Goal: Task Accomplishment & Management: Complete application form

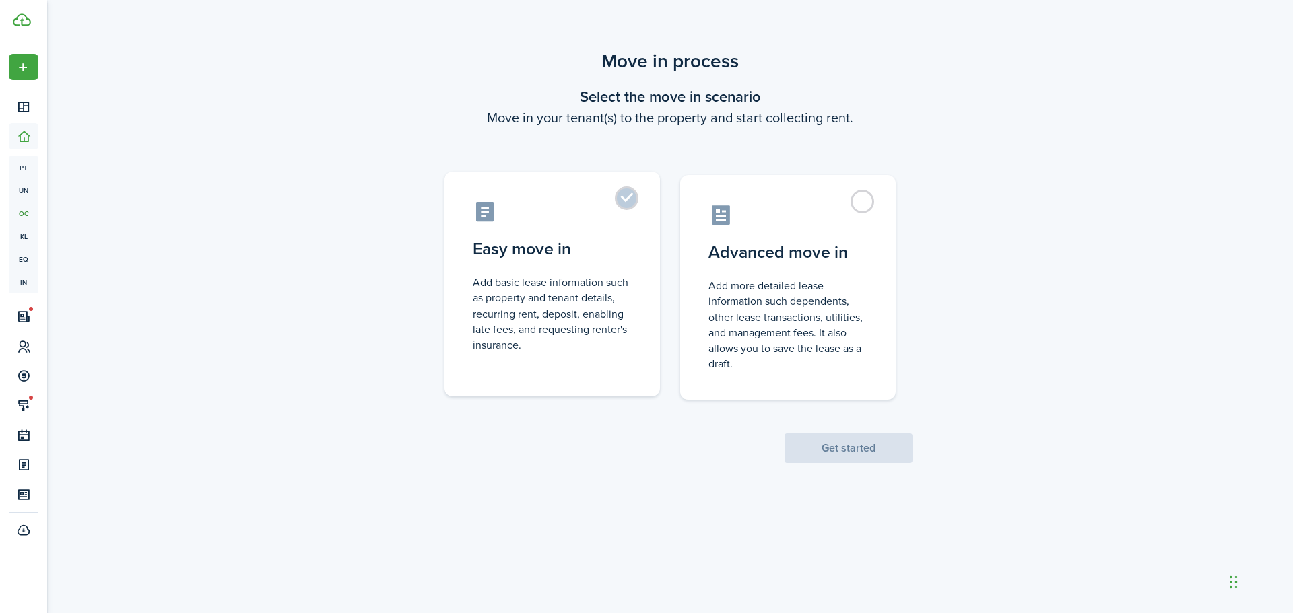
click at [545, 325] on control-radio-card-description "Add basic lease information such as property and tenant details, recurring rent…" at bounding box center [552, 314] width 159 height 78
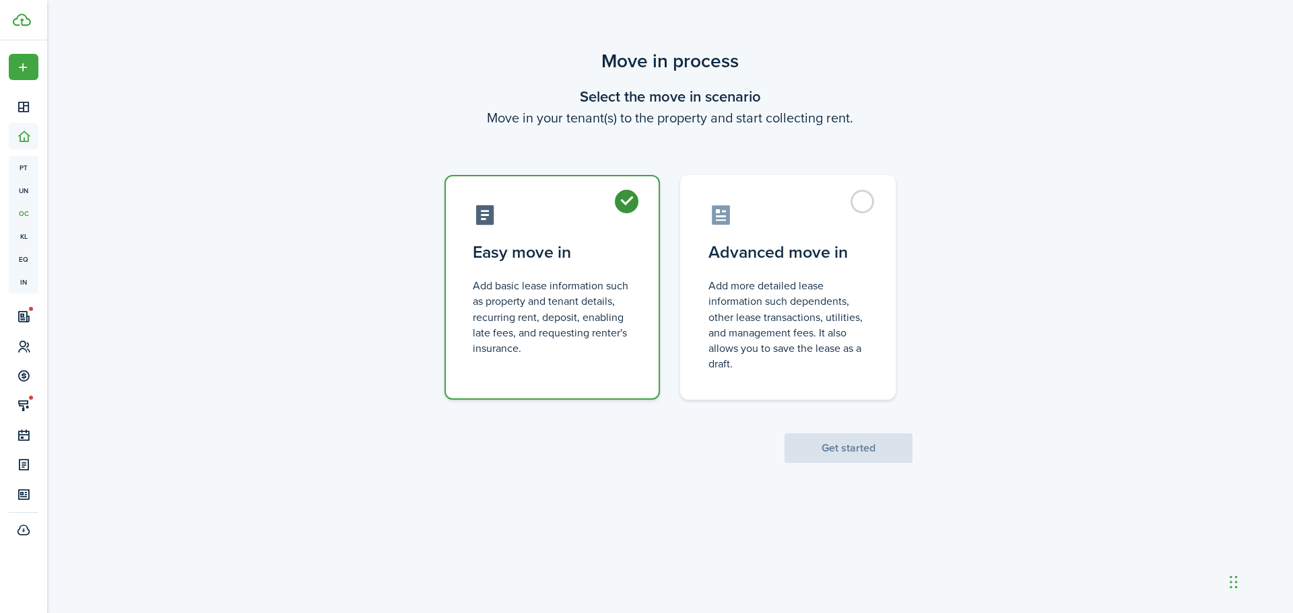
radio input "true"
click at [821, 444] on button "Get started" at bounding box center [848, 449] width 128 height 30
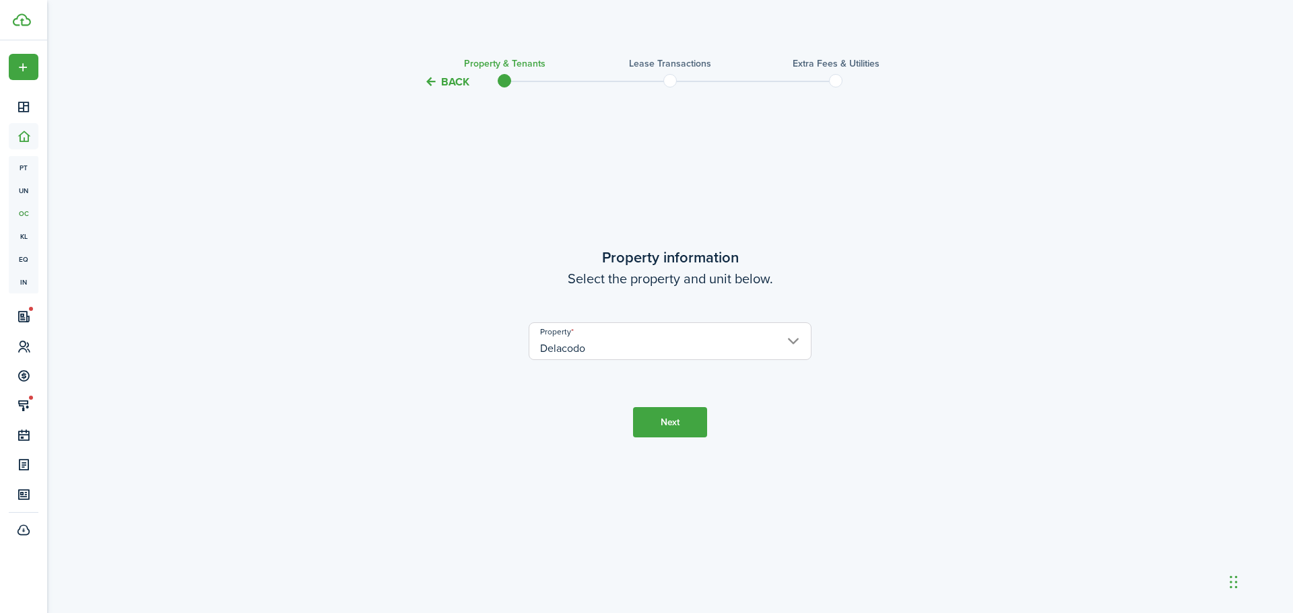
click at [673, 428] on button "Next" at bounding box center [670, 422] width 74 height 30
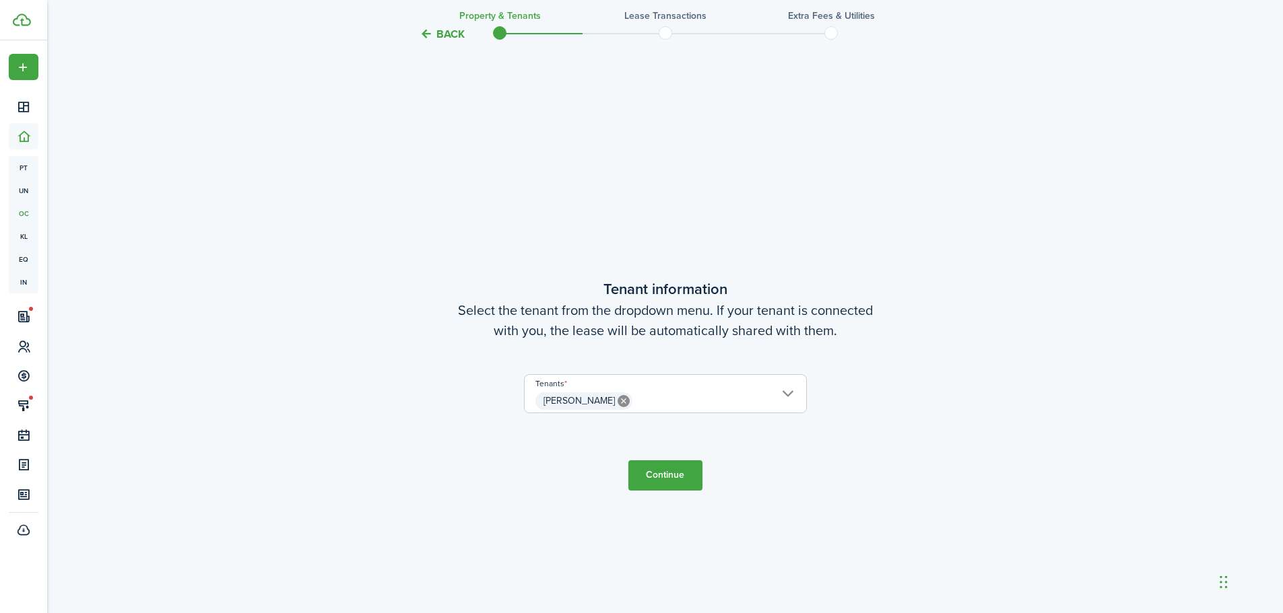
scroll to position [523, 0]
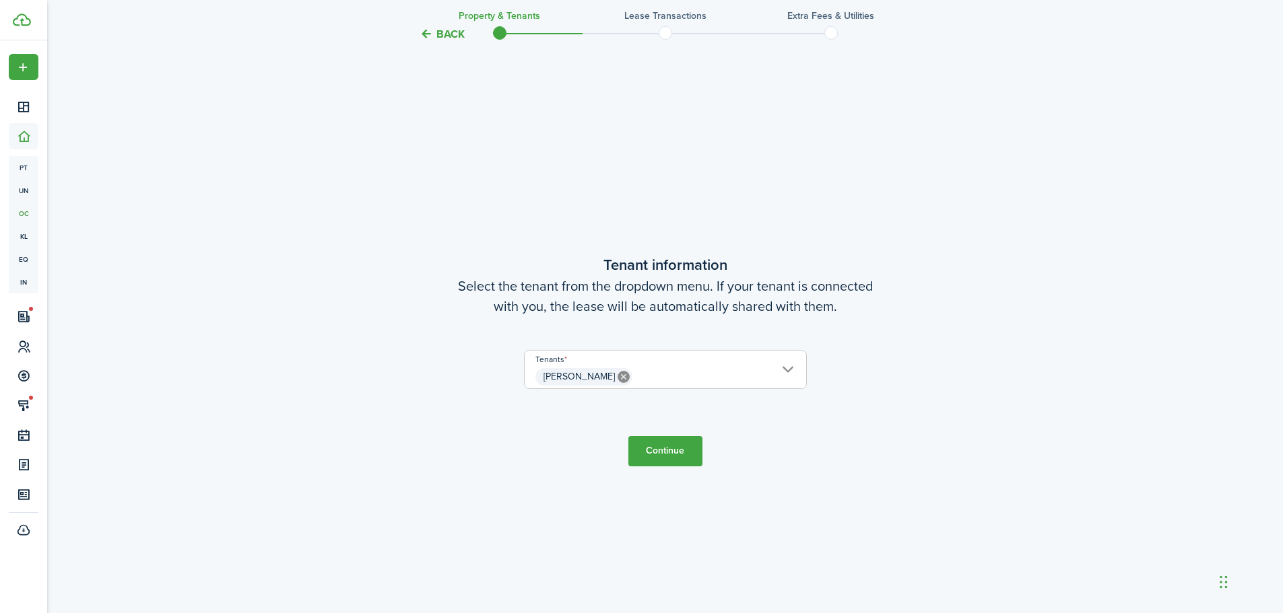
click at [667, 454] on button "Continue" at bounding box center [665, 451] width 74 height 30
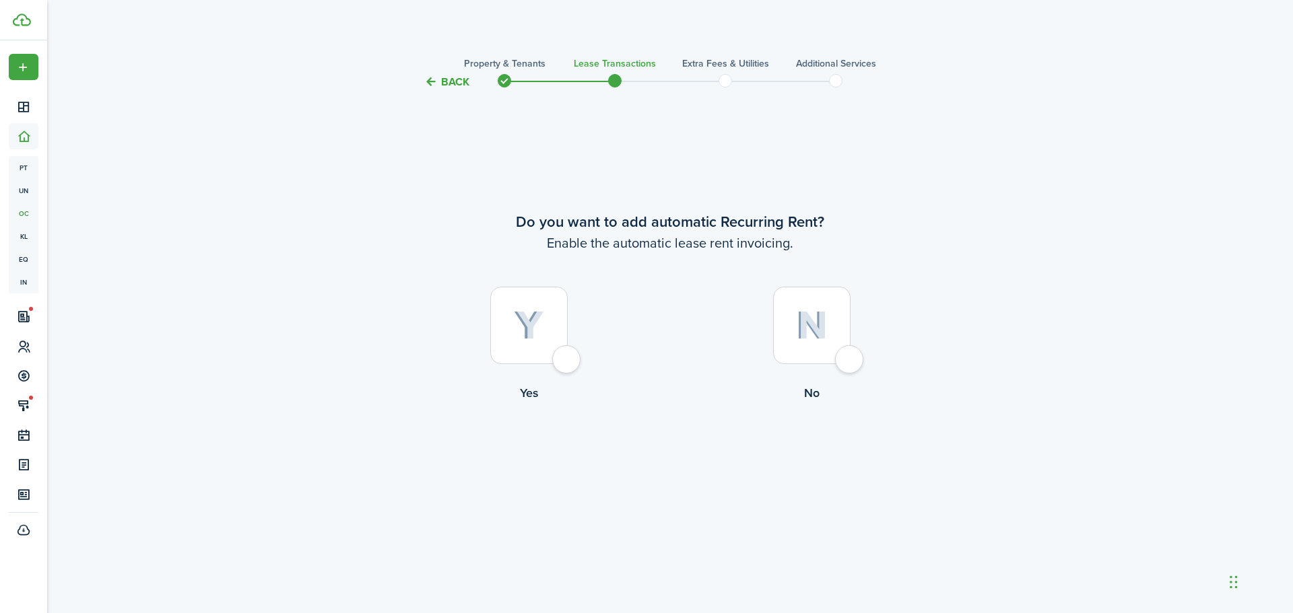
click at [561, 355] on div at bounding box center [528, 325] width 77 height 77
radio input "true"
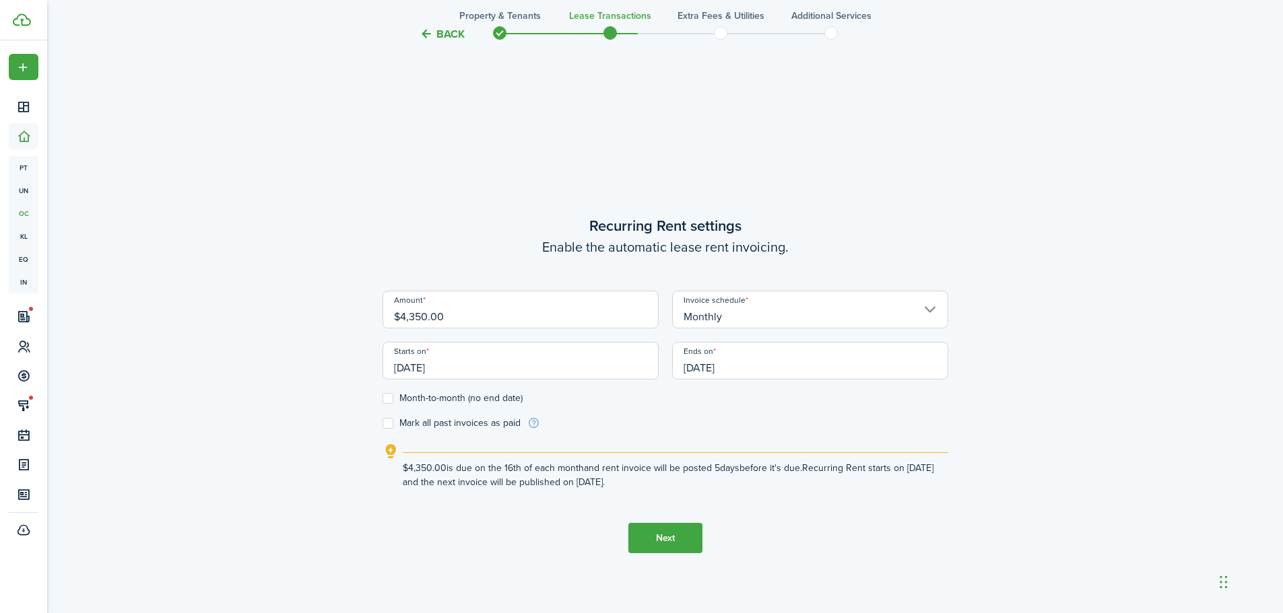
scroll to position [523, 0]
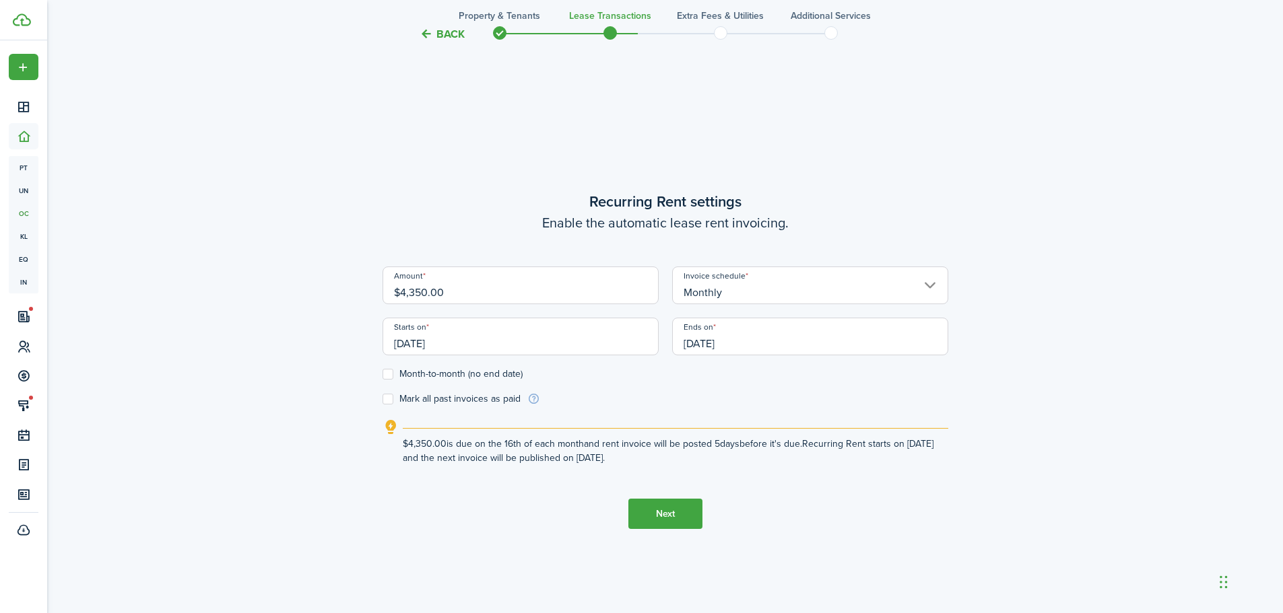
click at [827, 345] on input "[DATE]" at bounding box center [810, 337] width 276 height 38
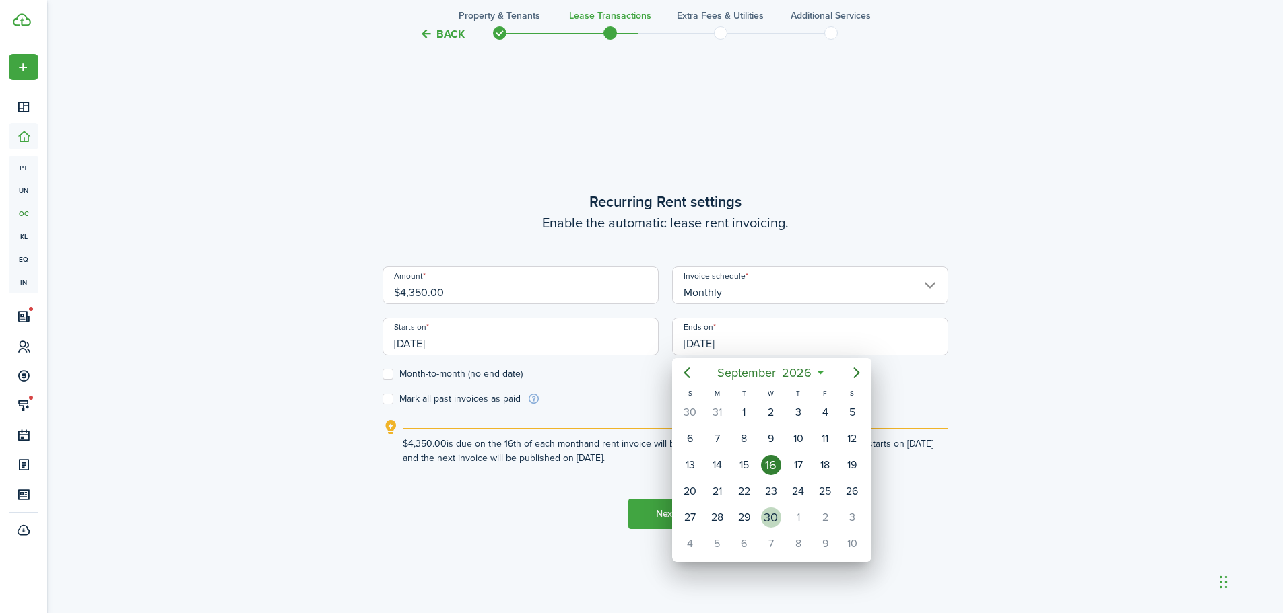
click at [772, 515] on div "30" at bounding box center [771, 518] width 20 height 20
type input "[DATE]"
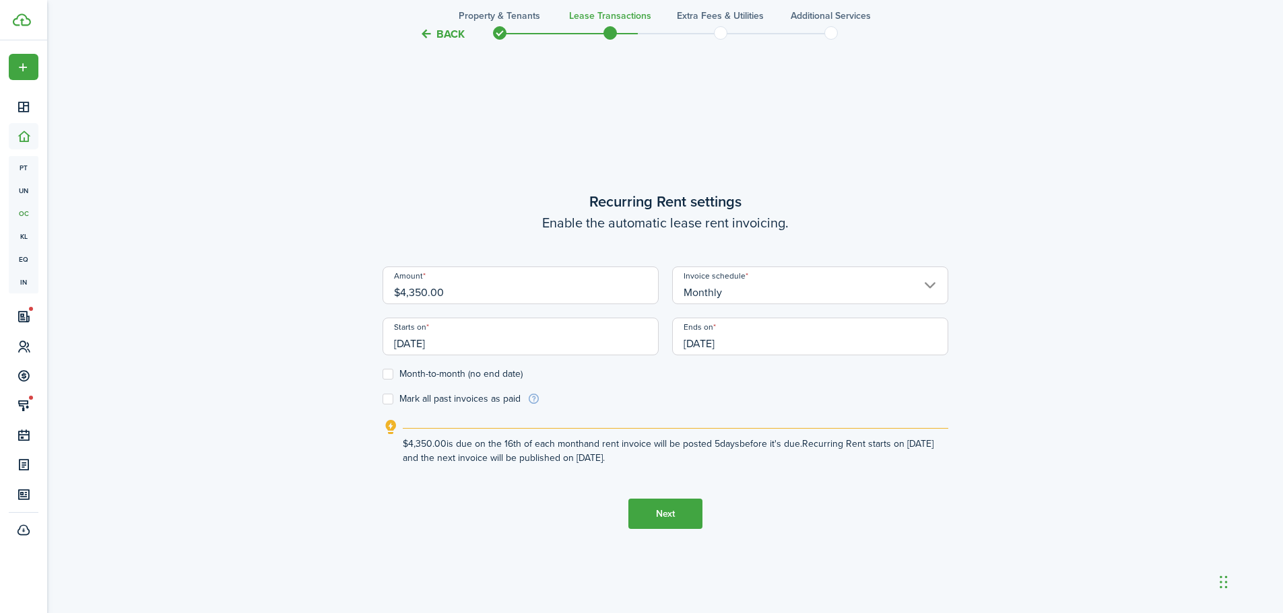
click at [655, 520] on button "Next" at bounding box center [665, 514] width 74 height 30
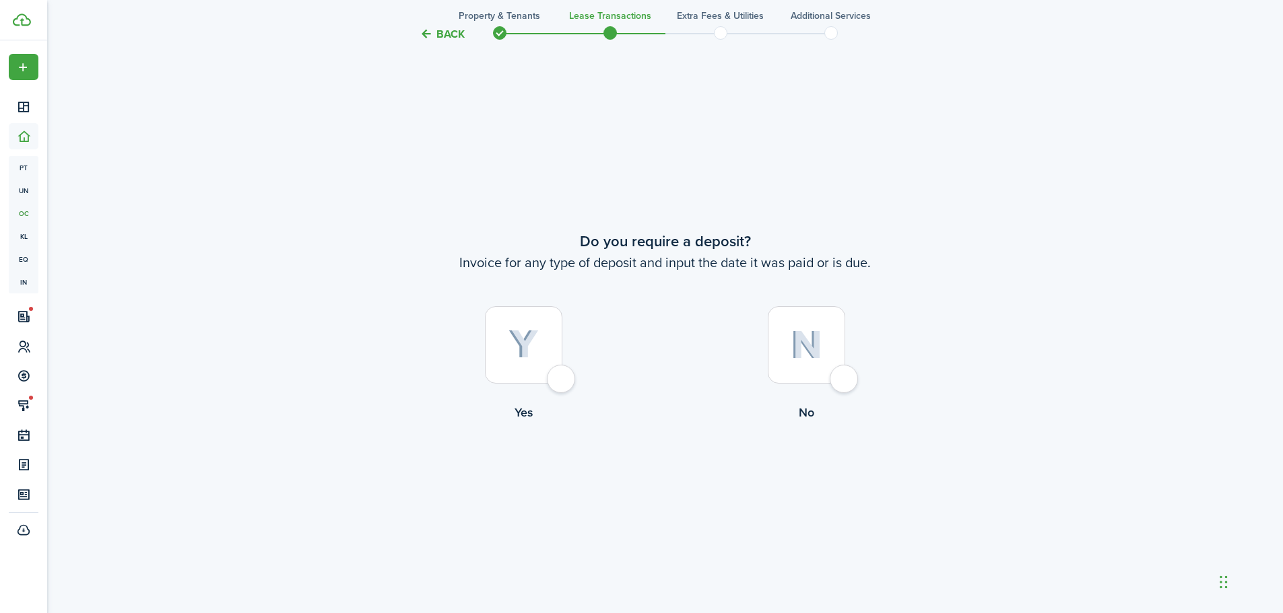
scroll to position [1136, 0]
click at [562, 382] on div at bounding box center [523, 343] width 77 height 77
radio input "true"
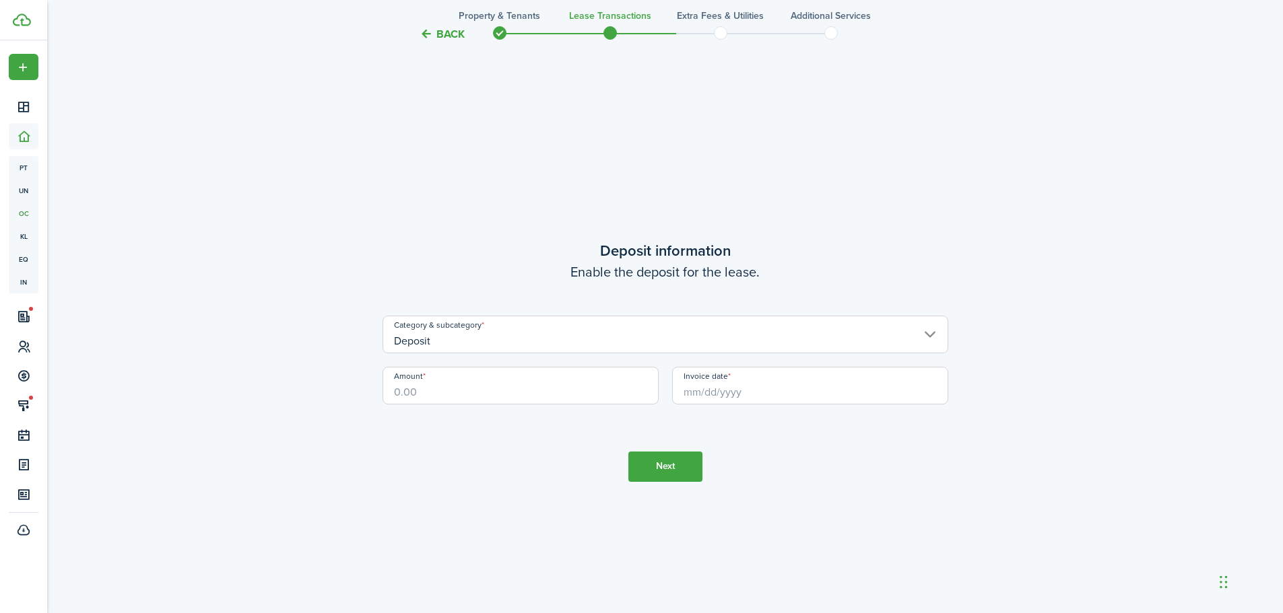
scroll to position [1750, 0]
click at [475, 385] on input "Amount" at bounding box center [520, 385] width 276 height 38
click at [813, 388] on input "Invoice date" at bounding box center [810, 385] width 276 height 38
type input "$4,850.00"
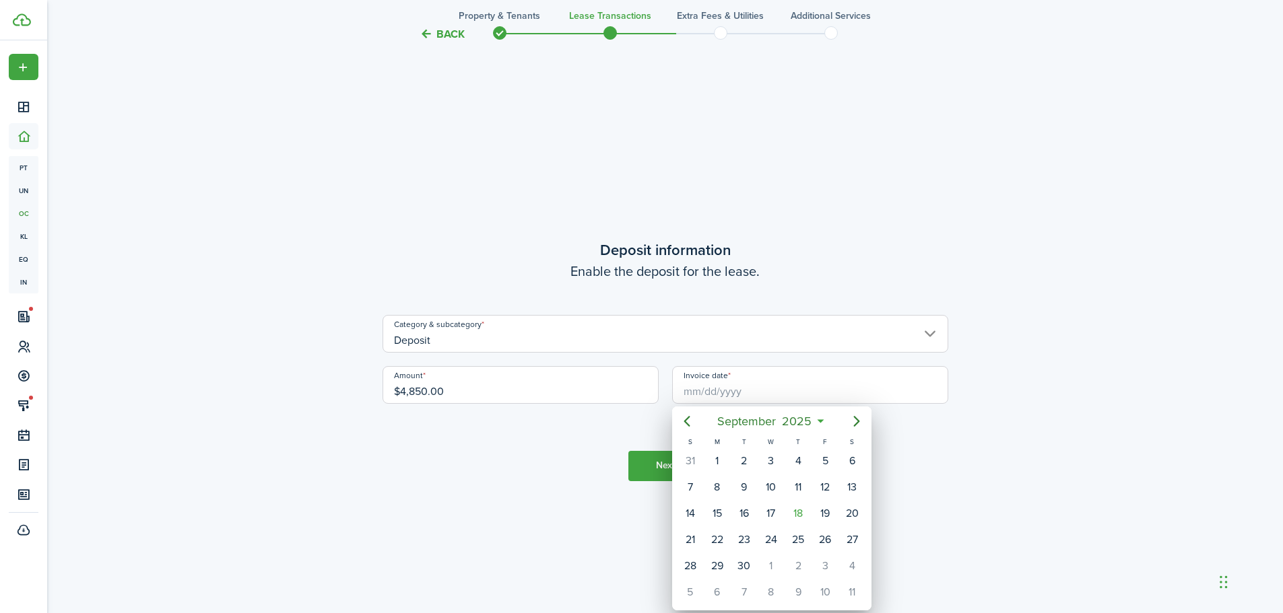
click at [1098, 510] on div at bounding box center [641, 306] width 1498 height 829
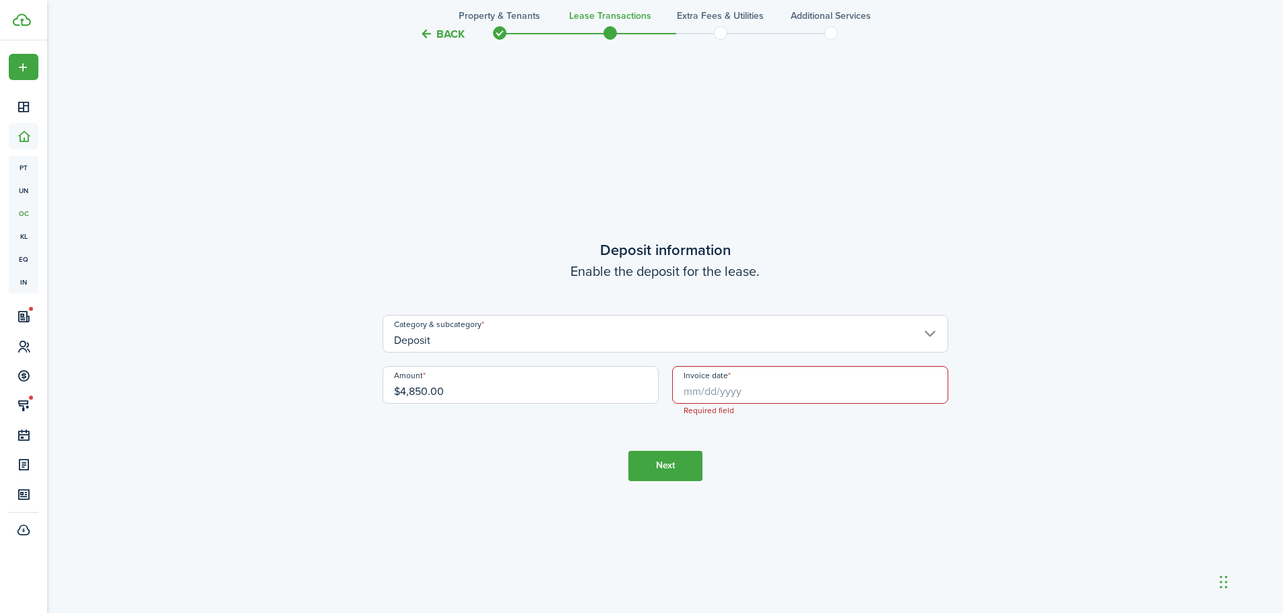
click at [740, 391] on input "Invoice date" at bounding box center [810, 385] width 276 height 38
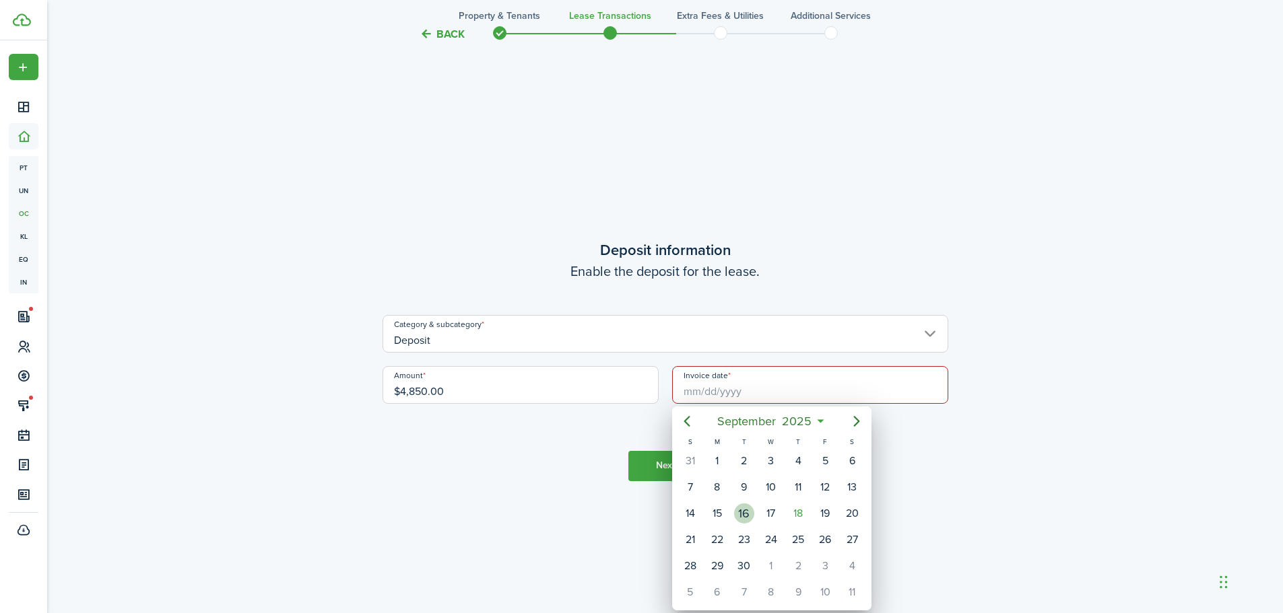
click at [742, 513] on div "16" at bounding box center [744, 514] width 20 height 20
type input "[DATE]"
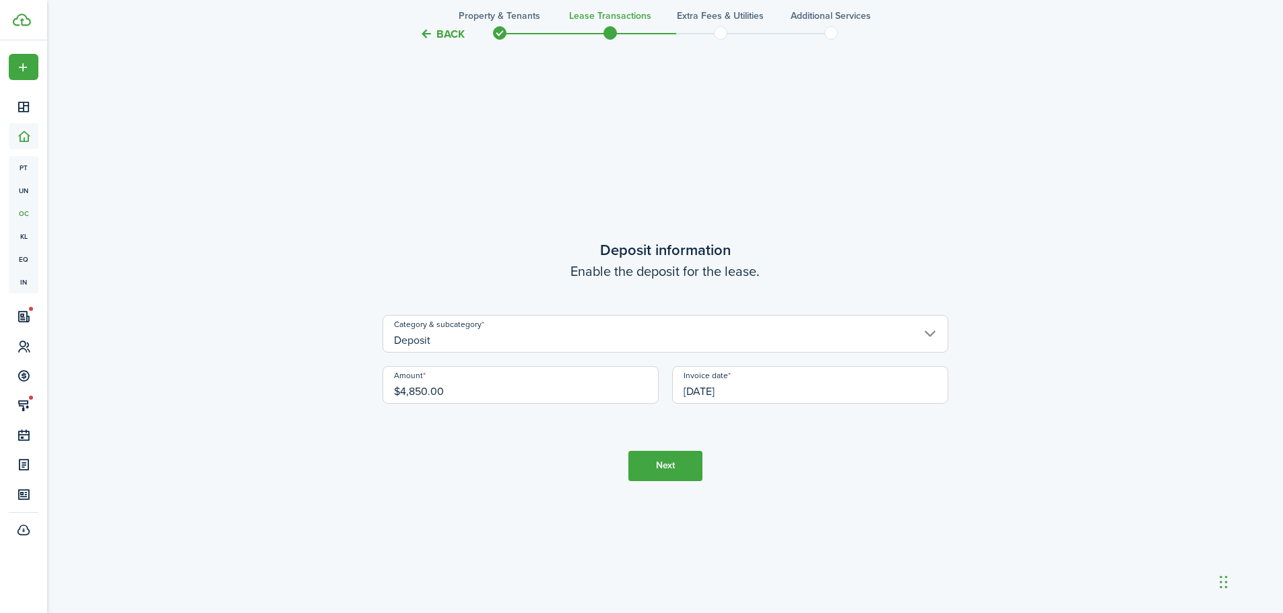
click at [658, 467] on button "Next" at bounding box center [665, 466] width 74 height 30
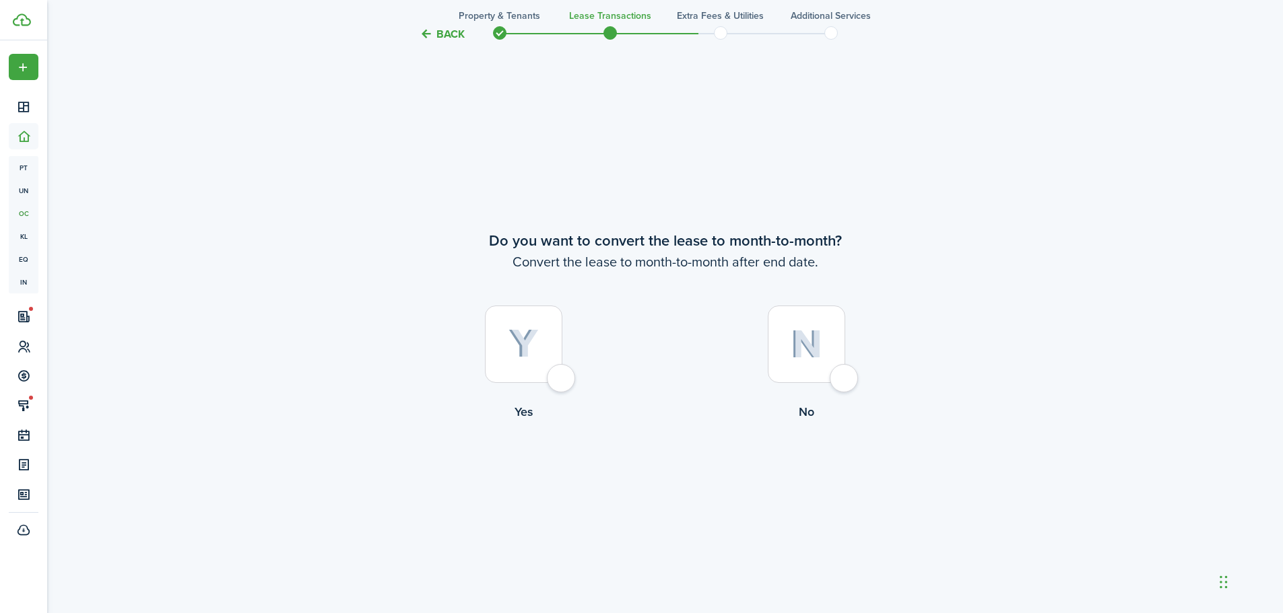
scroll to position [2363, 0]
click at [560, 381] on div at bounding box center [523, 343] width 77 height 77
radio input "true"
click at [658, 473] on button "Continue" at bounding box center [665, 476] width 74 height 30
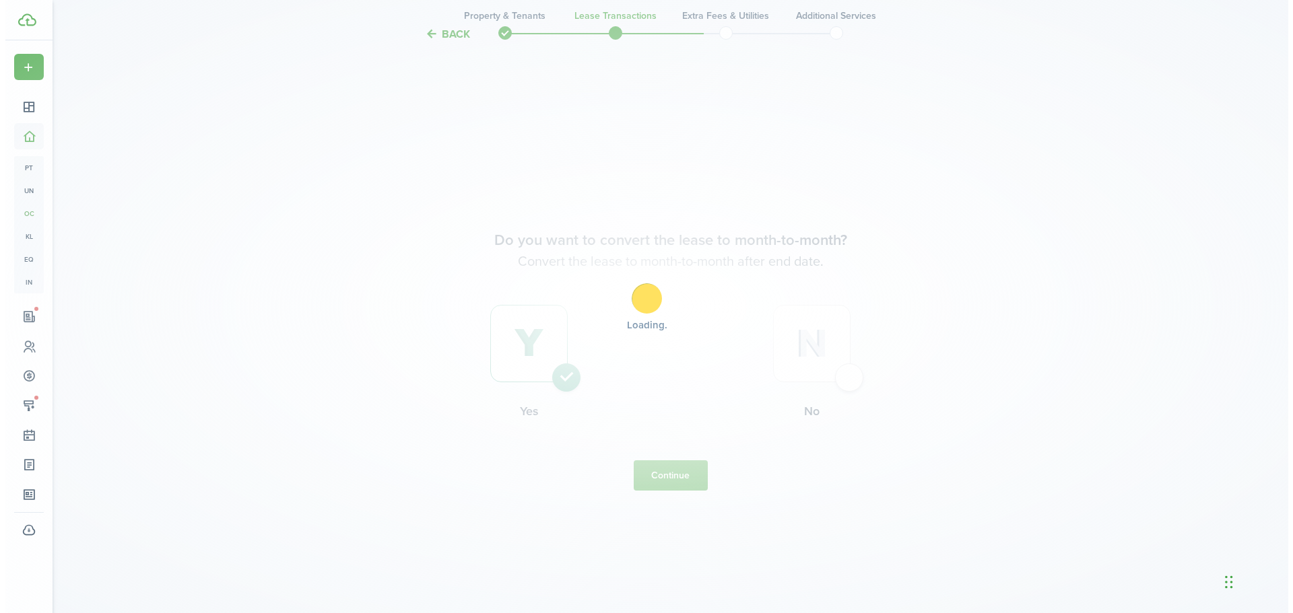
scroll to position [0, 0]
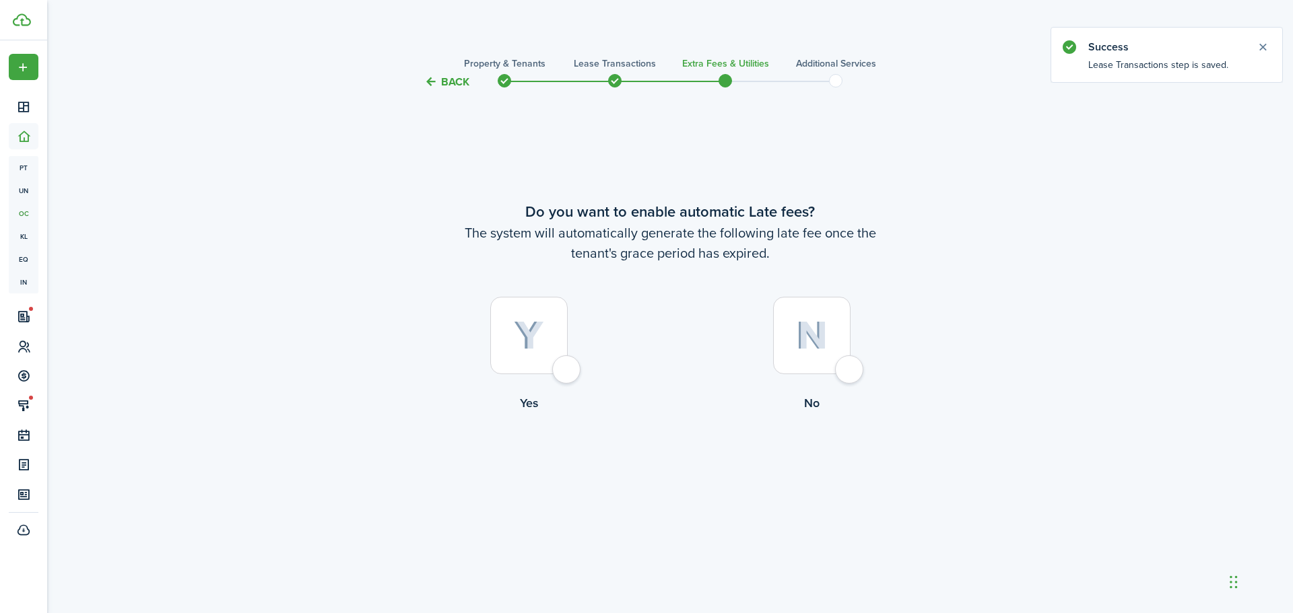
click at [568, 359] on div at bounding box center [528, 335] width 77 height 77
radio input "true"
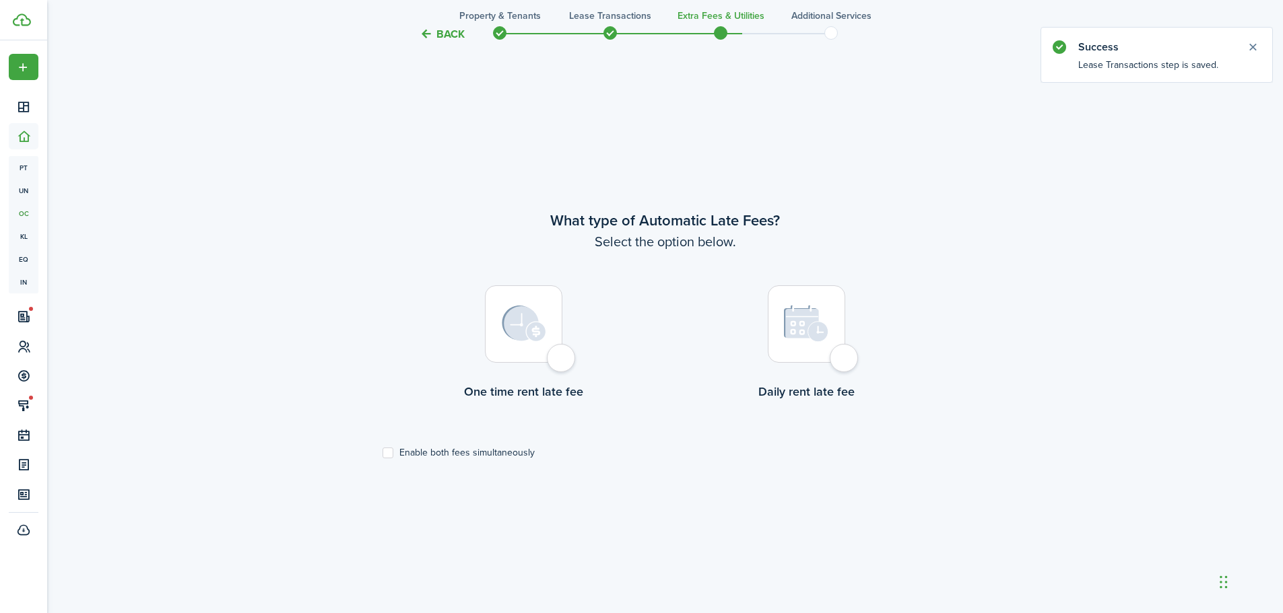
scroll to position [523, 0]
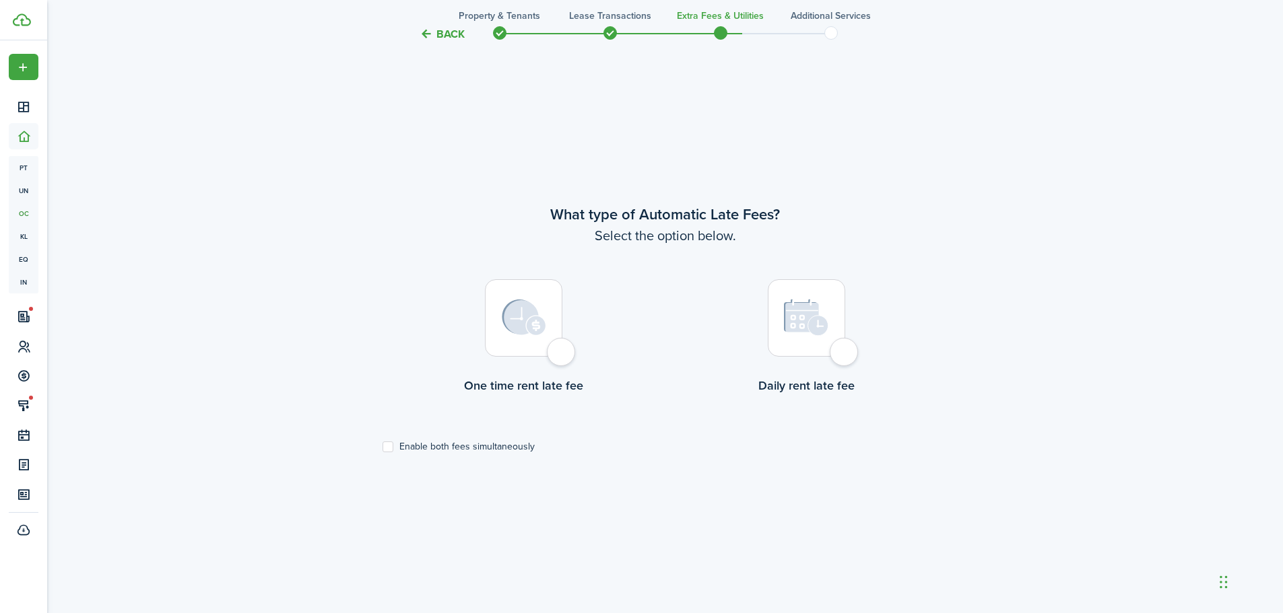
click at [559, 355] on div at bounding box center [523, 317] width 77 height 77
radio input "true"
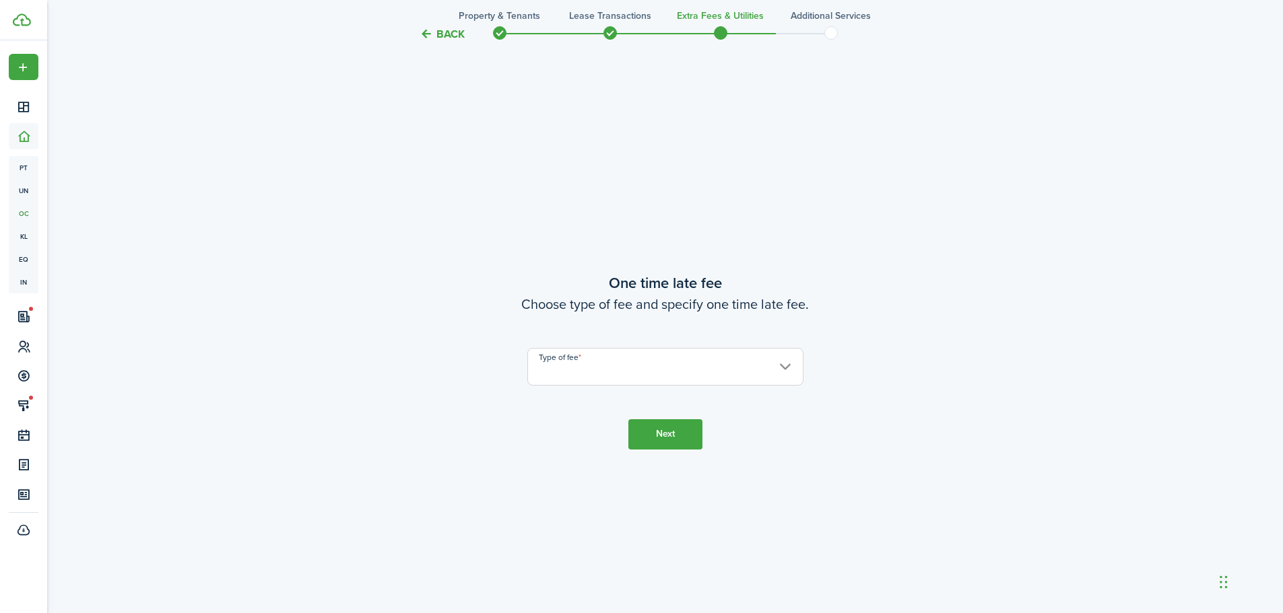
scroll to position [1136, 0]
click at [566, 364] on input "Type of fee" at bounding box center [665, 366] width 276 height 38
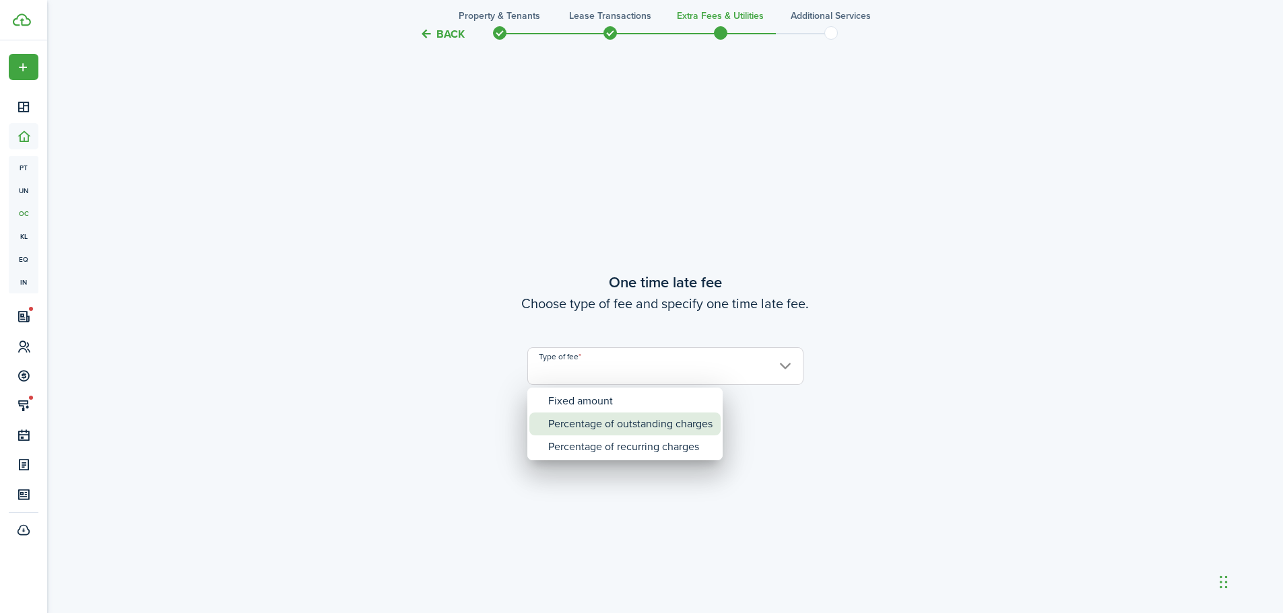
click at [591, 425] on div "Percentage of outstanding charges" at bounding box center [630, 424] width 164 height 23
type input "Percentage of outstanding charges"
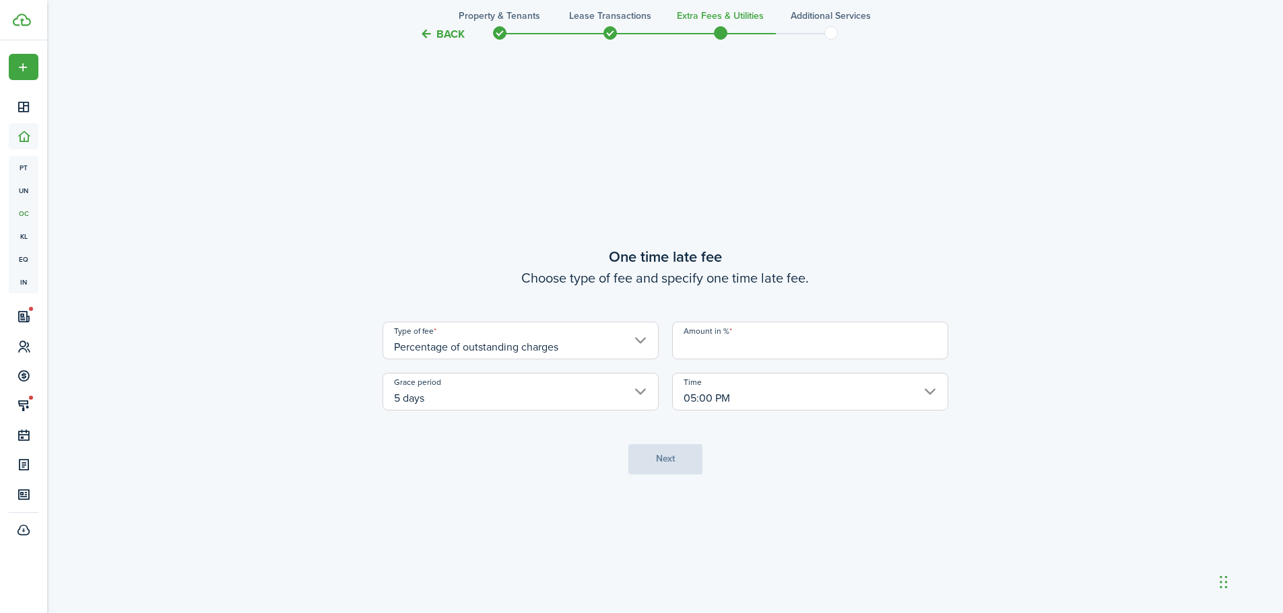
click at [729, 346] on input "Amount in %" at bounding box center [810, 341] width 276 height 38
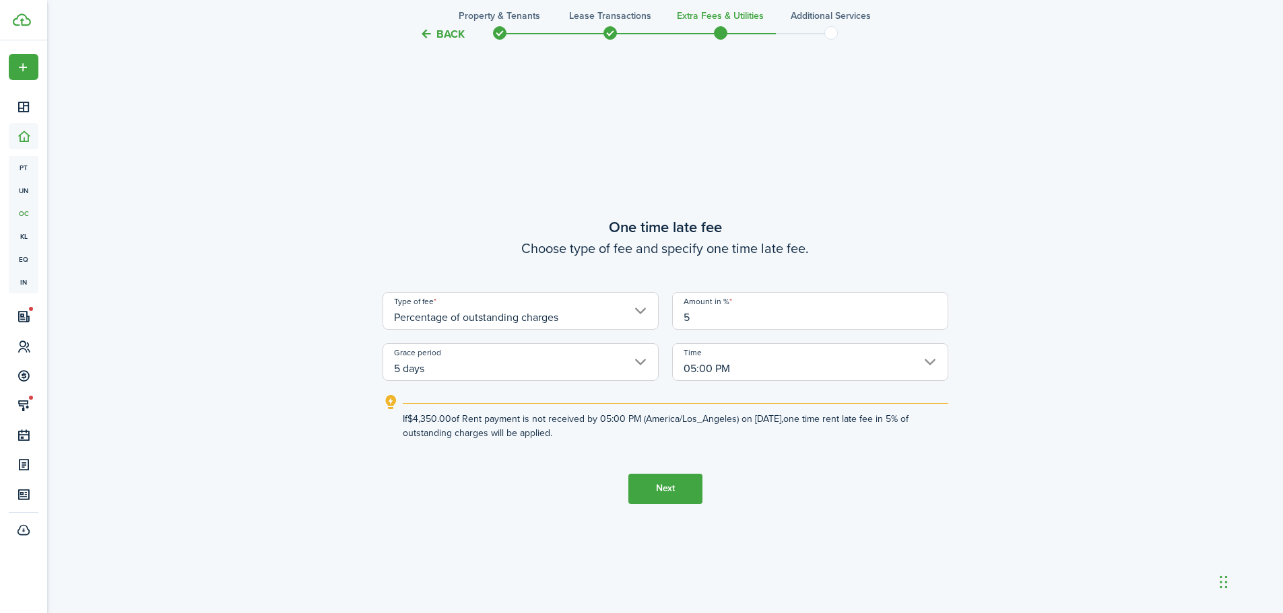
type input "5"
click at [669, 485] on button "Next" at bounding box center [665, 489] width 74 height 30
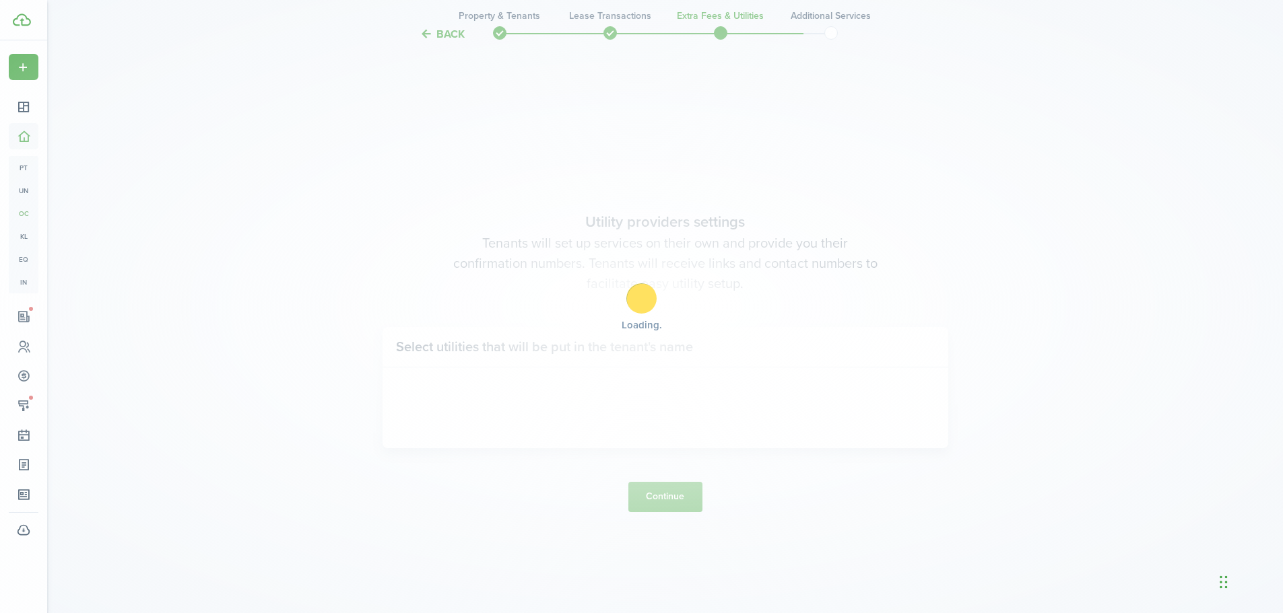
scroll to position [1750, 0]
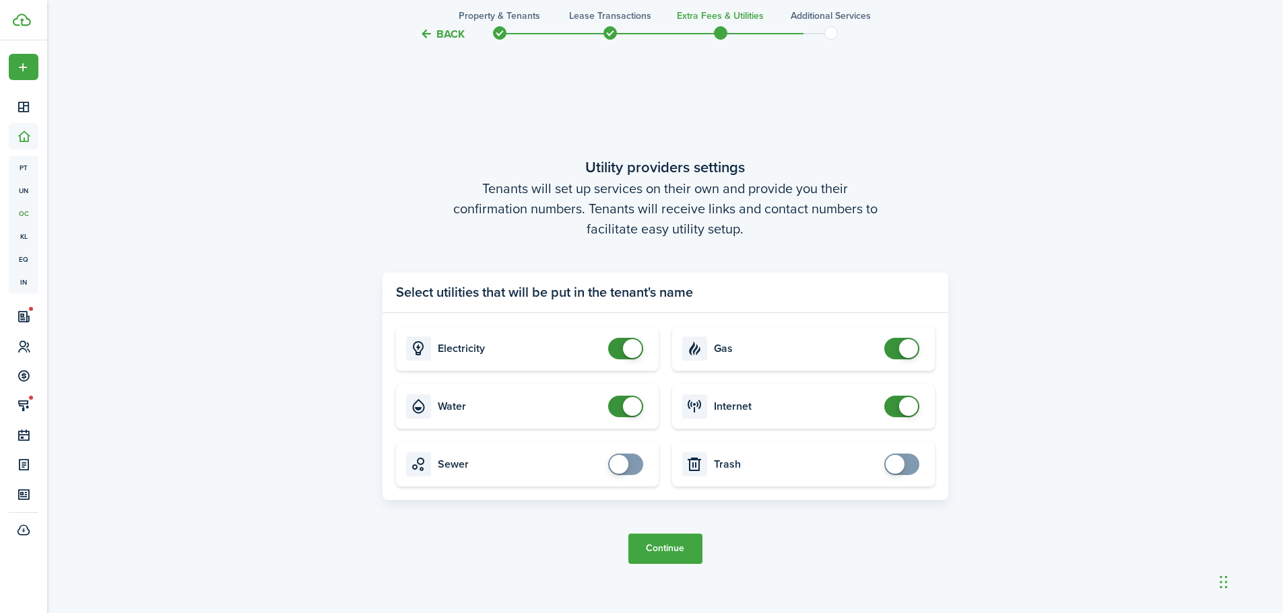
checkbox input "true"
click at [908, 465] on span at bounding box center [901, 465] width 13 height 22
click at [678, 544] on button "Continue" at bounding box center [665, 549] width 74 height 30
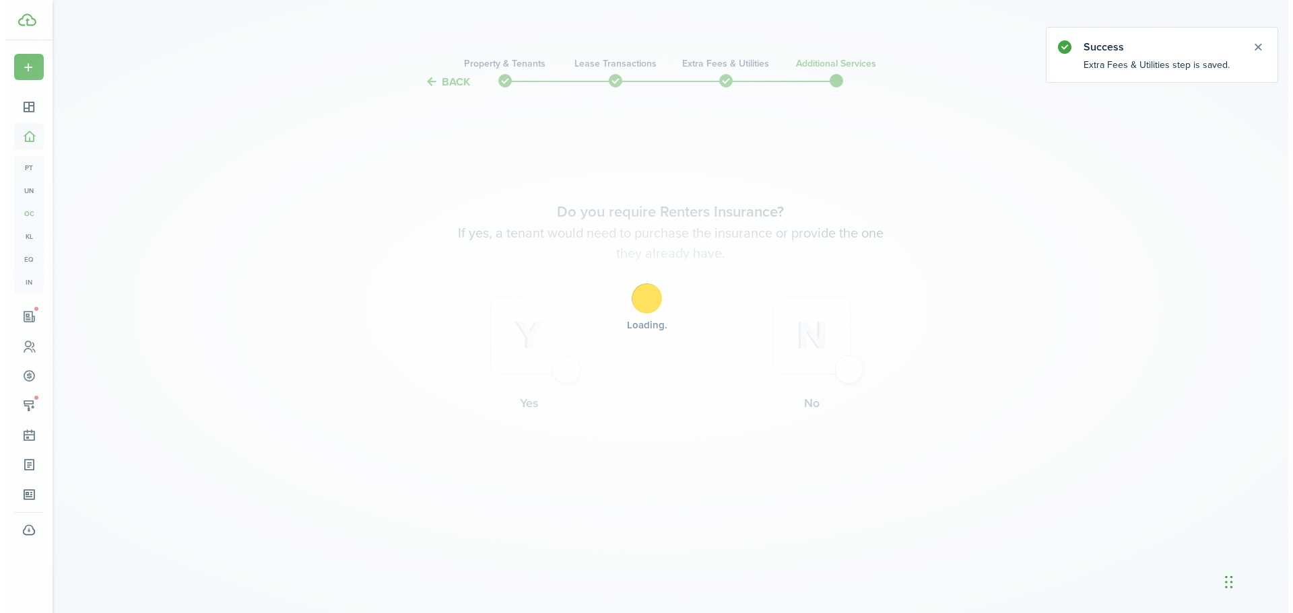
scroll to position [0, 0]
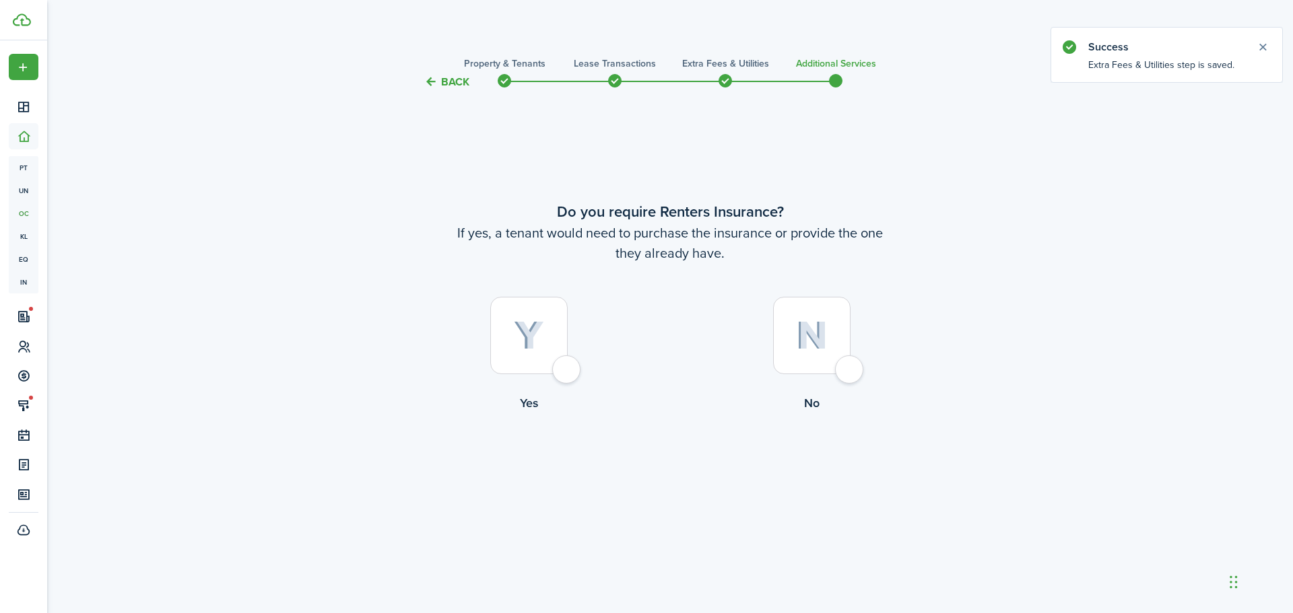
click at [563, 369] on div at bounding box center [528, 335] width 77 height 77
radio input "true"
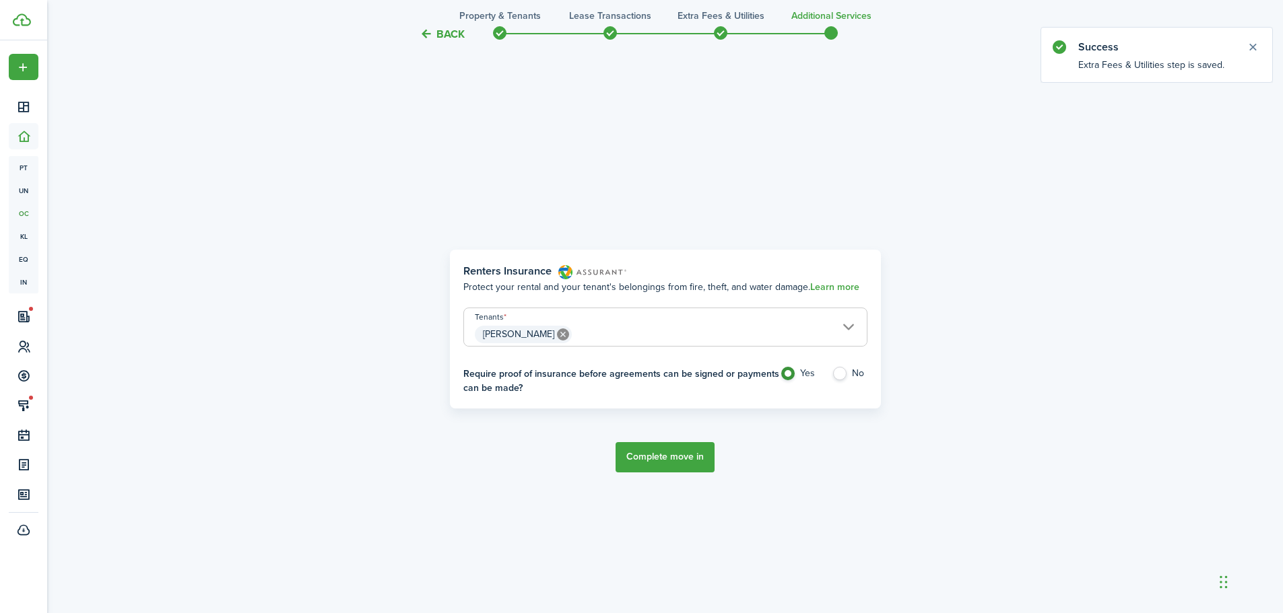
scroll to position [523, 0]
click at [664, 460] on button "Complete move in" at bounding box center [664, 456] width 99 height 30
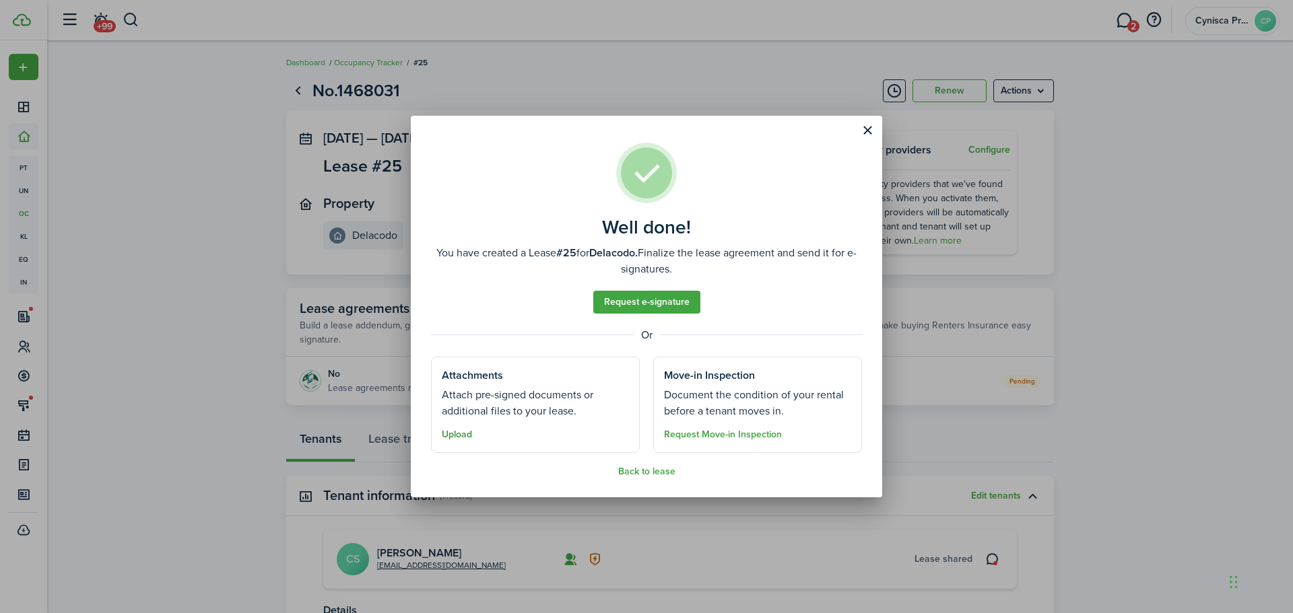
click at [456, 432] on button "Upload" at bounding box center [457, 435] width 30 height 11
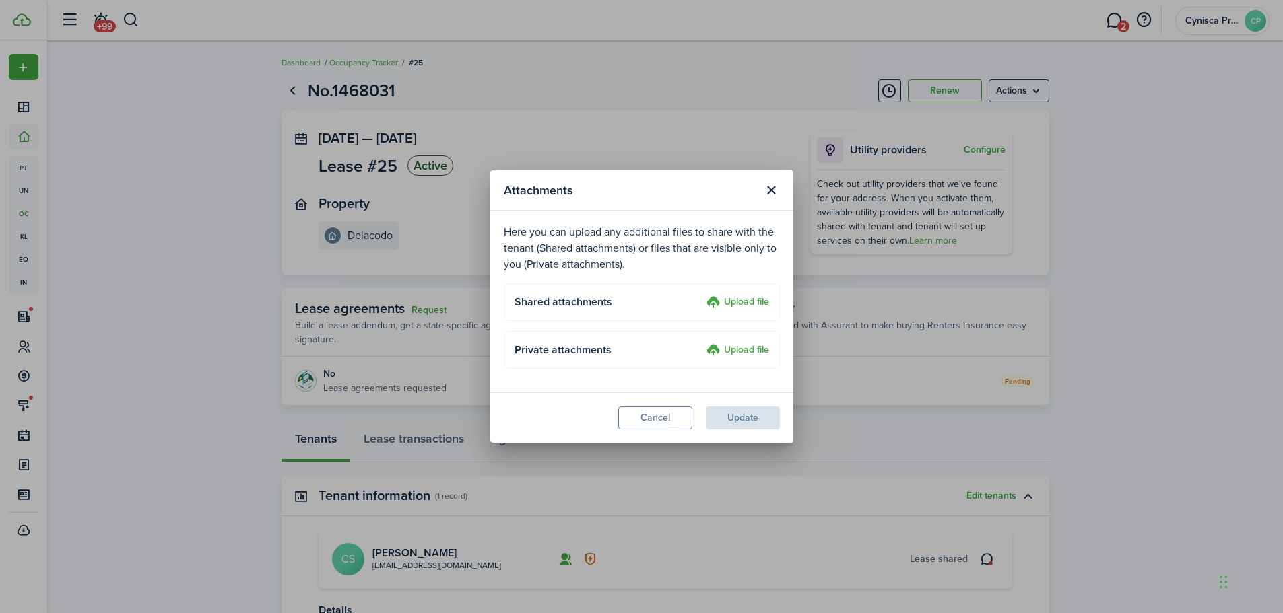
click at [743, 302] on label "Upload file" at bounding box center [737, 303] width 63 height 16
click at [702, 295] on input "Upload file" at bounding box center [702, 295] width 0 height 0
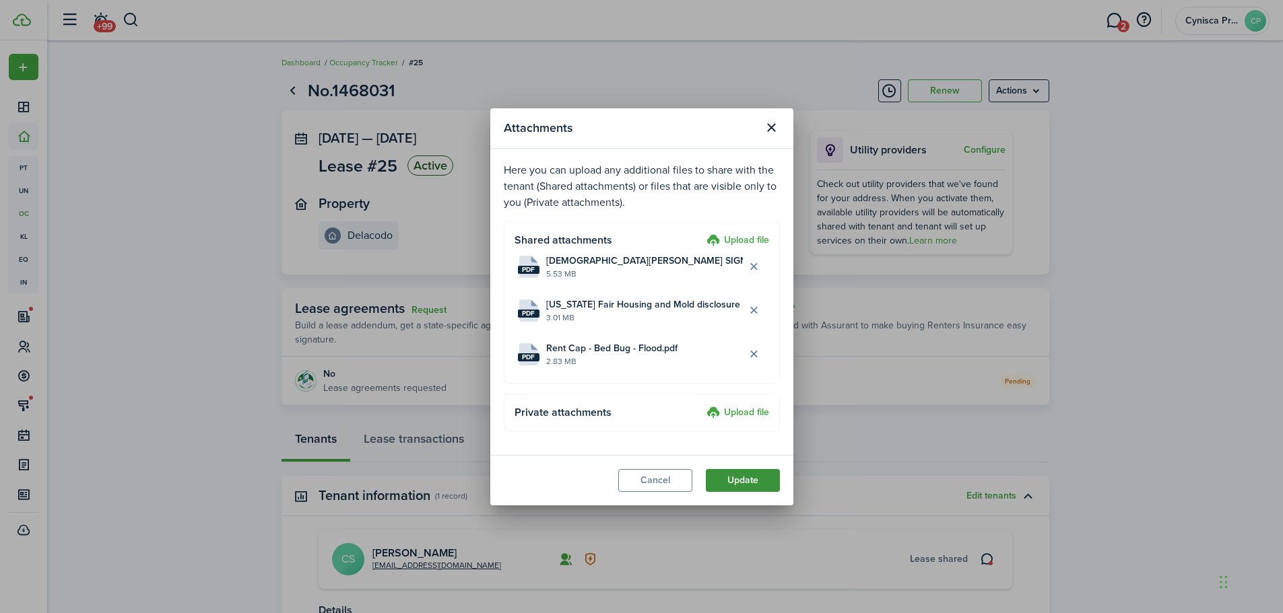
click at [742, 483] on button "Update" at bounding box center [743, 480] width 74 height 23
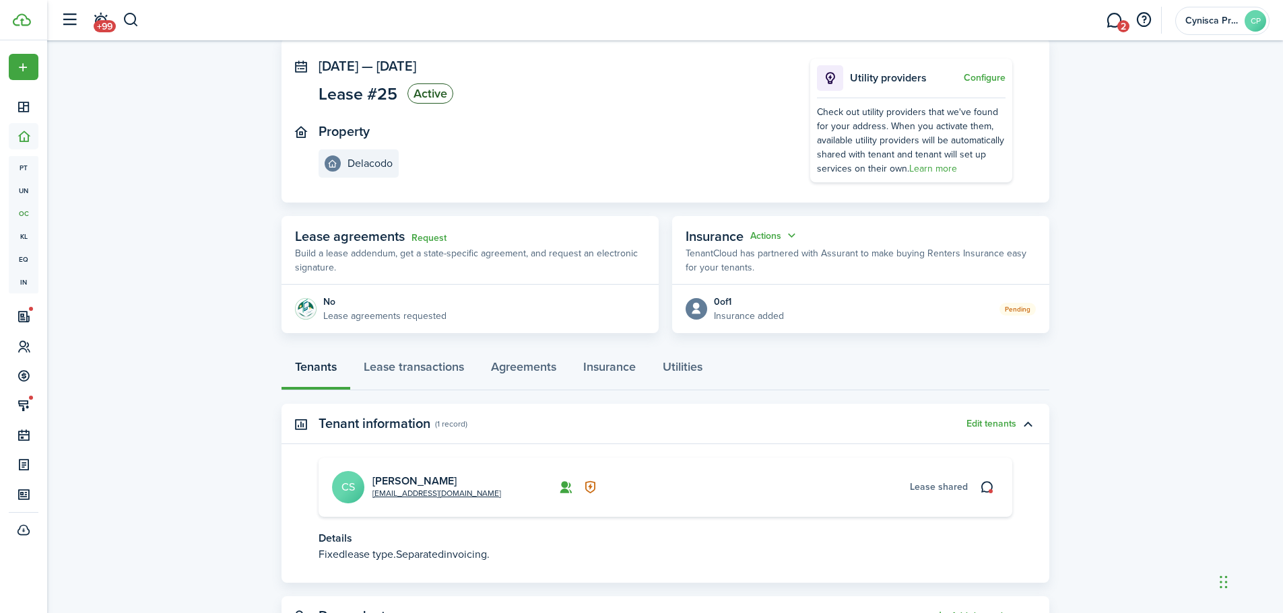
scroll to position [48, 0]
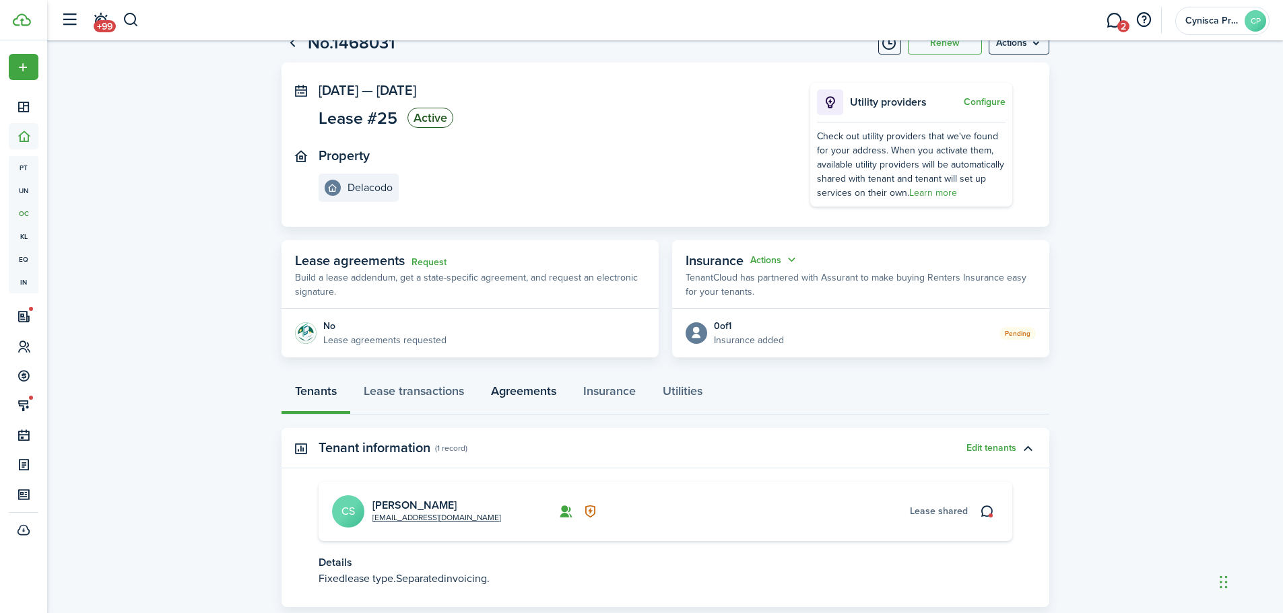
click at [531, 395] on link "Agreements" at bounding box center [523, 394] width 92 height 40
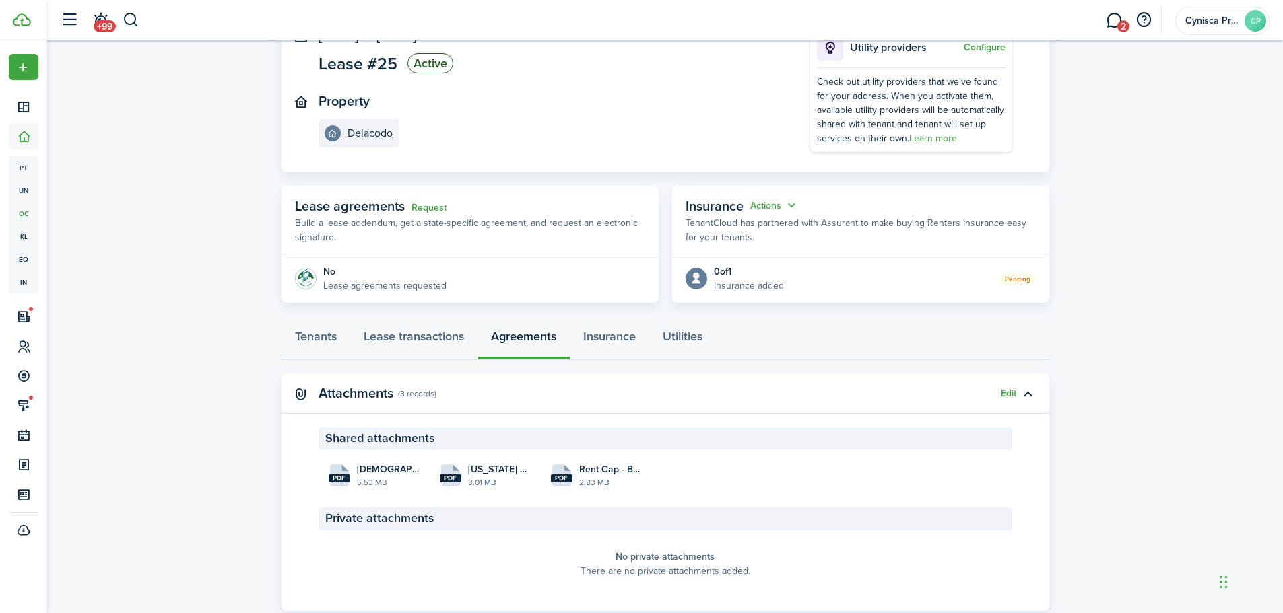
scroll to position [137, 0]
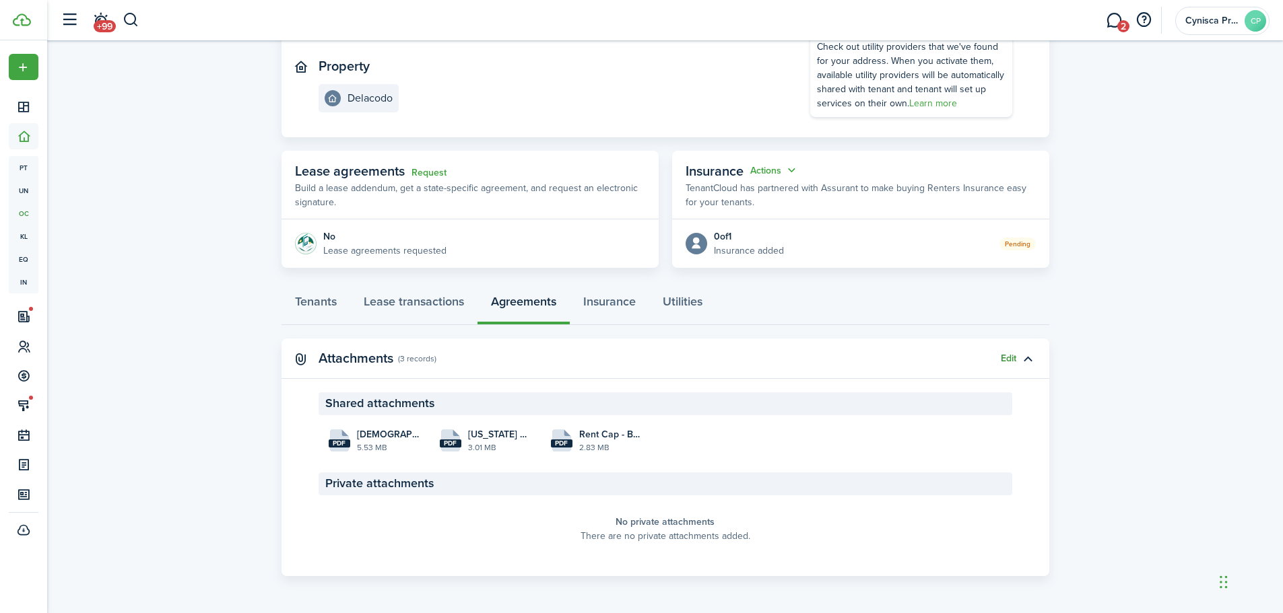
click at [1007, 359] on button "Edit" at bounding box center [1007, 358] width 15 height 11
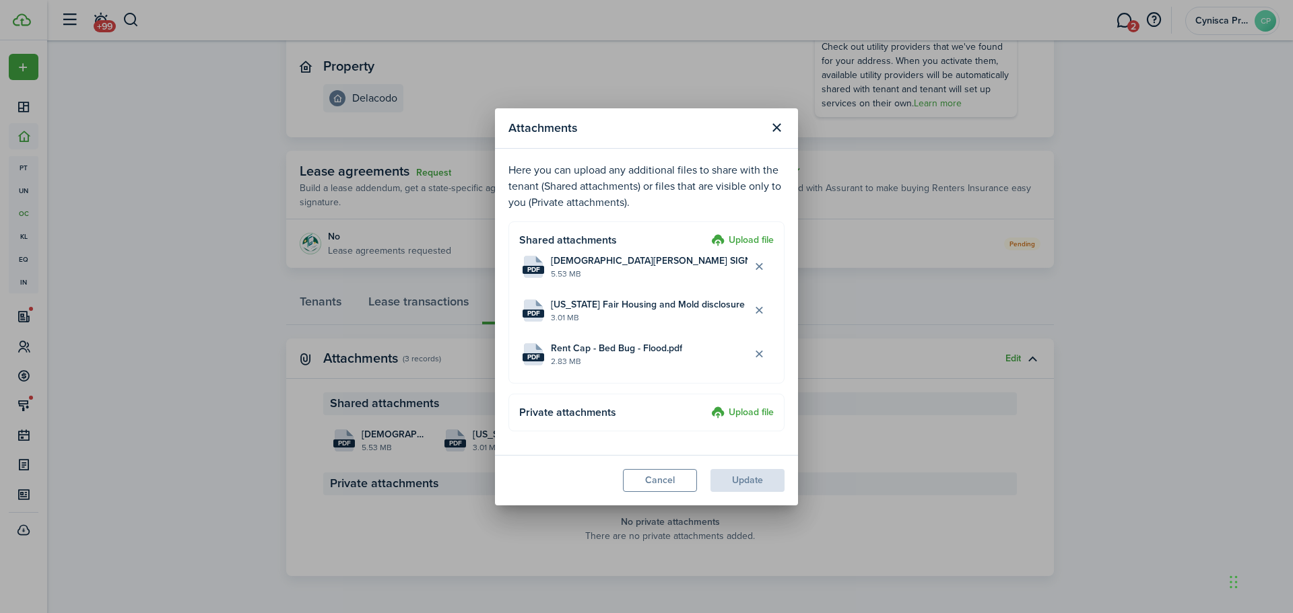
click at [747, 414] on label "Upload file" at bounding box center [742, 413] width 63 height 16
click at [706, 405] on input "Upload file" at bounding box center [706, 405] width 0 height 0
click at [752, 239] on label "Upload file" at bounding box center [742, 241] width 63 height 16
click at [706, 233] on input "Upload file" at bounding box center [706, 233] width 0 height 0
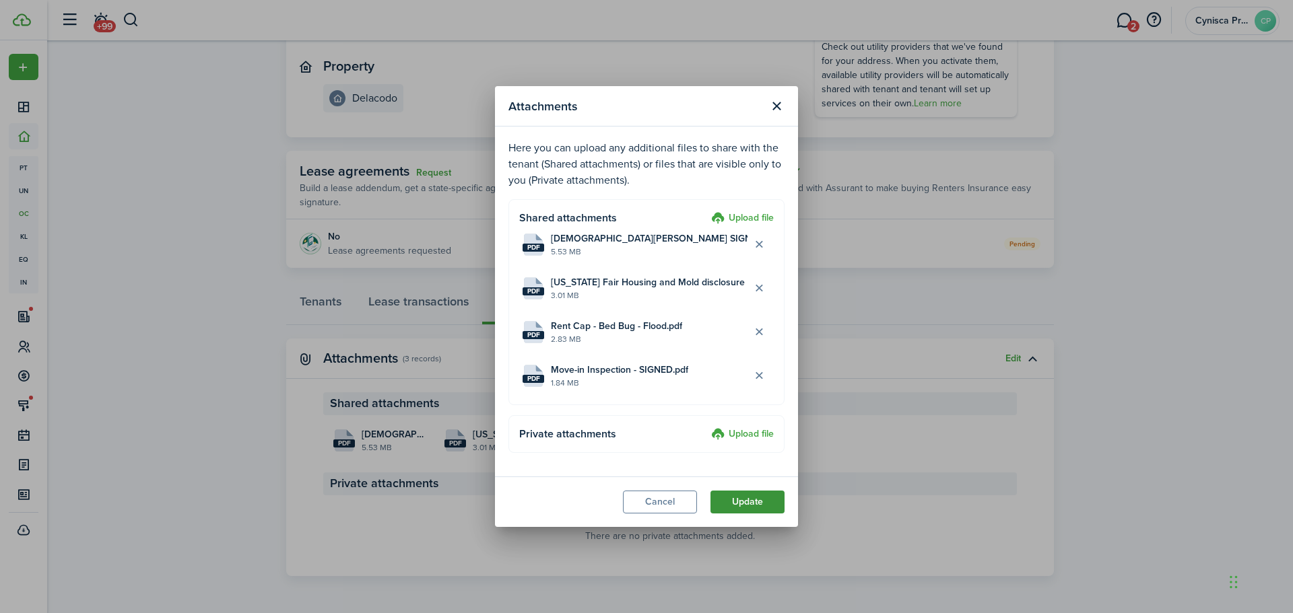
click at [743, 504] on button "Update" at bounding box center [747, 502] width 74 height 23
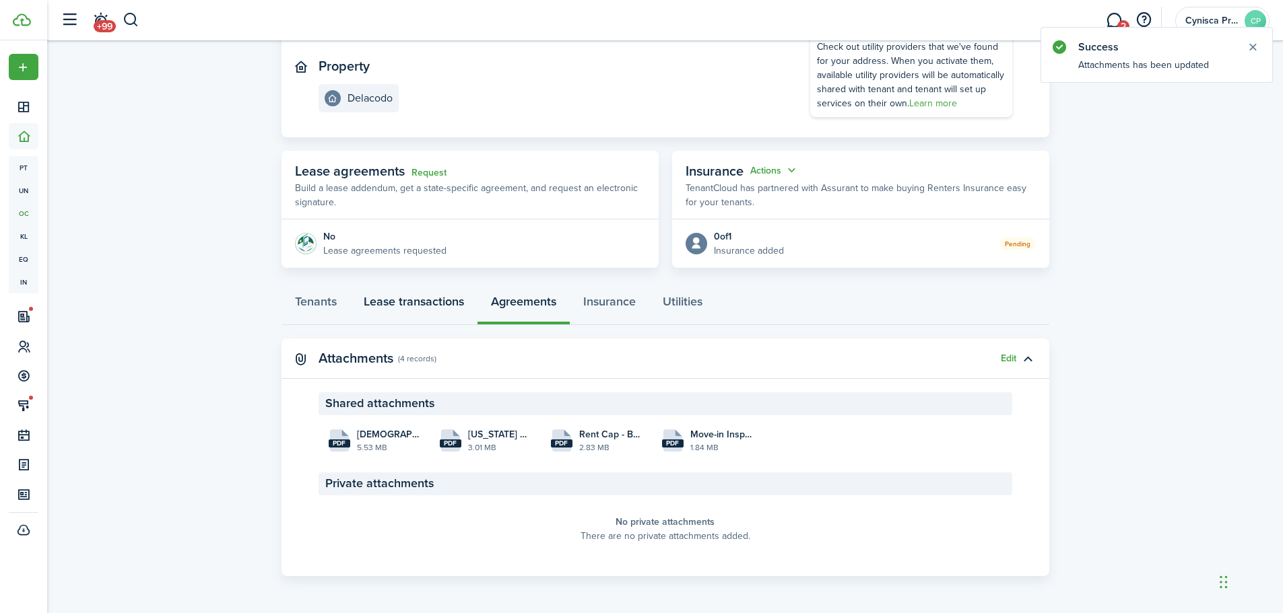
click at [408, 305] on link "Lease transactions" at bounding box center [413, 305] width 127 height 40
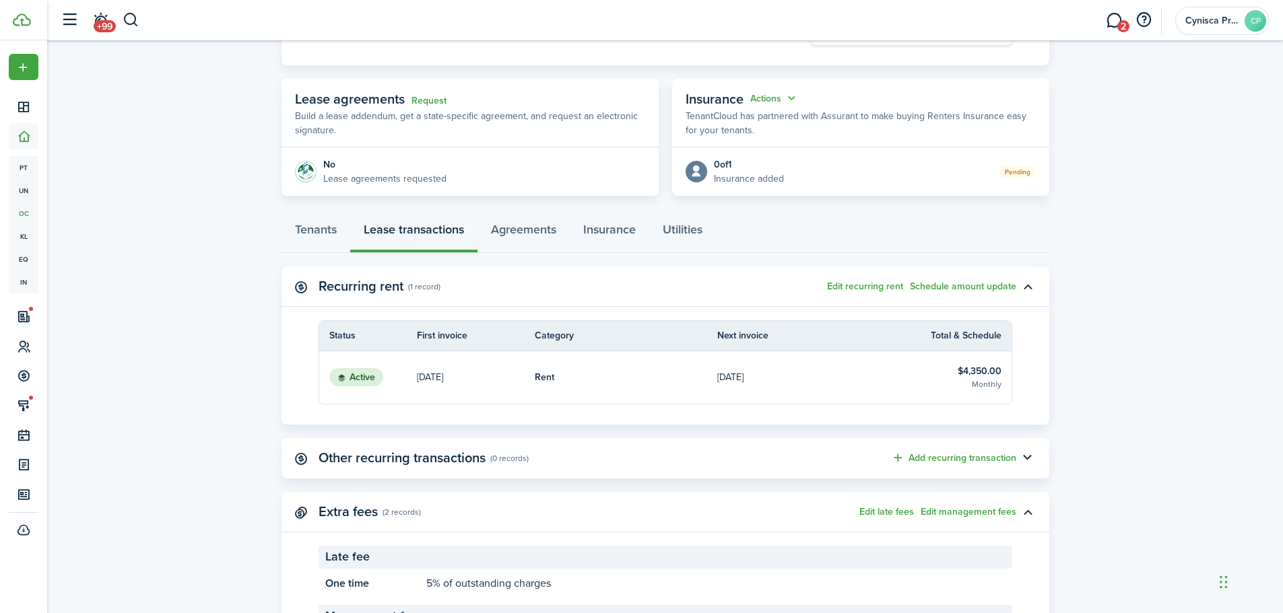
scroll to position [269, 0]
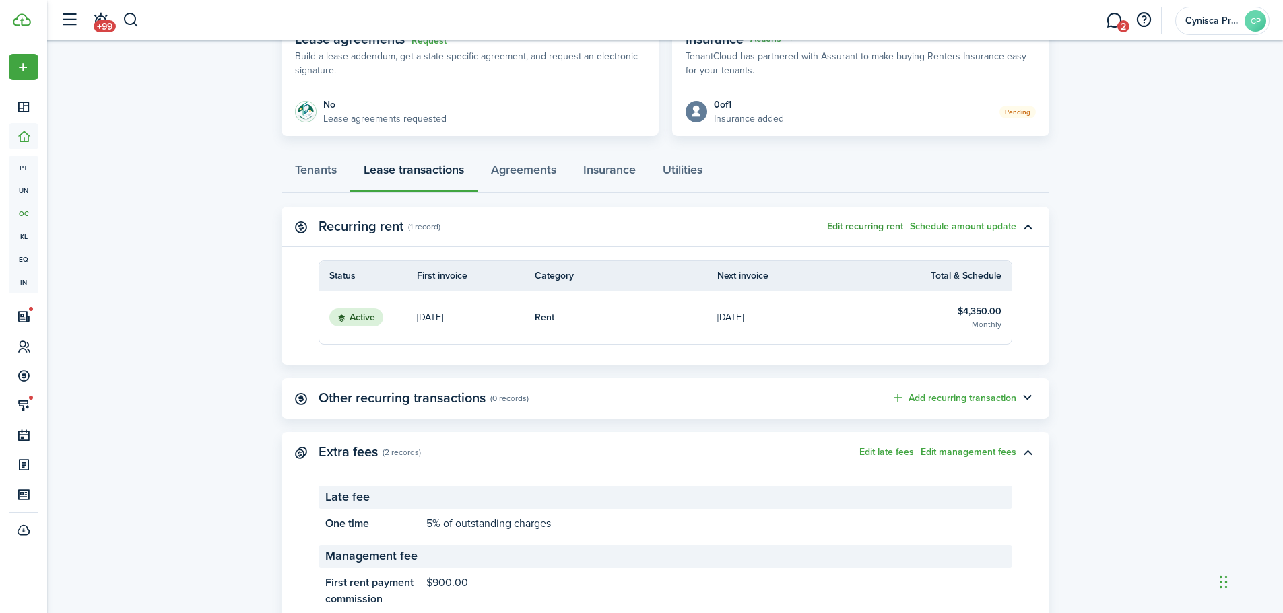
click at [868, 228] on button "Edit recurring rent" at bounding box center [865, 226] width 76 height 11
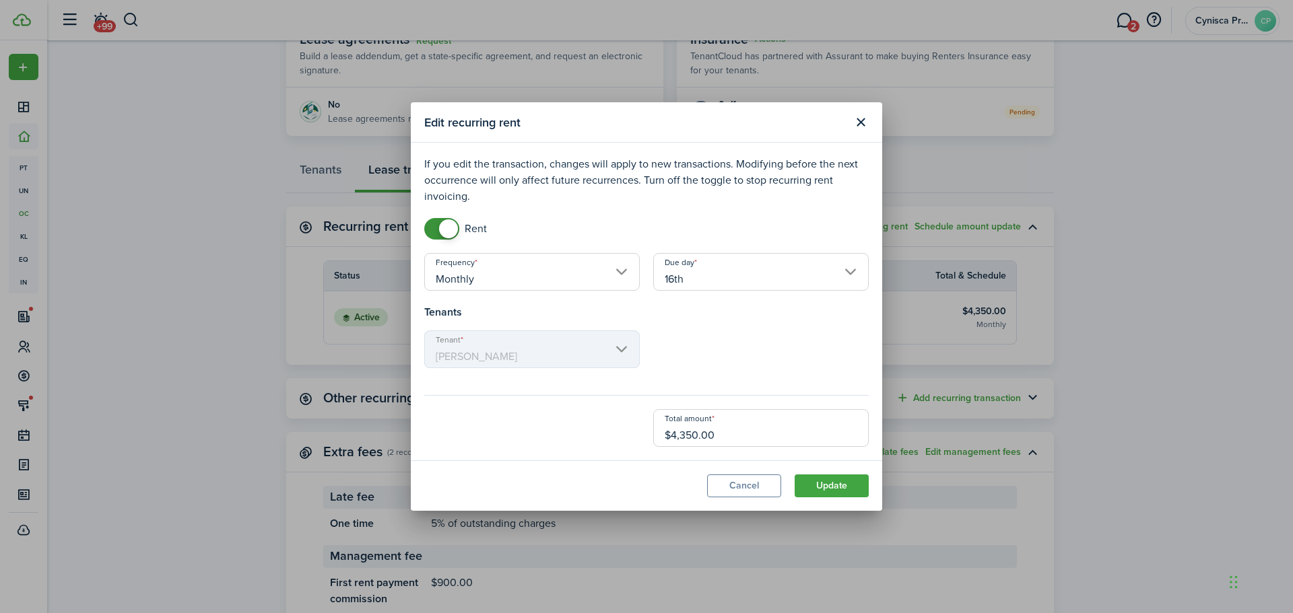
click at [585, 279] on input "Monthly" at bounding box center [531, 272] width 215 height 38
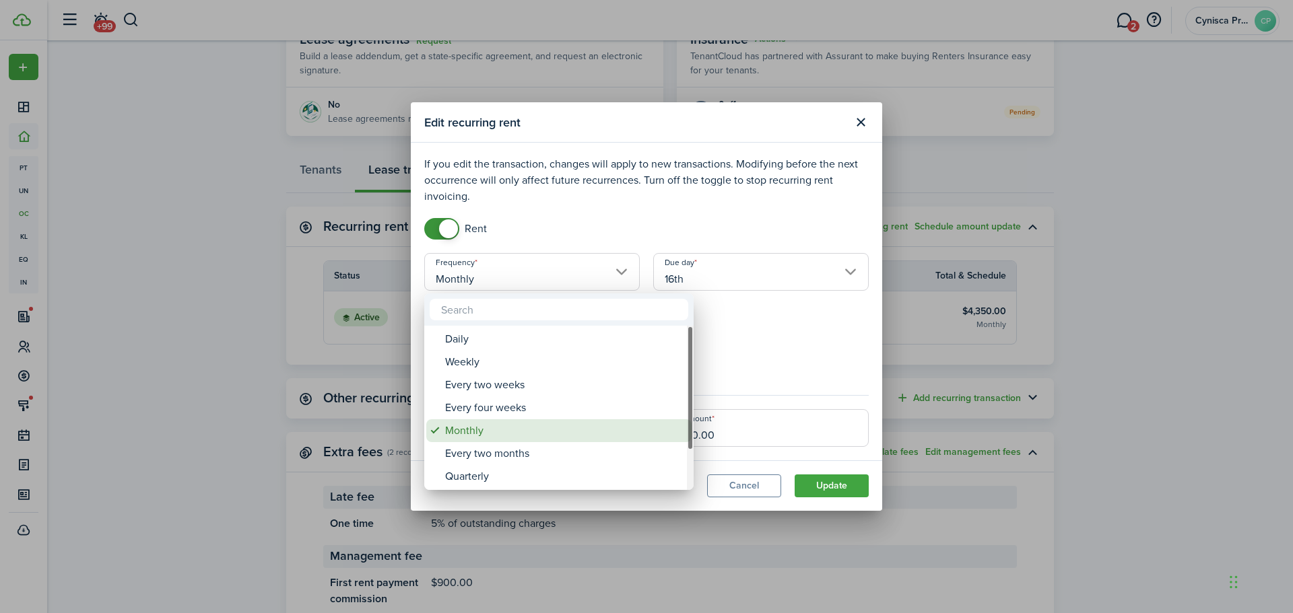
click at [533, 428] on div "Monthly" at bounding box center [564, 430] width 238 height 23
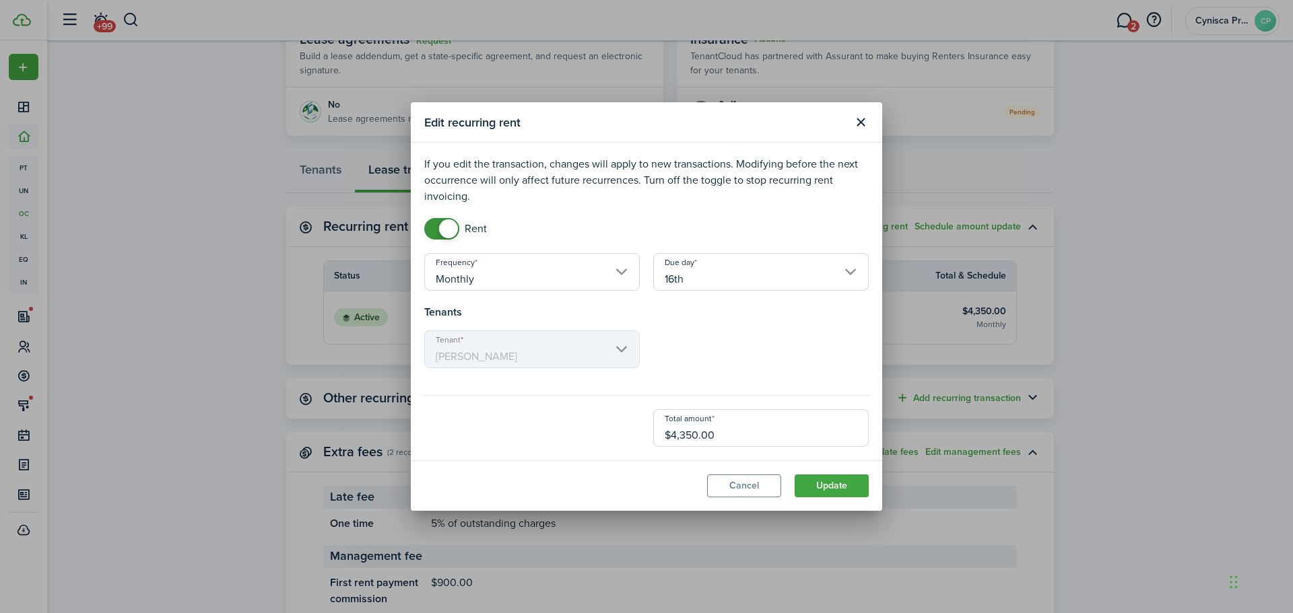
click at [822, 277] on input "16th" at bounding box center [760, 272] width 215 height 38
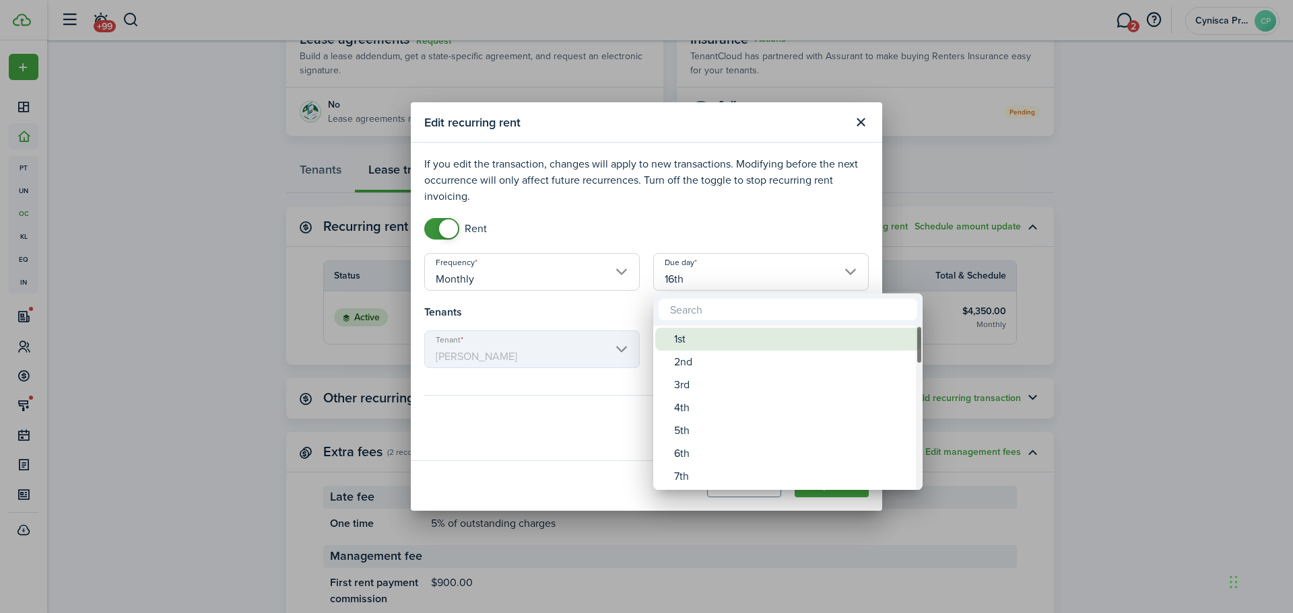
click at [720, 339] on div "1st" at bounding box center [793, 339] width 238 height 23
type input "1st"
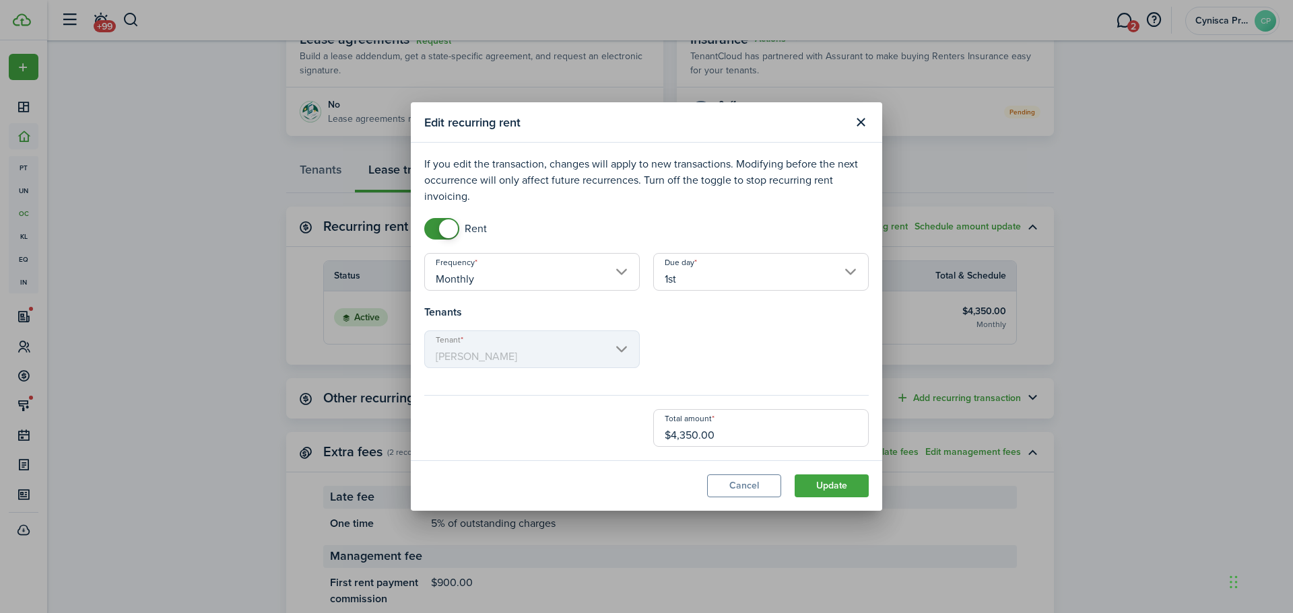
click at [590, 353] on mbsc-scroller "Tenant [PERSON_NAME]" at bounding box center [531, 350] width 215 height 38
click at [813, 483] on button "Update" at bounding box center [831, 486] width 74 height 23
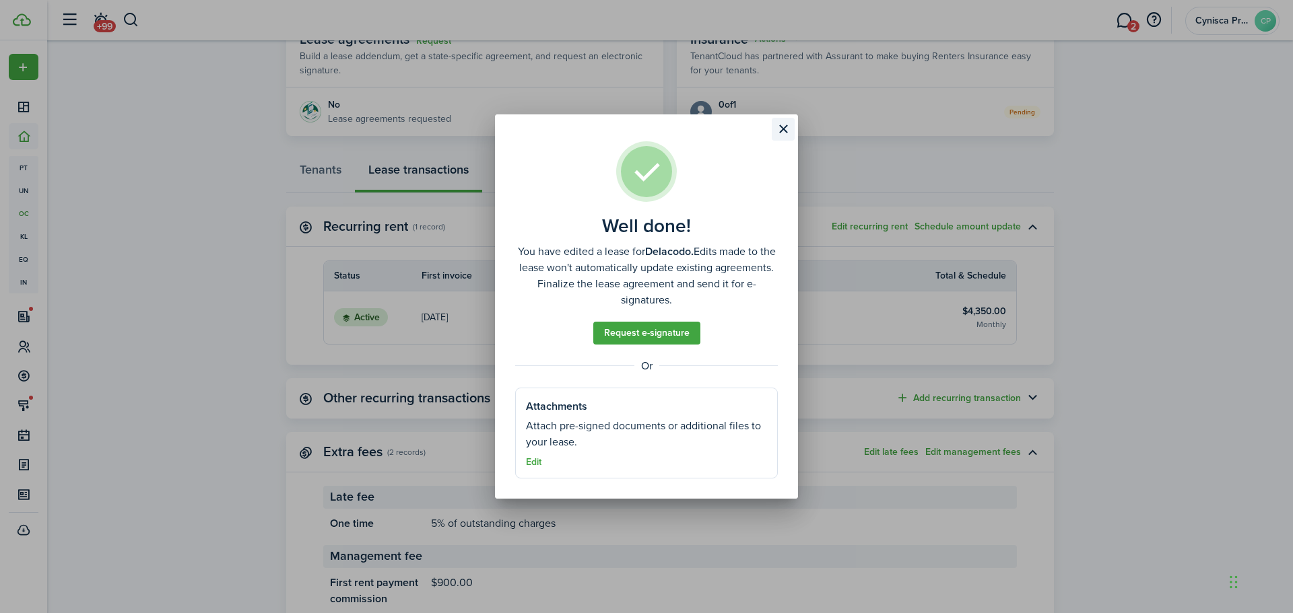
click at [784, 129] on button "Close modal" at bounding box center [783, 129] width 23 height 23
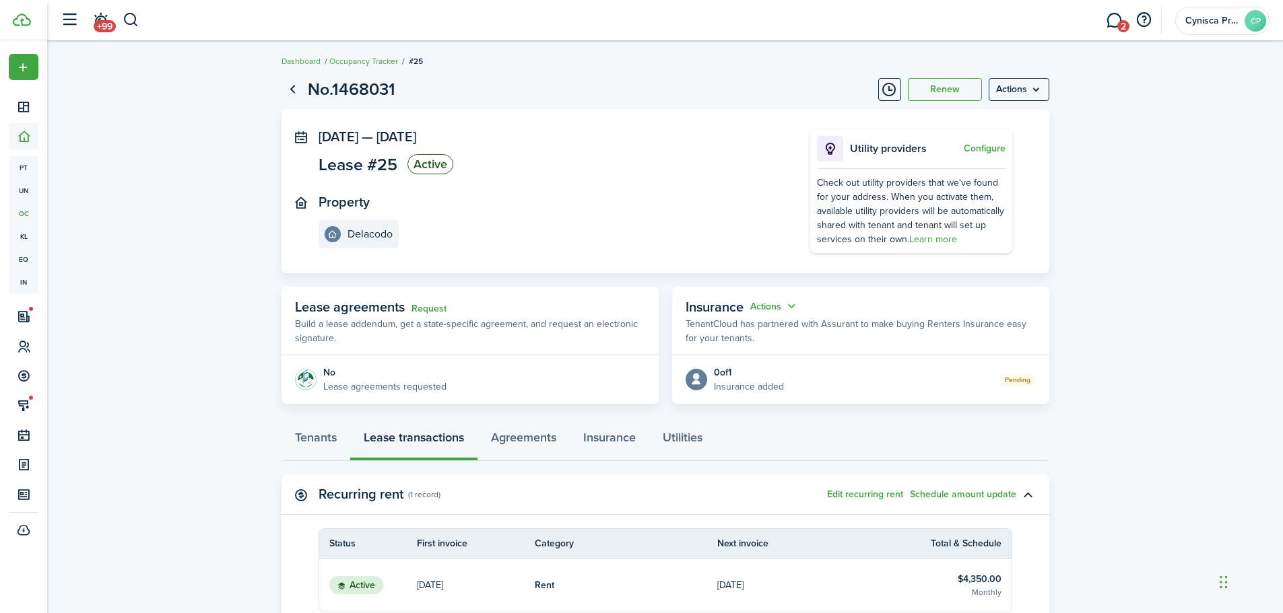
scroll to position [0, 0]
click at [318, 439] on link "Tenants" at bounding box center [315, 442] width 69 height 40
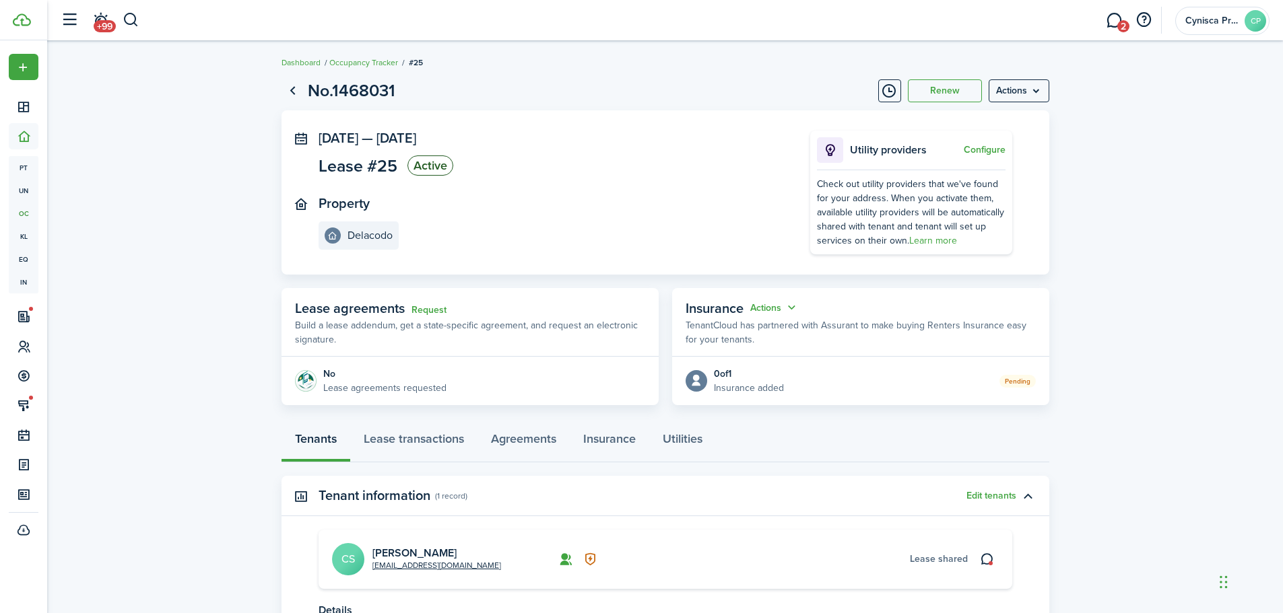
click at [114, 186] on lease-view "No.1468031 Renew Actions [DATE] — [DATE] Lease #25 Active Property Delacodo Uti…" at bounding box center [664, 485] width 1235 height 829
click at [1013, 90] on menu-btn "Actions" at bounding box center [1018, 90] width 61 height 23
click at [943, 123] on button "Edit" at bounding box center [990, 120] width 118 height 23
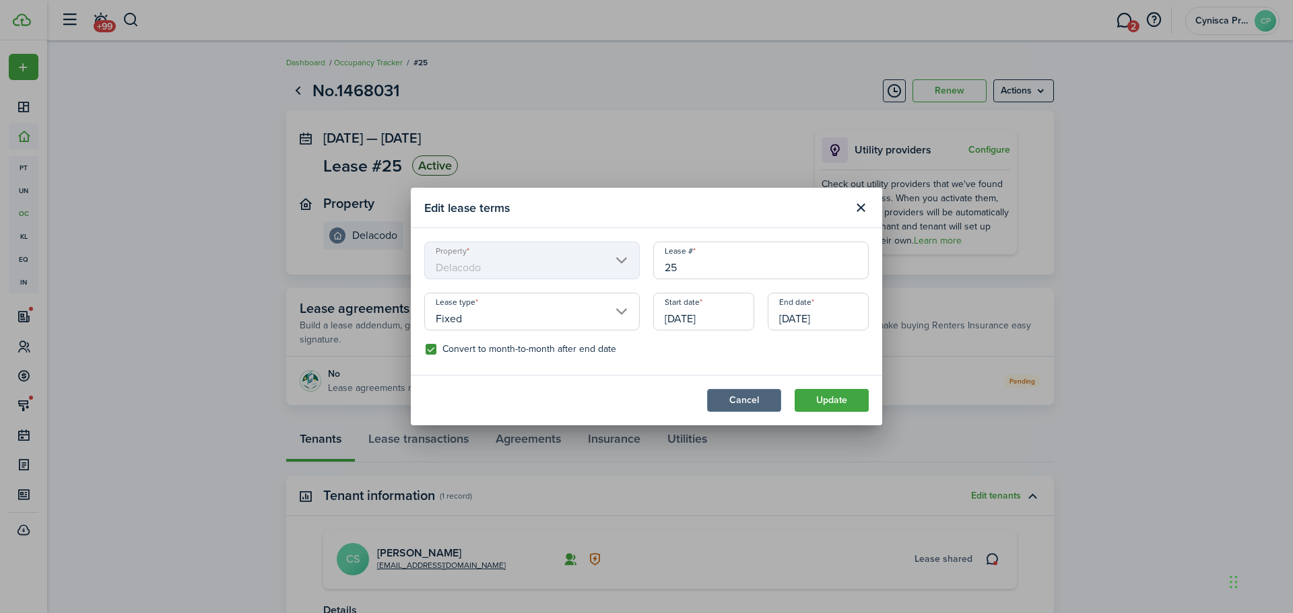
click at [740, 399] on button "Cancel" at bounding box center [744, 400] width 74 height 23
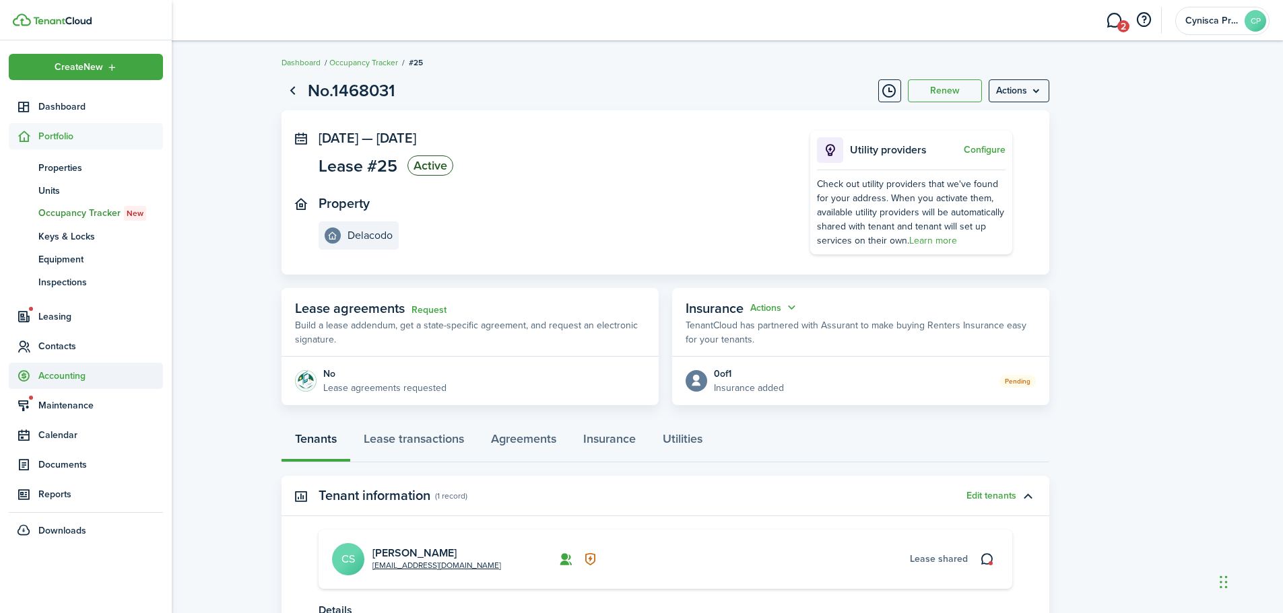
click at [44, 374] on span "Accounting" at bounding box center [100, 376] width 125 height 14
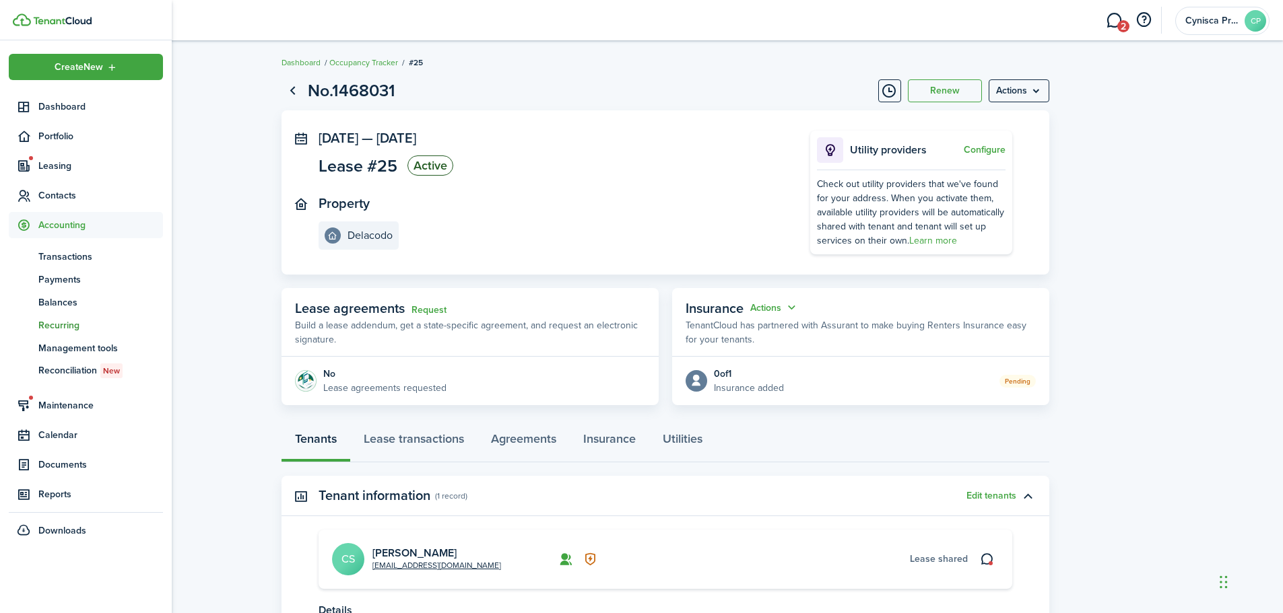
click at [62, 325] on span "Recurring" at bounding box center [100, 325] width 125 height 14
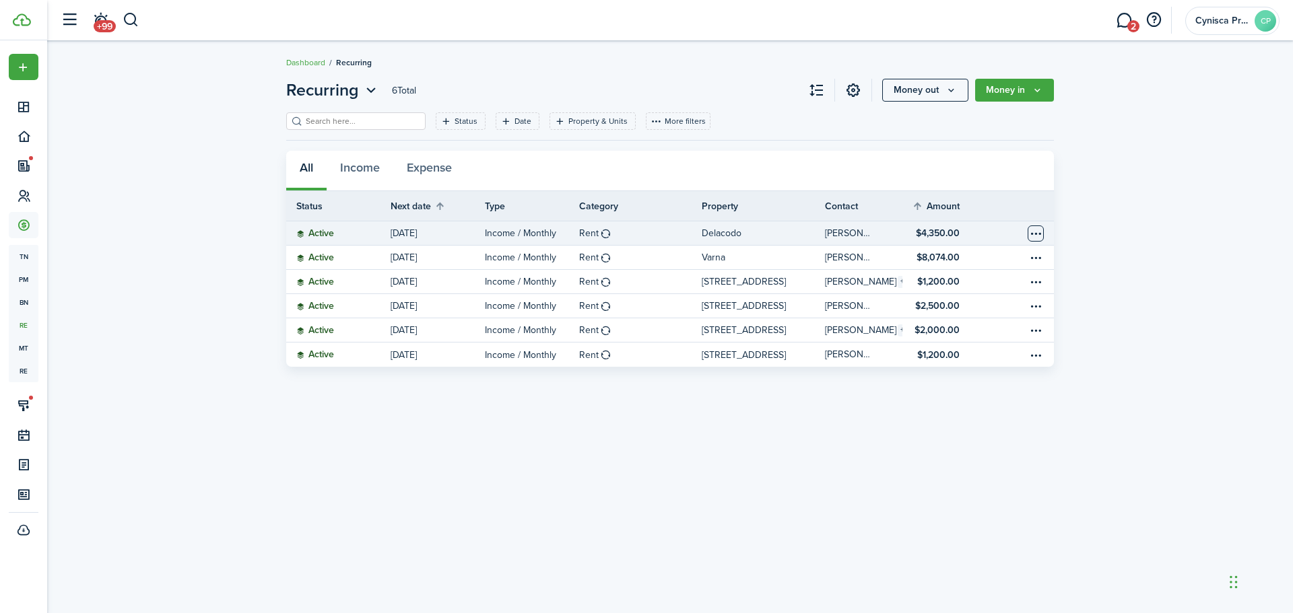
click at [1036, 233] on table-menu-btn-icon "Open menu" at bounding box center [1035, 234] width 16 height 16
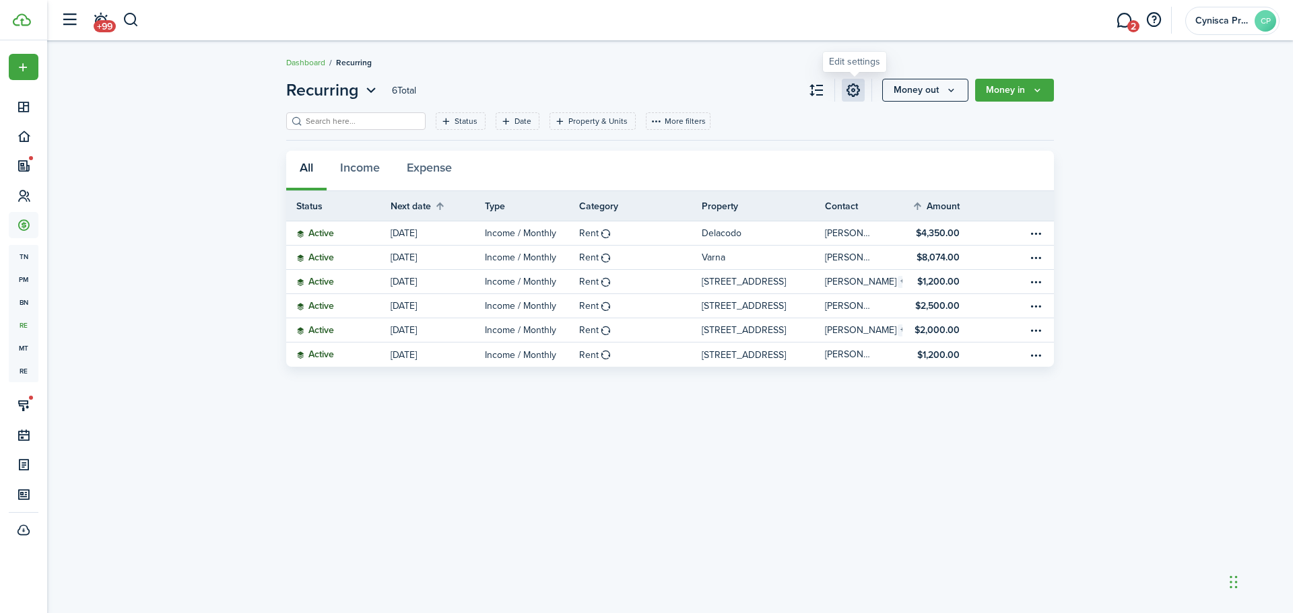
click at [849, 93] on link at bounding box center [853, 90] width 23 height 23
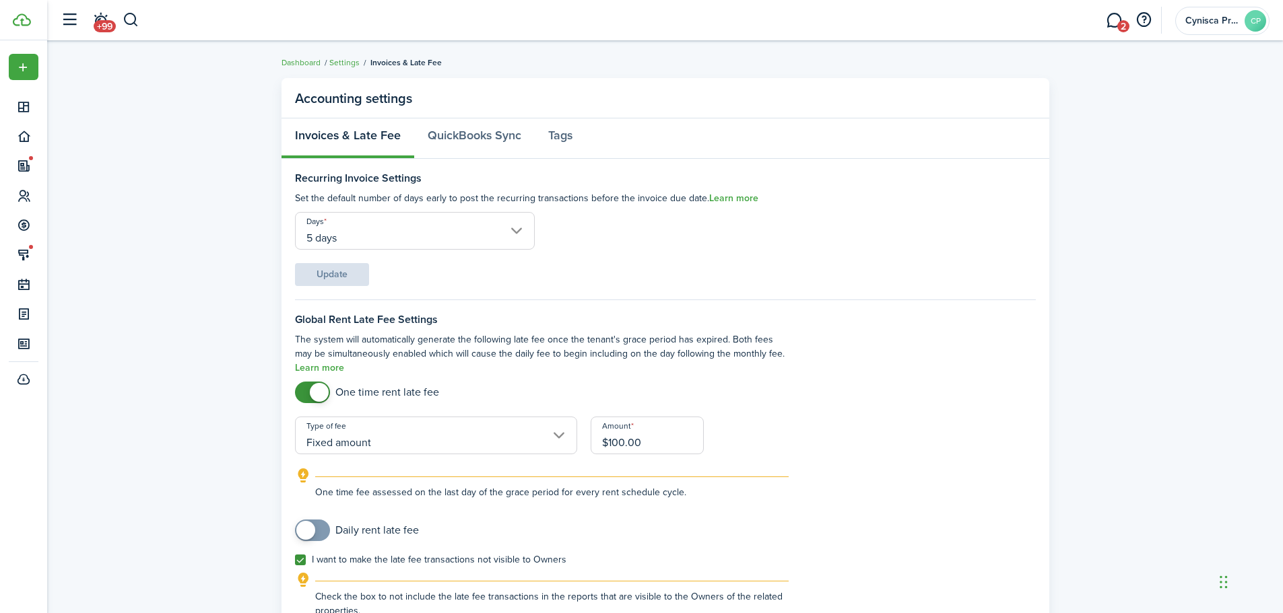
click at [906, 257] on form "Recurring Invoice Settings Set the default number of days early to post the rec…" at bounding box center [665, 229] width 741 height 114
click at [755, 118] on panel-main-header "Accounting settings" at bounding box center [665, 98] width 768 height 40
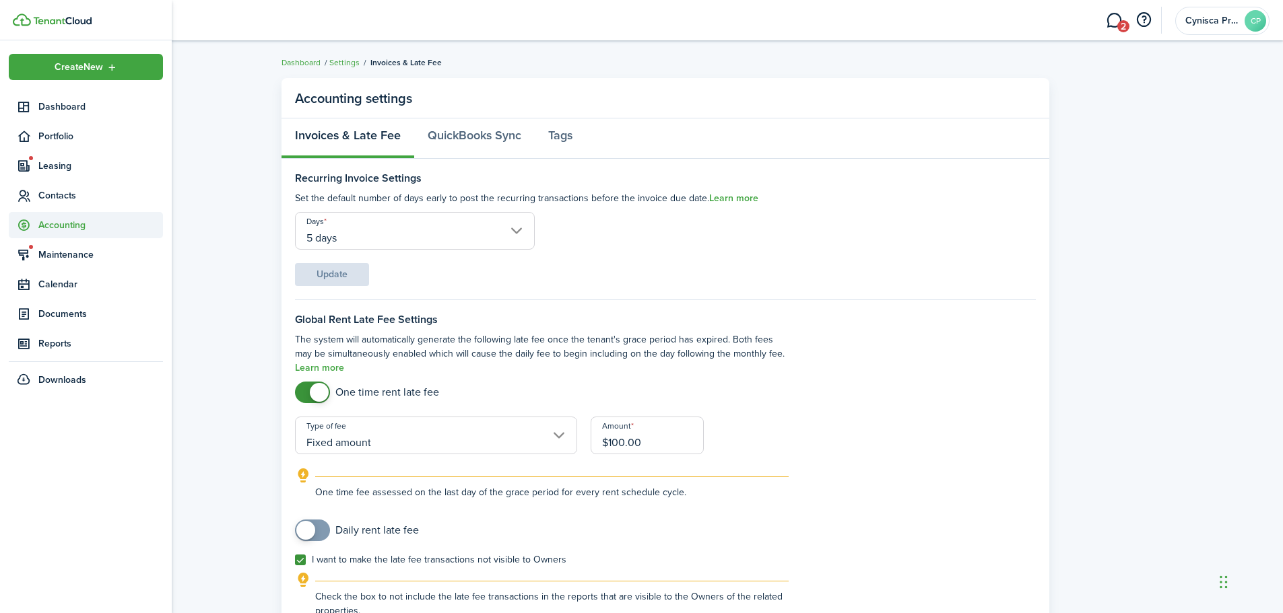
click at [64, 230] on span "Accounting" at bounding box center [100, 225] width 125 height 14
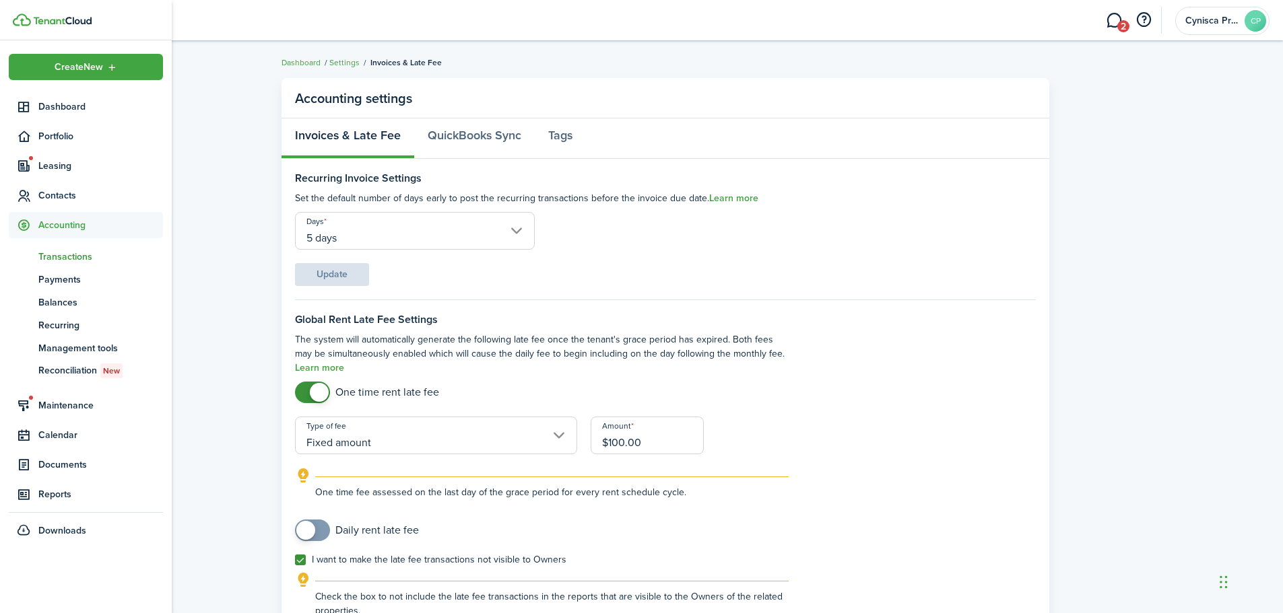
click at [53, 257] on span "Transactions" at bounding box center [100, 257] width 125 height 14
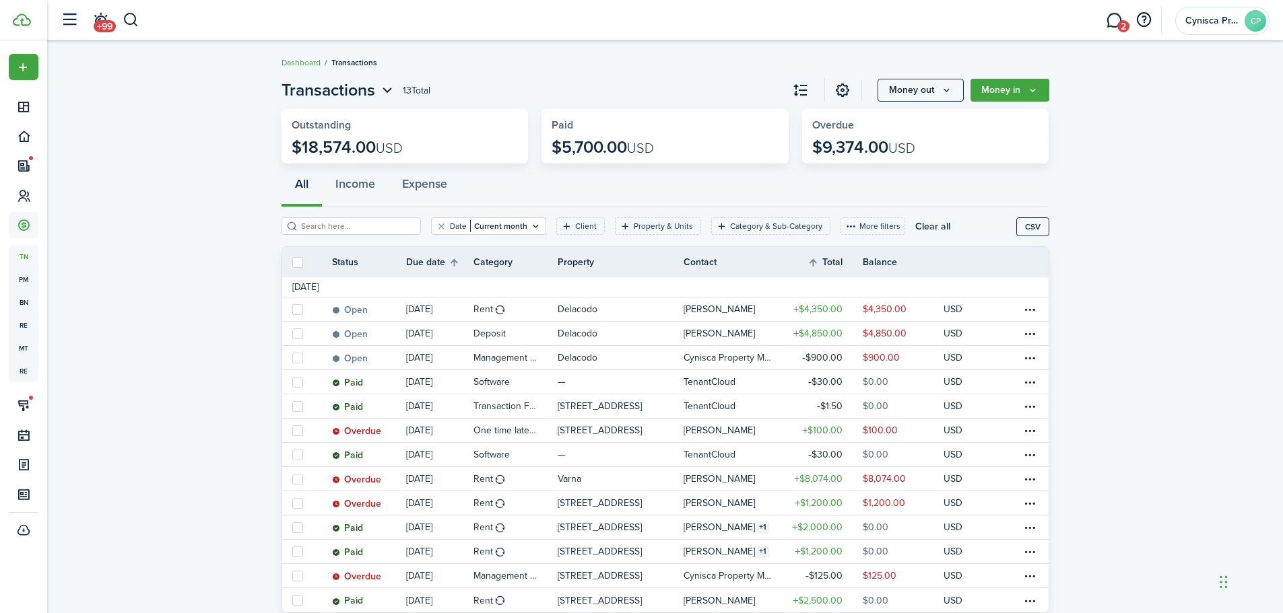
click at [1195, 55] on dashboard-content "Dashboard Transactions Transactions 13 Total Money out Money in Outstanding $18…" at bounding box center [664, 328] width 1235 height 657
click at [949, 92] on icon "Money out" at bounding box center [946, 90] width 11 height 11
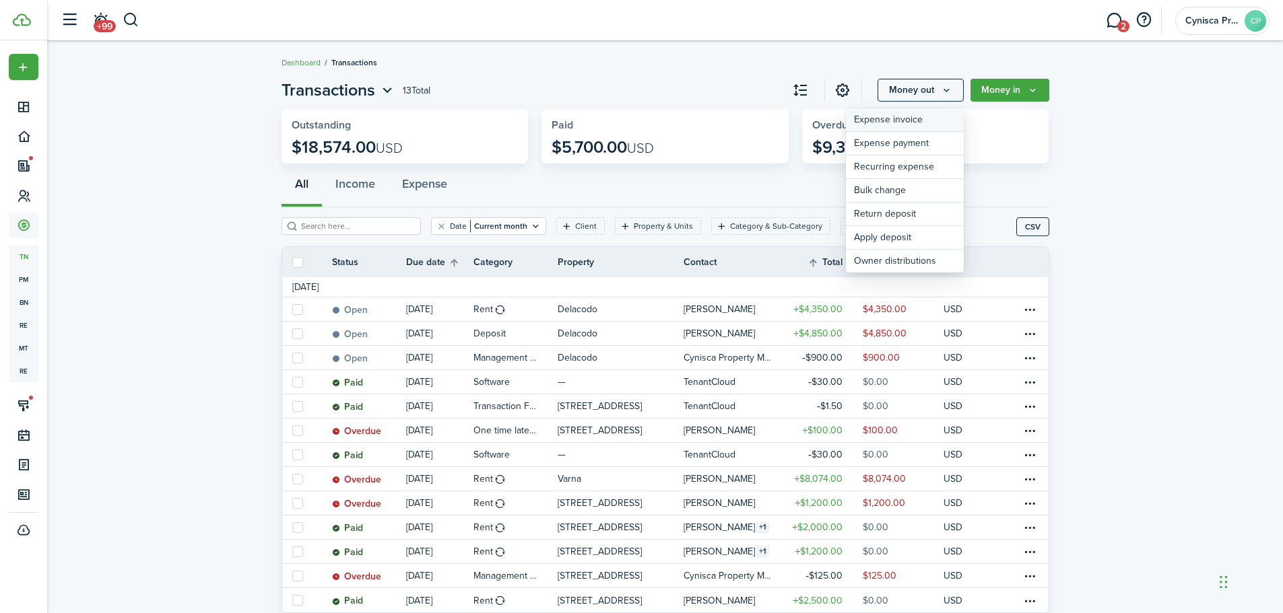
click at [873, 118] on link "Expense invoice" at bounding box center [905, 120] width 118 height 24
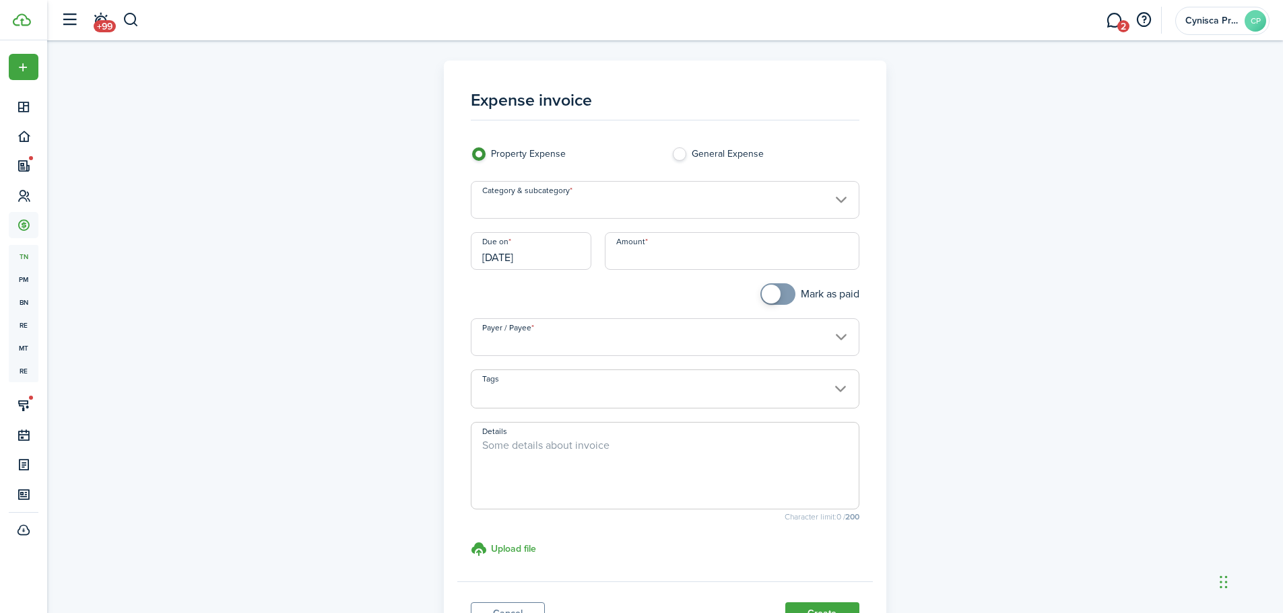
click at [645, 195] on input "Category & subcategory" at bounding box center [665, 200] width 388 height 38
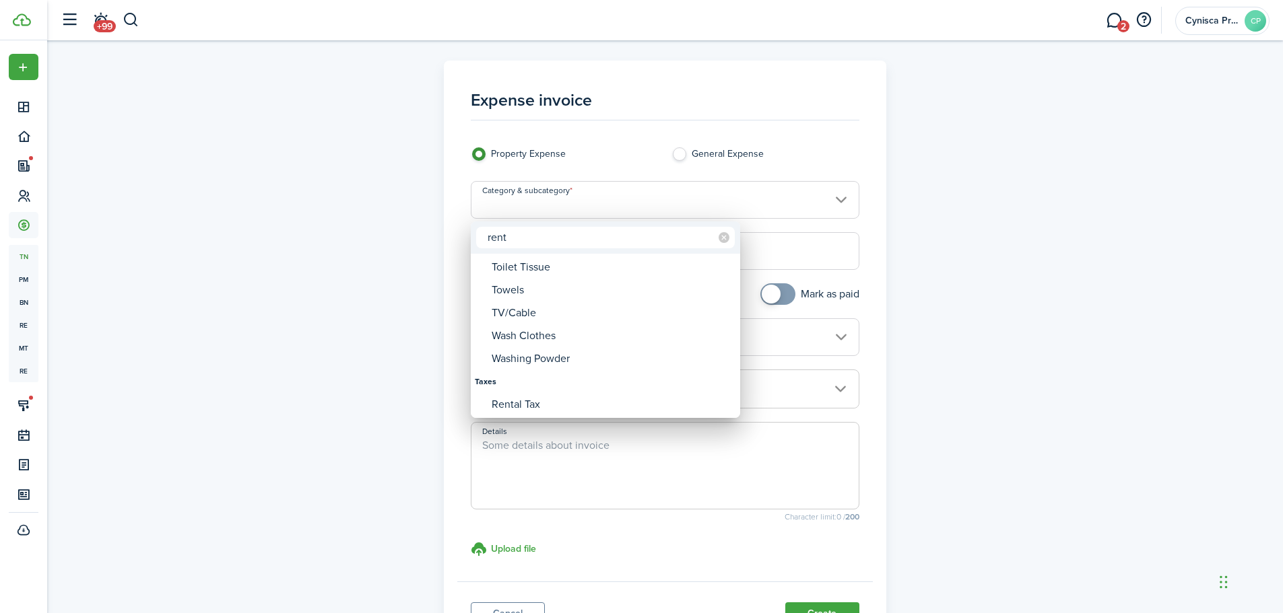
type input "rent"
click at [983, 273] on div at bounding box center [641, 306] width 1498 height 829
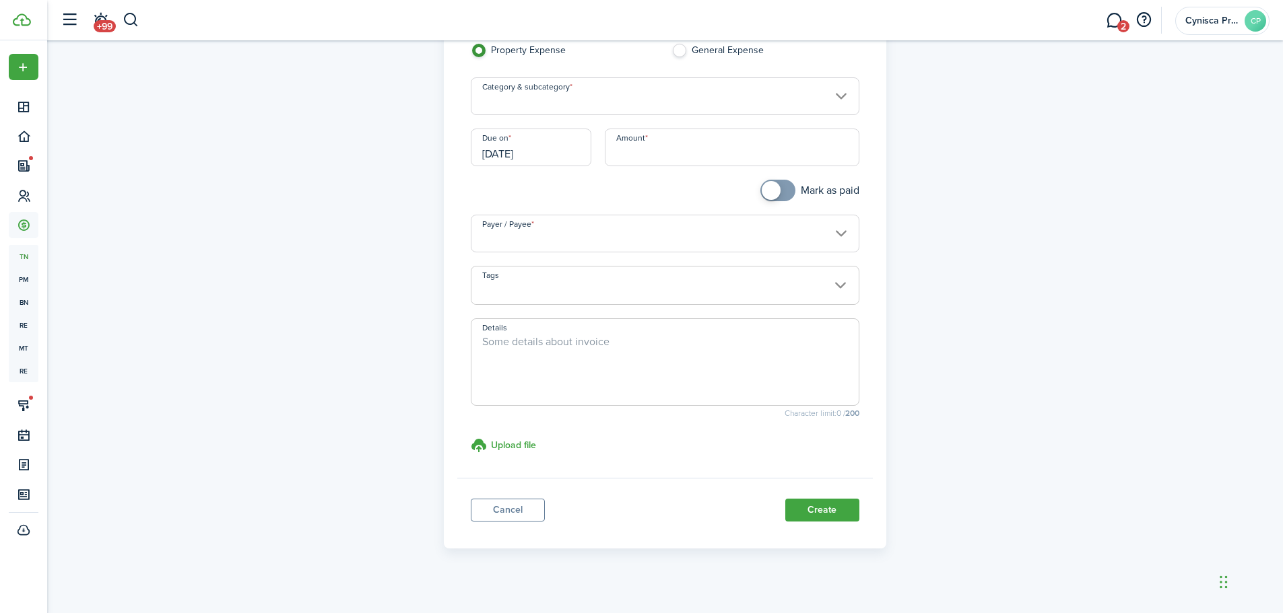
scroll to position [116, 0]
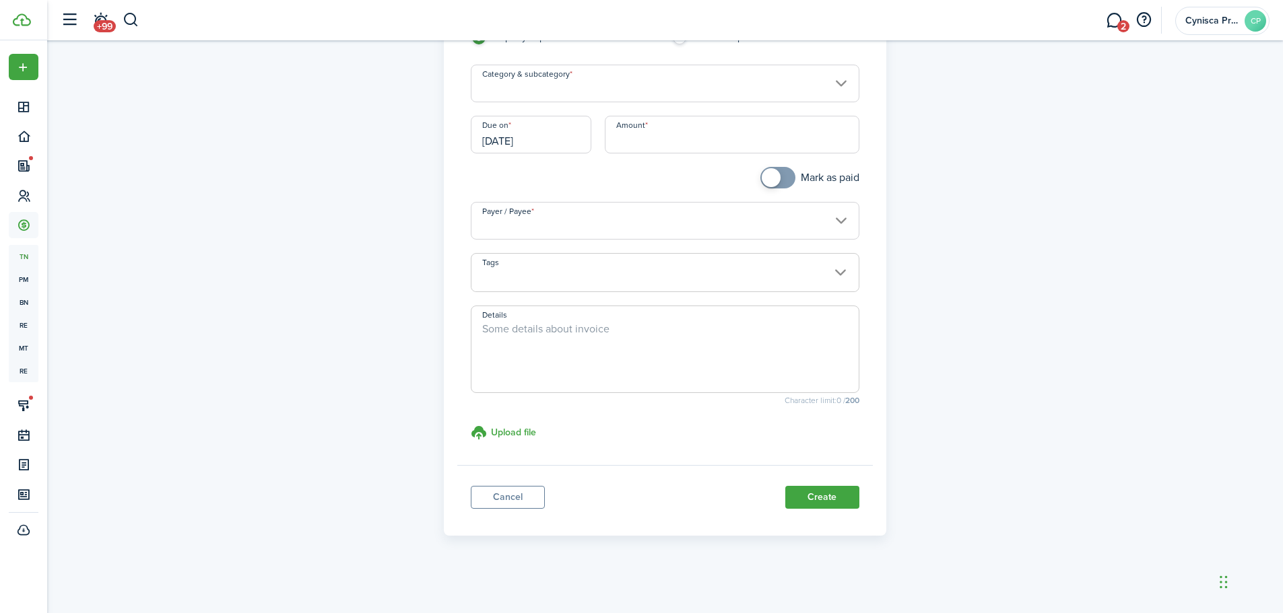
click at [500, 505] on link "Cancel" at bounding box center [508, 497] width 74 height 23
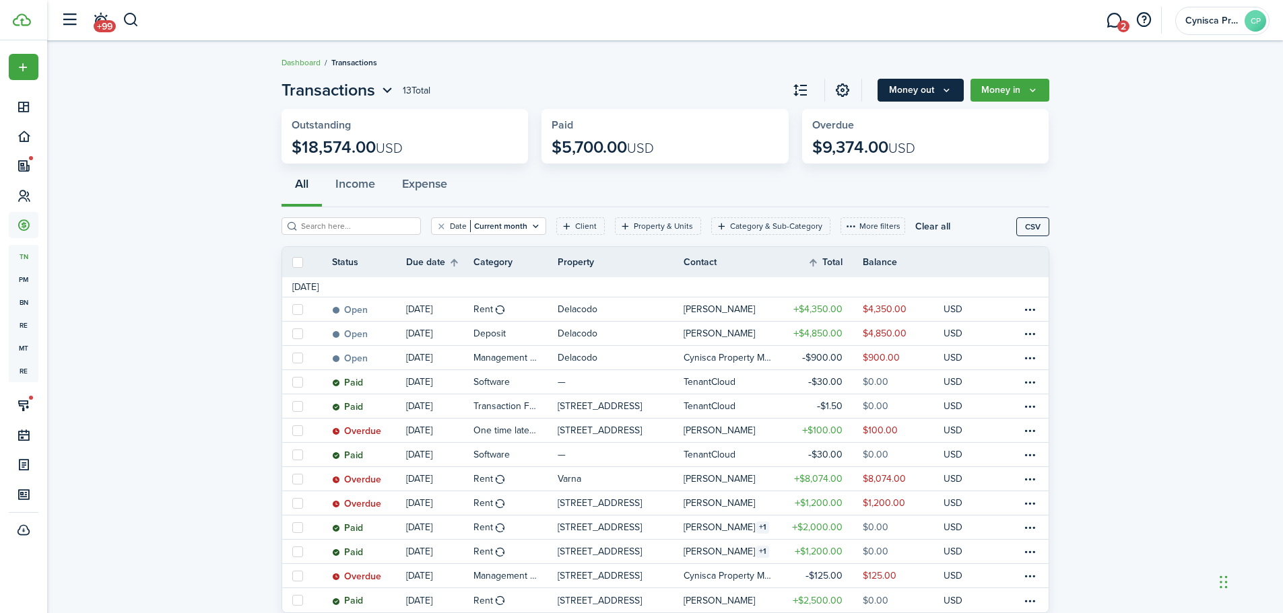
click at [953, 88] on button "Money out" at bounding box center [920, 90] width 86 height 23
click at [90, 178] on invoice-list "Transactions 13 Total Money out Money in Outstanding $18,574.00 USD Paid $5,700…" at bounding box center [664, 348] width 1235 height 555
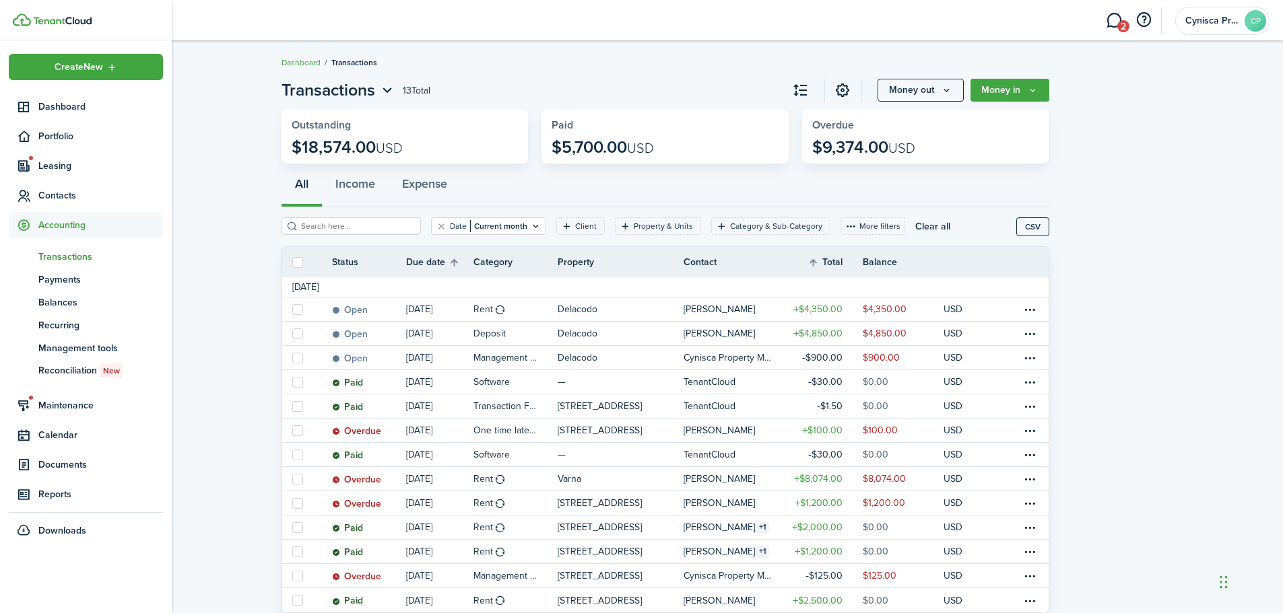
click at [65, 257] on span "Transactions" at bounding box center [100, 257] width 125 height 14
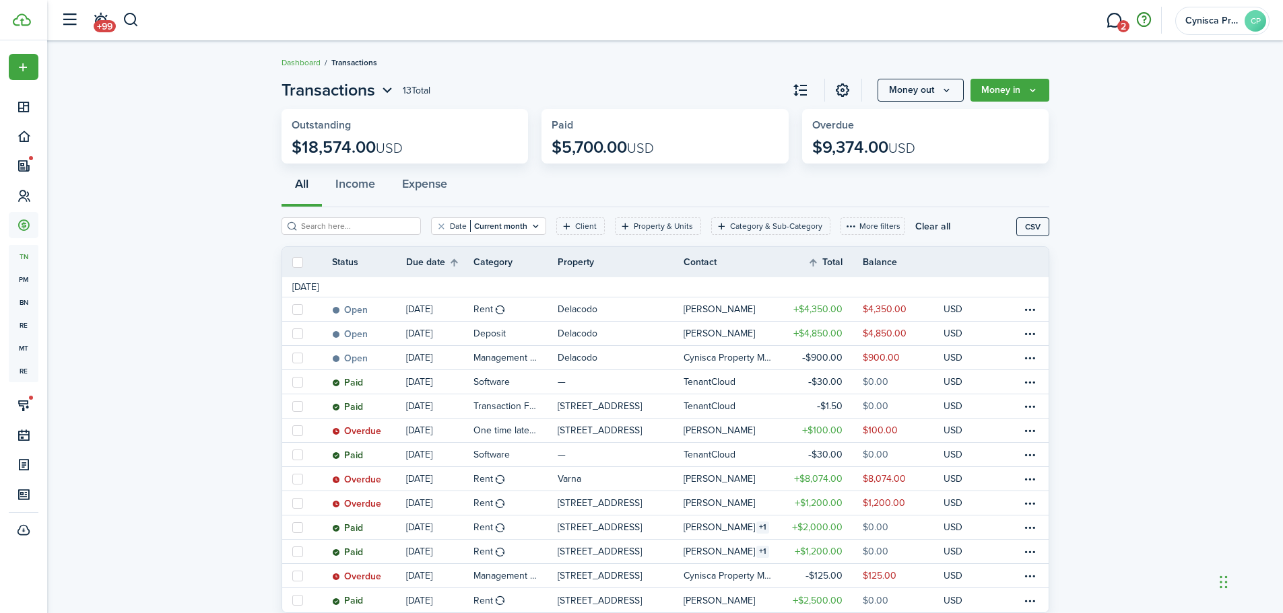
click at [1143, 19] on button "button" at bounding box center [1143, 20] width 23 height 23
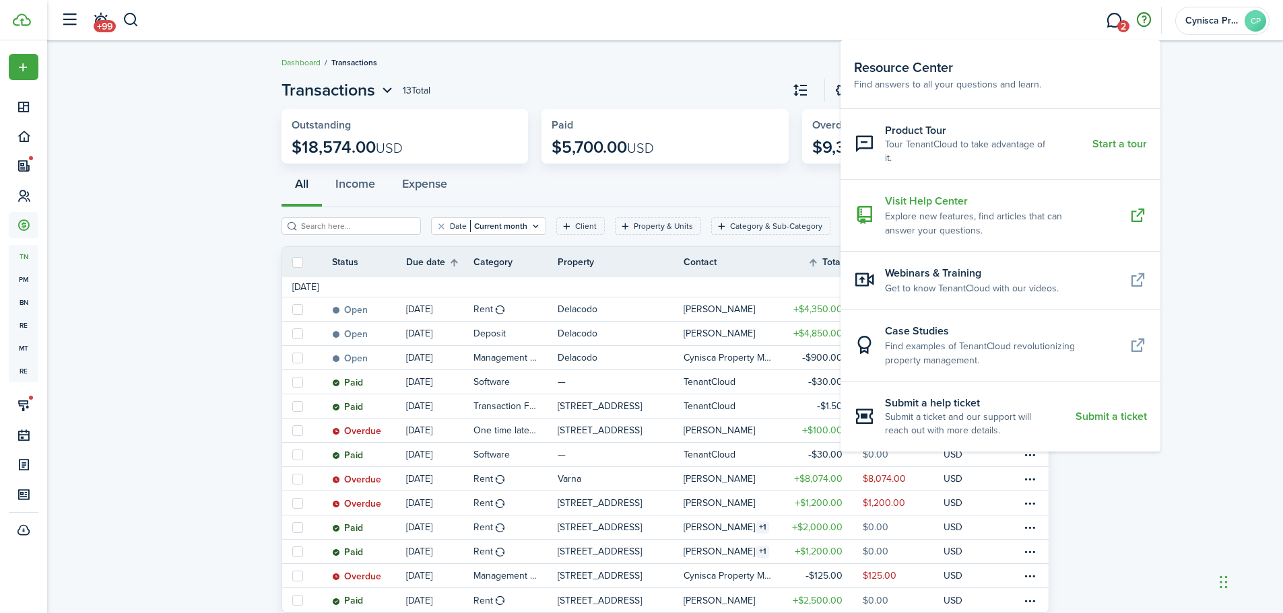
click at [926, 209] on resource-center-item-description "Explore new features, find articles that can answer your questions." at bounding box center [1002, 223] width 234 height 28
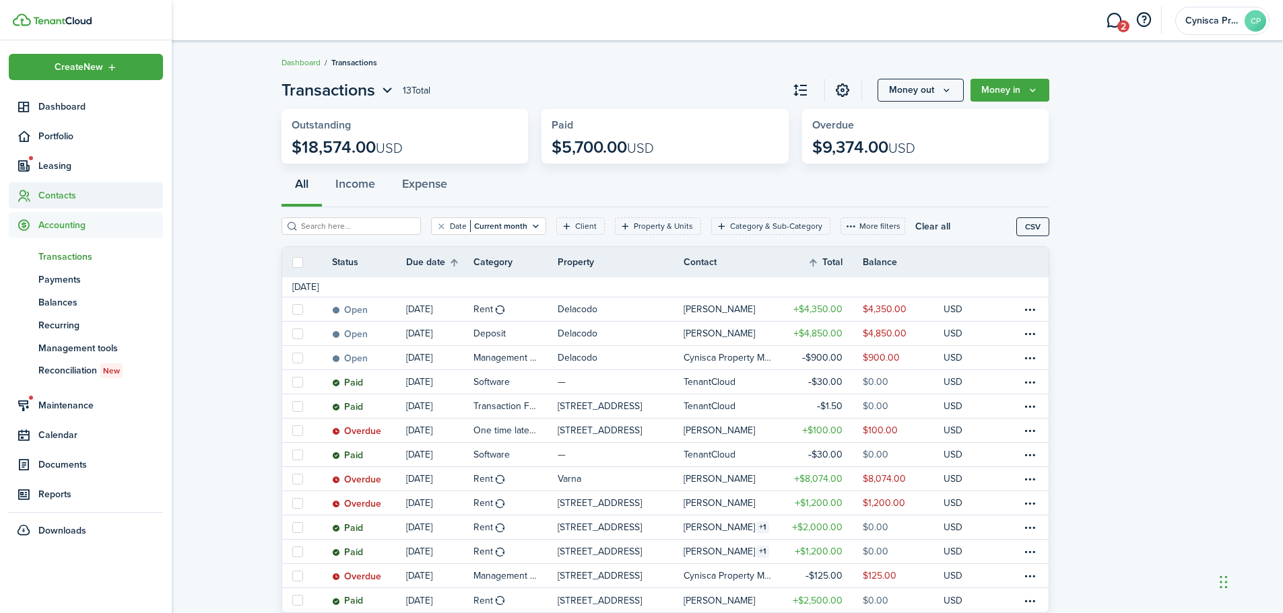
click at [53, 194] on span "Contacts" at bounding box center [100, 196] width 125 height 14
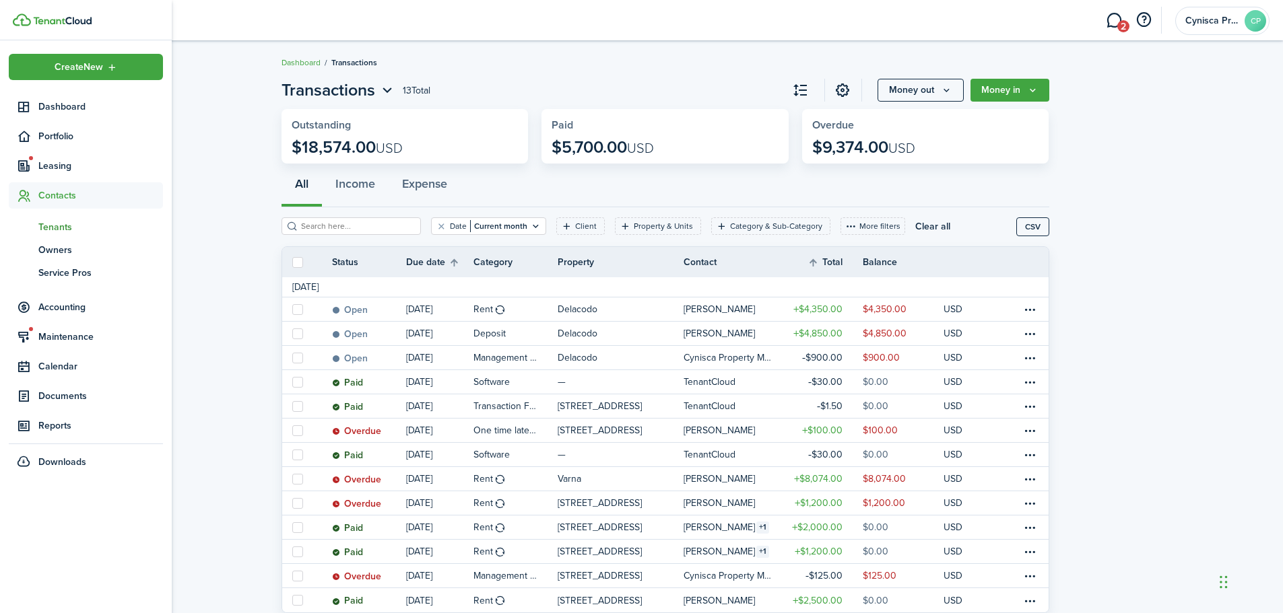
click at [56, 224] on span "Tenants" at bounding box center [100, 227] width 125 height 14
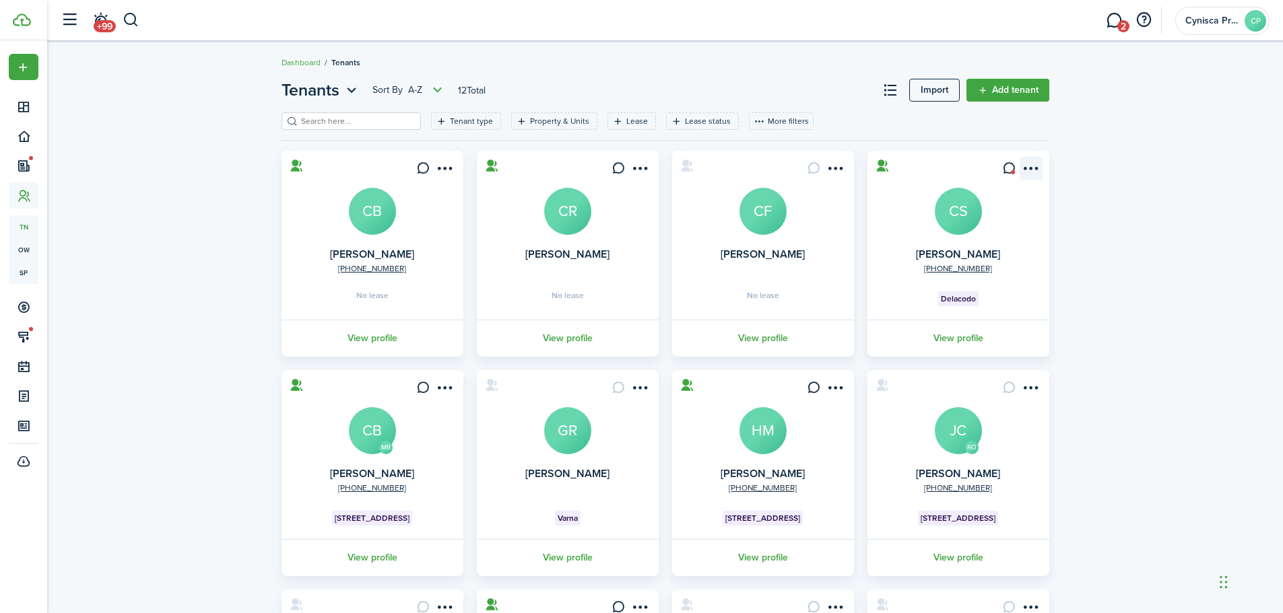
click at [1031, 171] on menu-btn-icon "Open menu" at bounding box center [1030, 168] width 23 height 23
click at [957, 264] on link "Add invoice" at bounding box center [982, 268] width 118 height 23
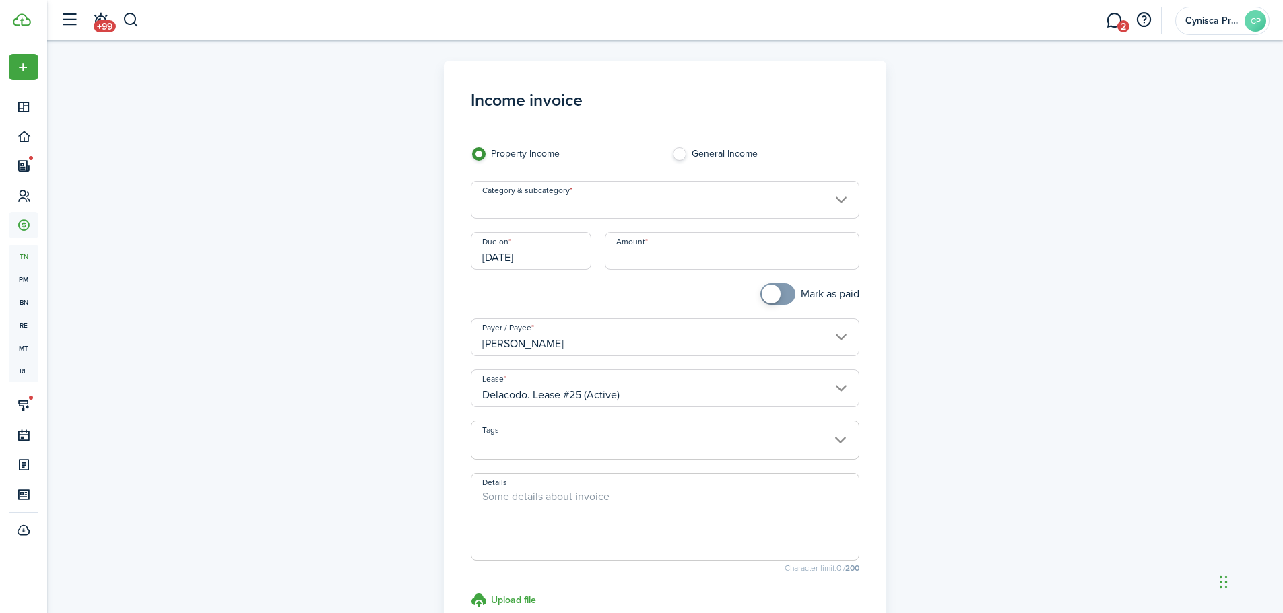
click at [707, 204] on input "Category & subcategory" at bounding box center [665, 200] width 388 height 38
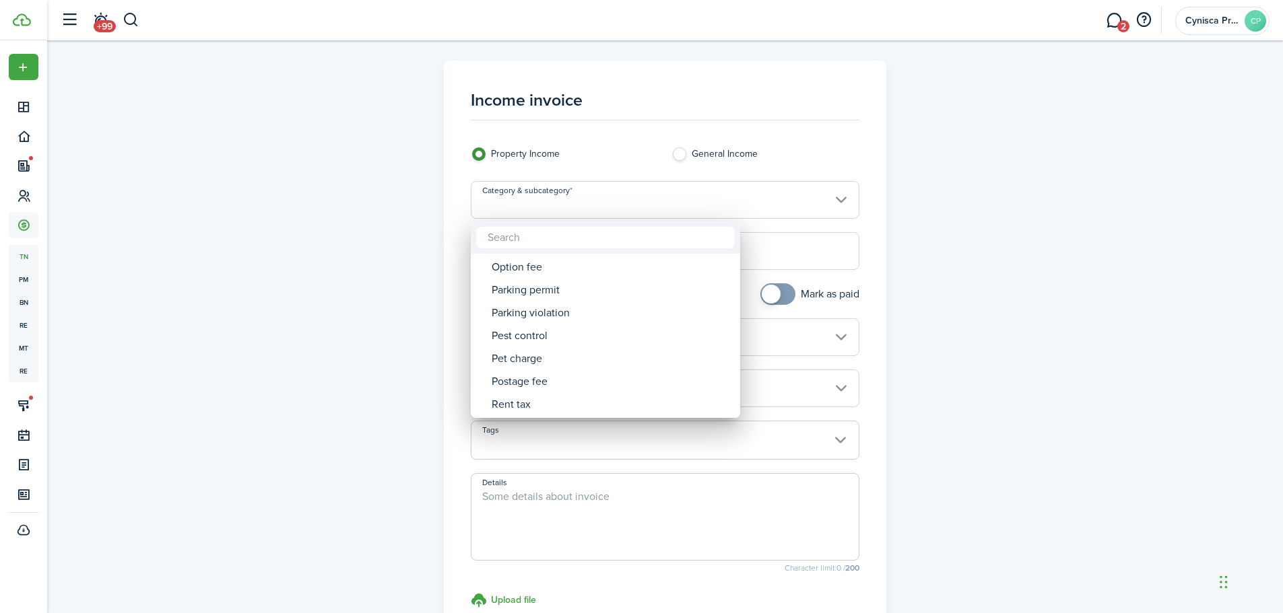
click at [559, 237] on input "text" at bounding box center [605, 238] width 259 height 22
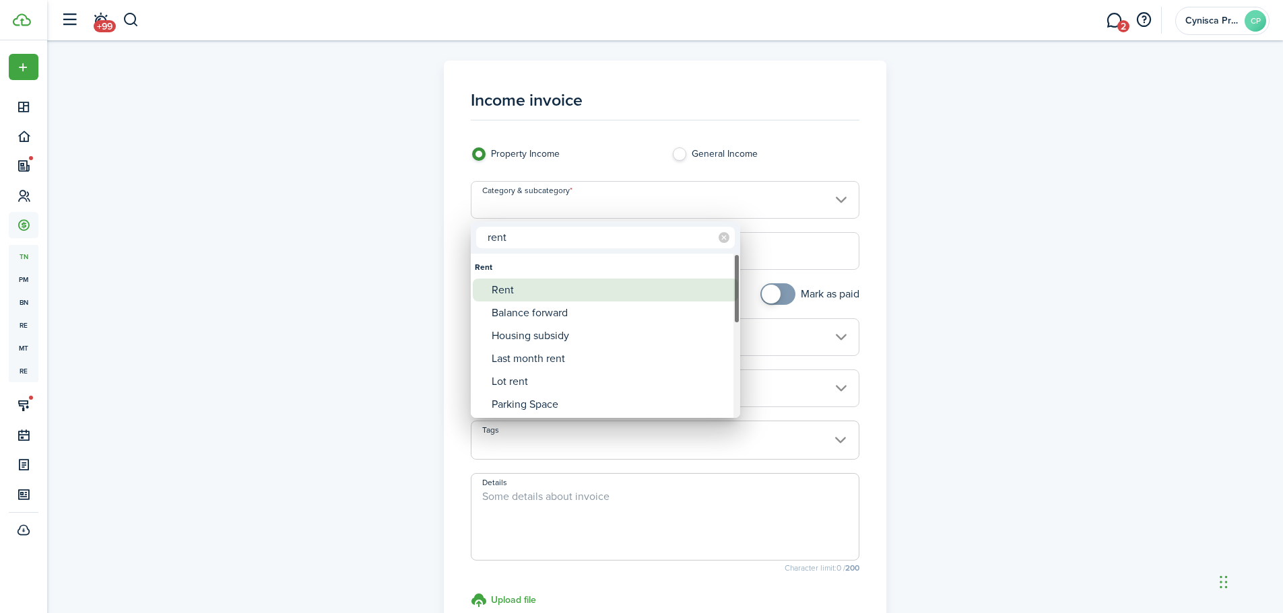
type input "rent"
click at [520, 294] on div "Rent" at bounding box center [610, 290] width 238 height 23
type input "Rent"
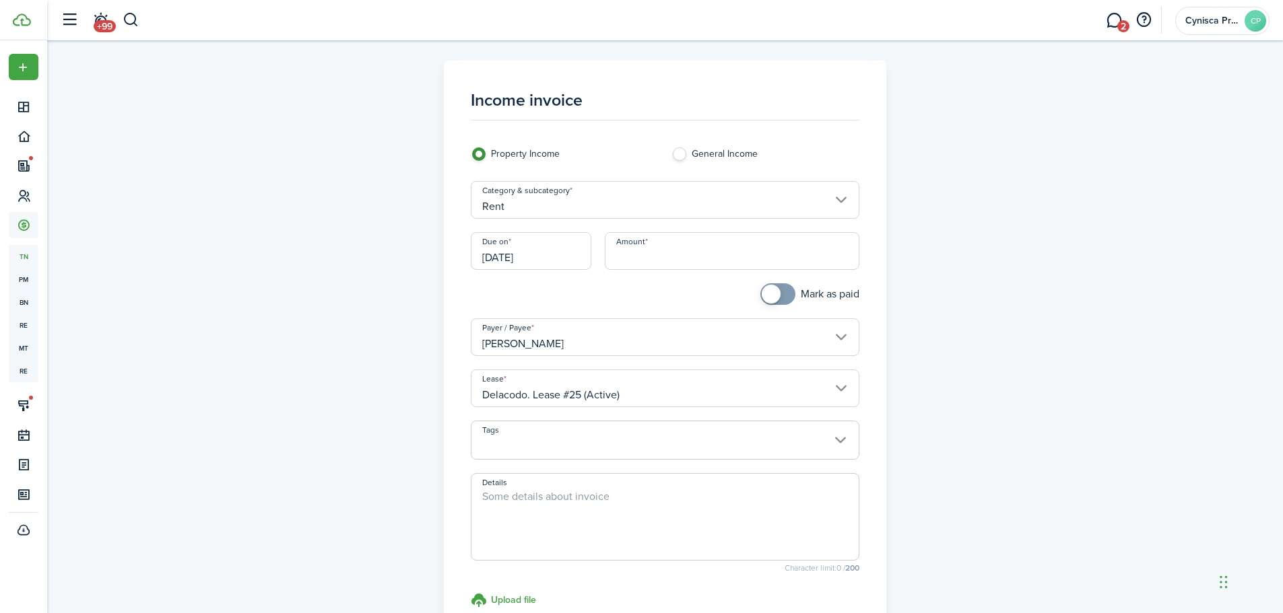
click at [660, 259] on input "Amount" at bounding box center [732, 251] width 254 height 38
type input "$2,175.00"
click at [656, 297] on div at bounding box center [564, 300] width 201 height 35
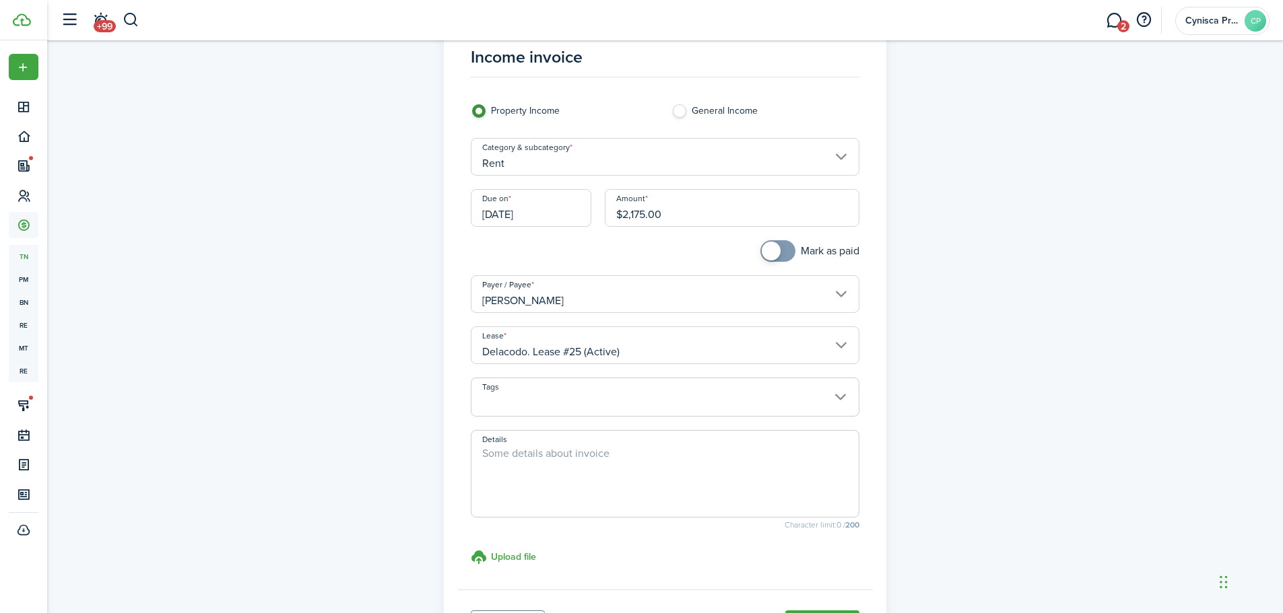
scroll to position [67, 0]
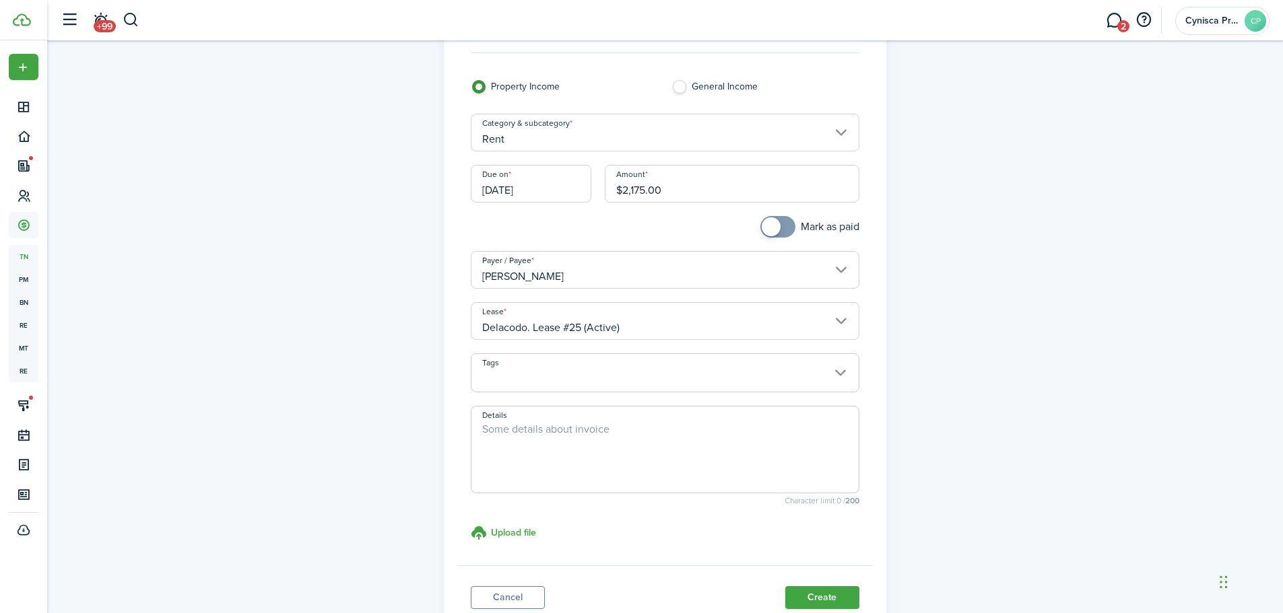
click at [520, 428] on textarea "Details" at bounding box center [664, 453] width 387 height 65
click at [576, 191] on input "[DATE]" at bounding box center [531, 184] width 121 height 38
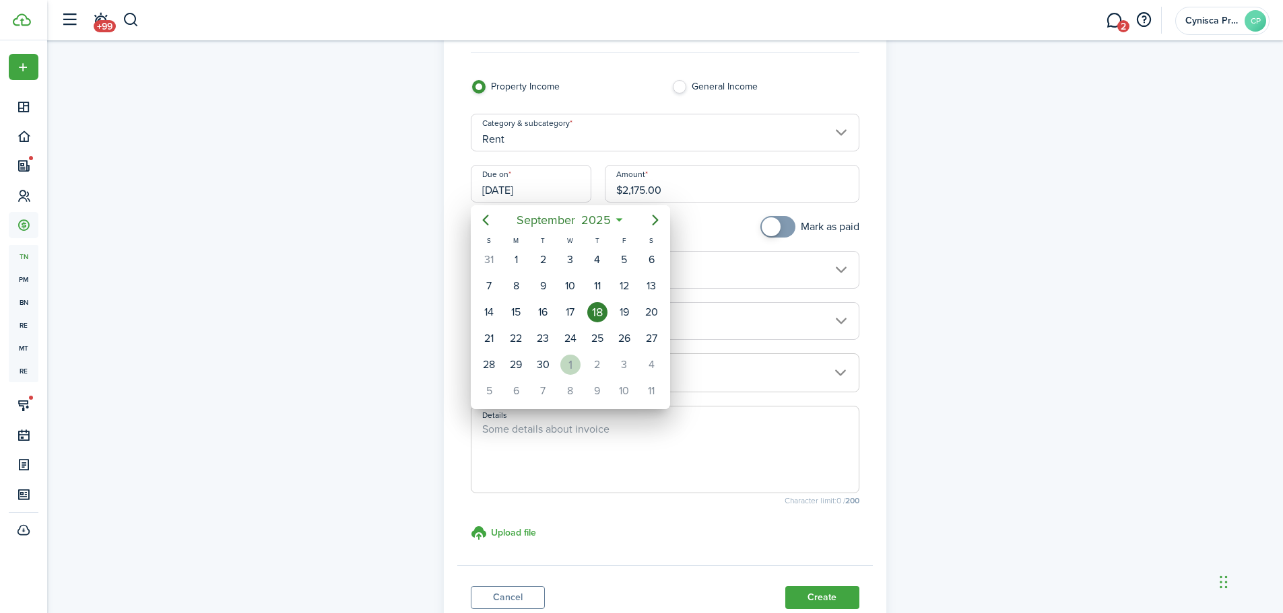
click at [567, 361] on div "1" at bounding box center [570, 365] width 20 height 20
type input "[DATE]"
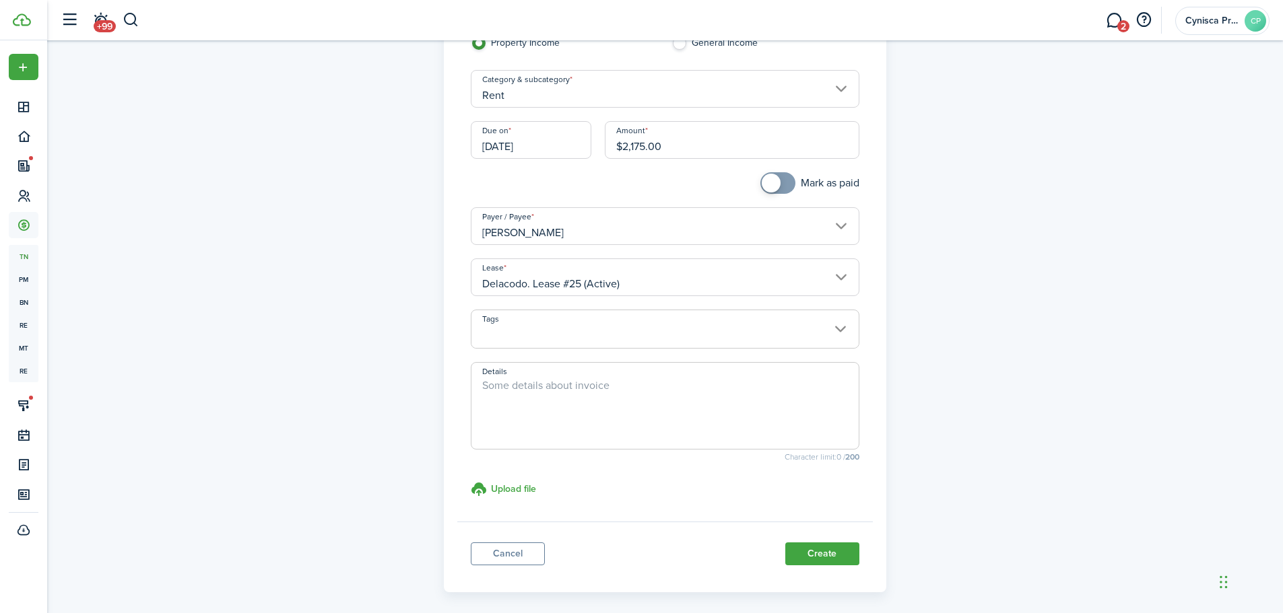
scroll to position [135, 0]
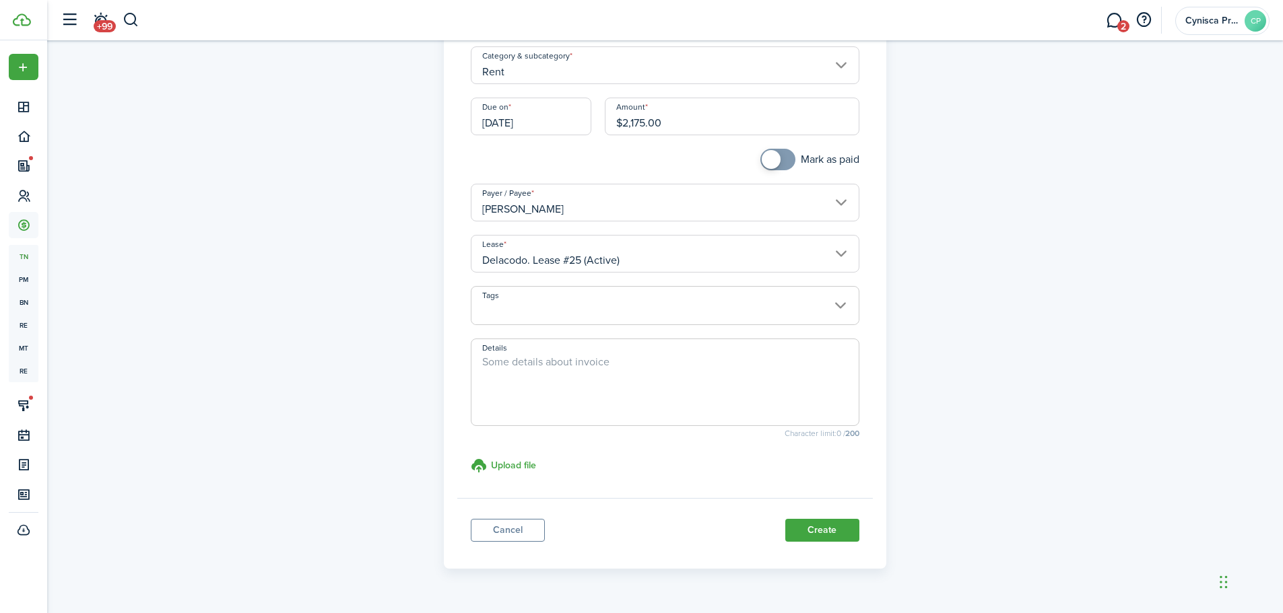
click at [518, 358] on textarea "Details" at bounding box center [664, 386] width 387 height 65
paste textarea "from [DATE], to [DATE],"
type textarea "Rent for the period from [DATE], to [DATE]."
click at [998, 334] on div "Income invoice Property Income General Income Category & subcategory Rent Due o…" at bounding box center [665, 247] width 781 height 643
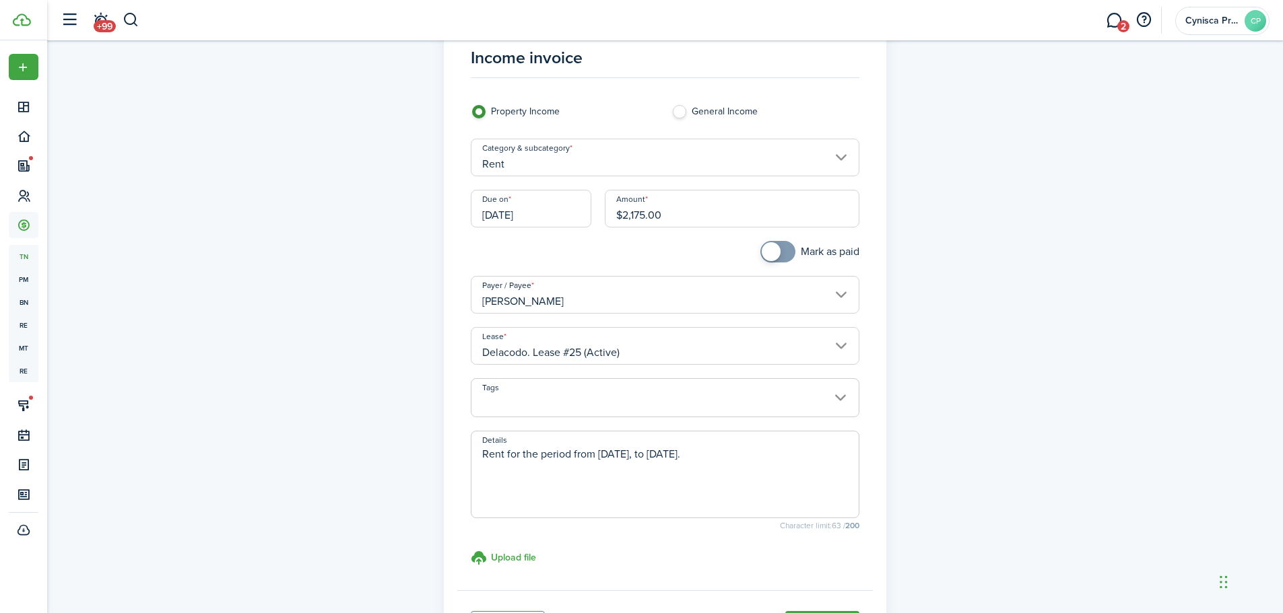
scroll to position [168, 0]
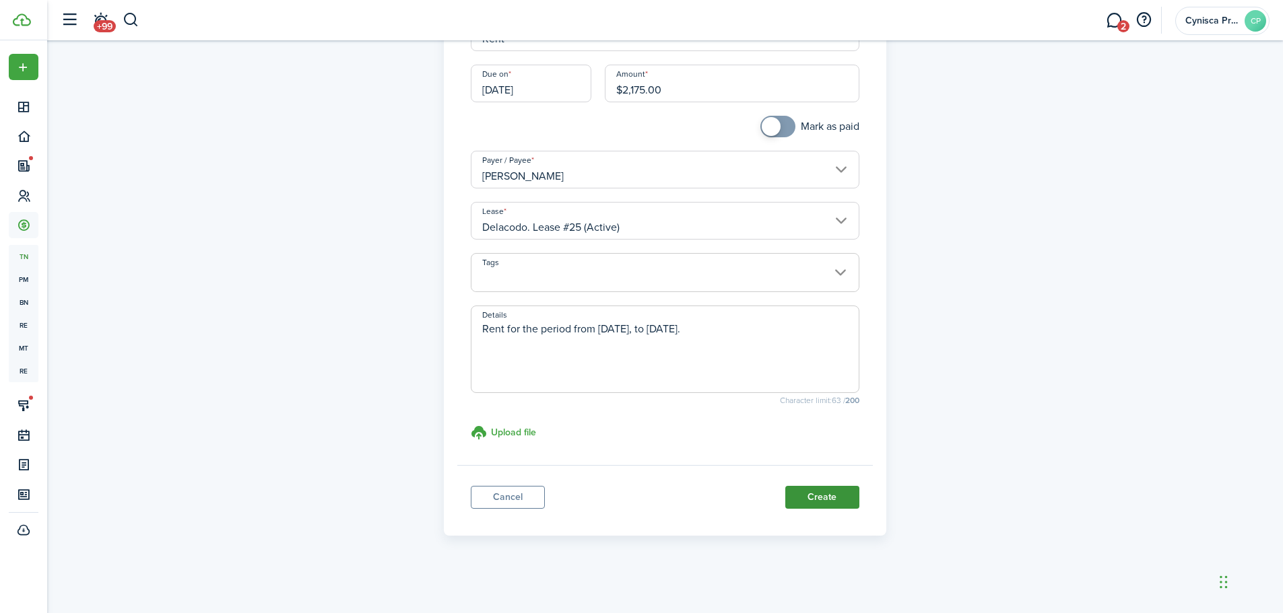
click at [825, 496] on button "Create" at bounding box center [822, 497] width 74 height 23
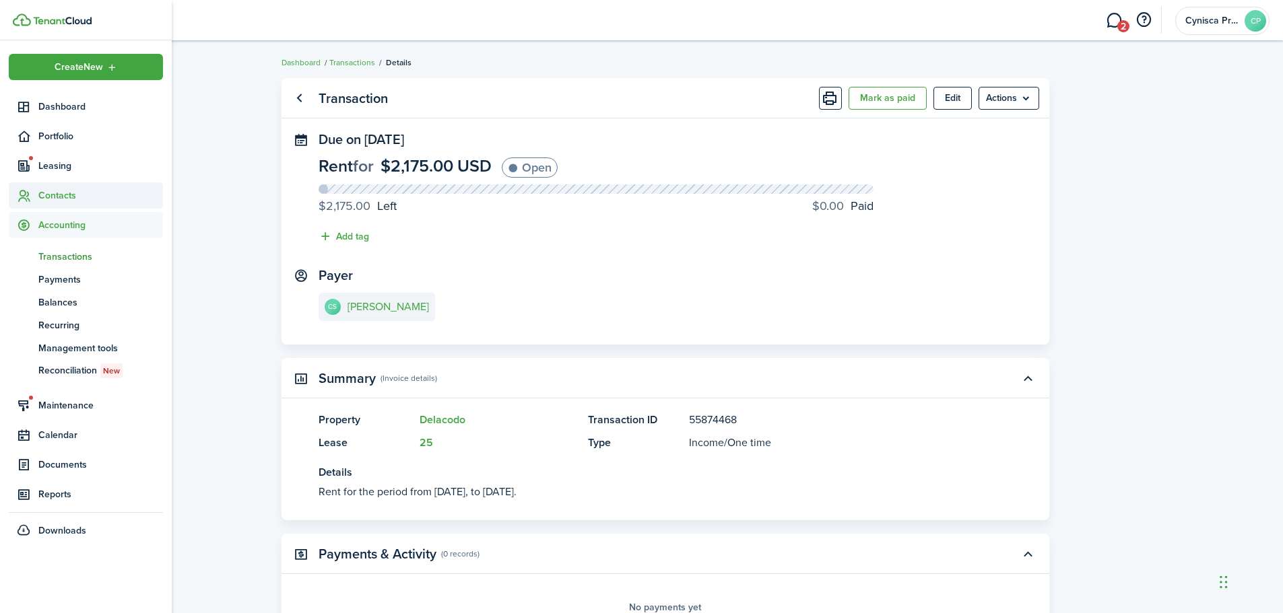
click at [60, 196] on span "Contacts" at bounding box center [100, 196] width 125 height 14
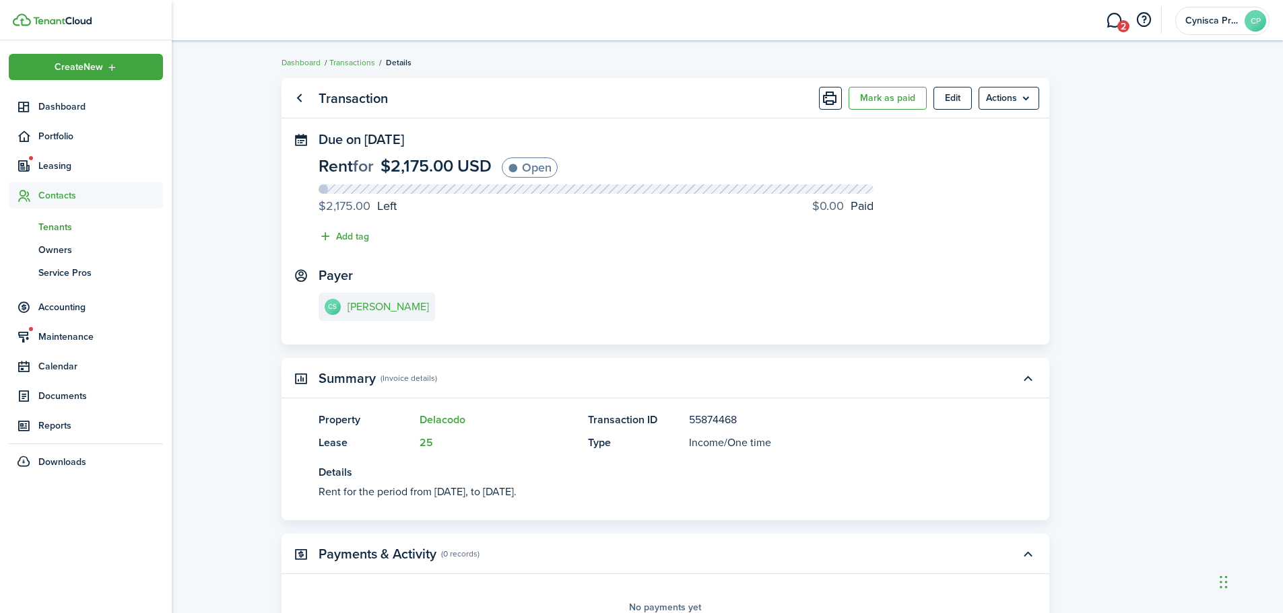
click at [52, 228] on span "Tenants" at bounding box center [100, 227] width 125 height 14
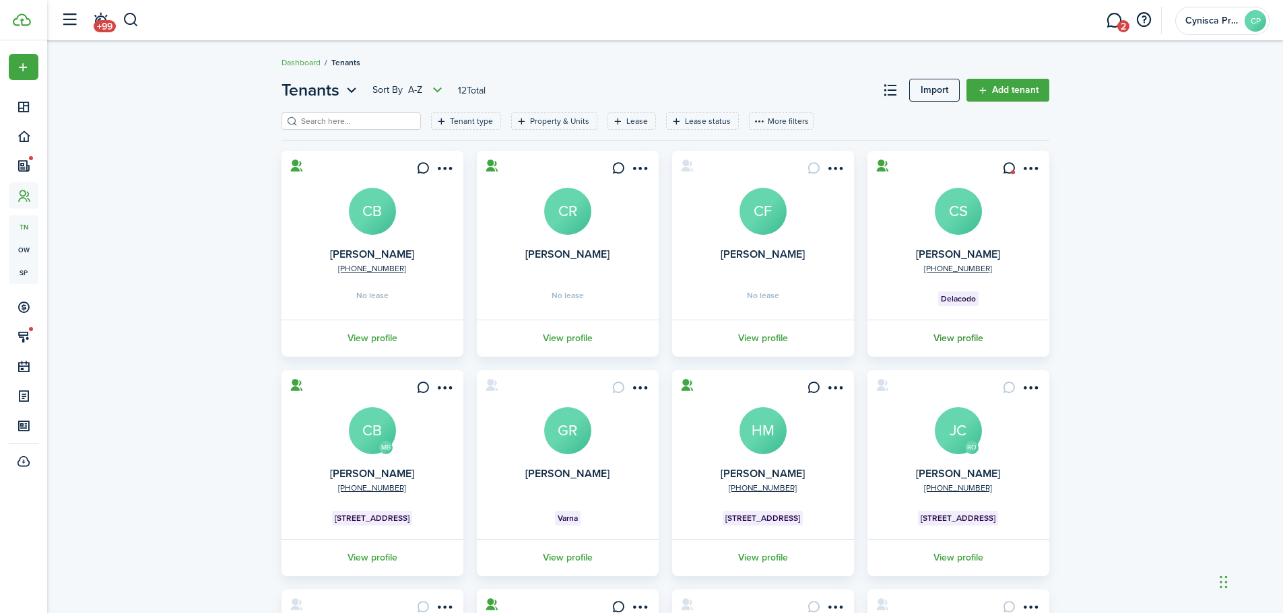
click at [945, 333] on link "View profile" at bounding box center [958, 338] width 186 height 37
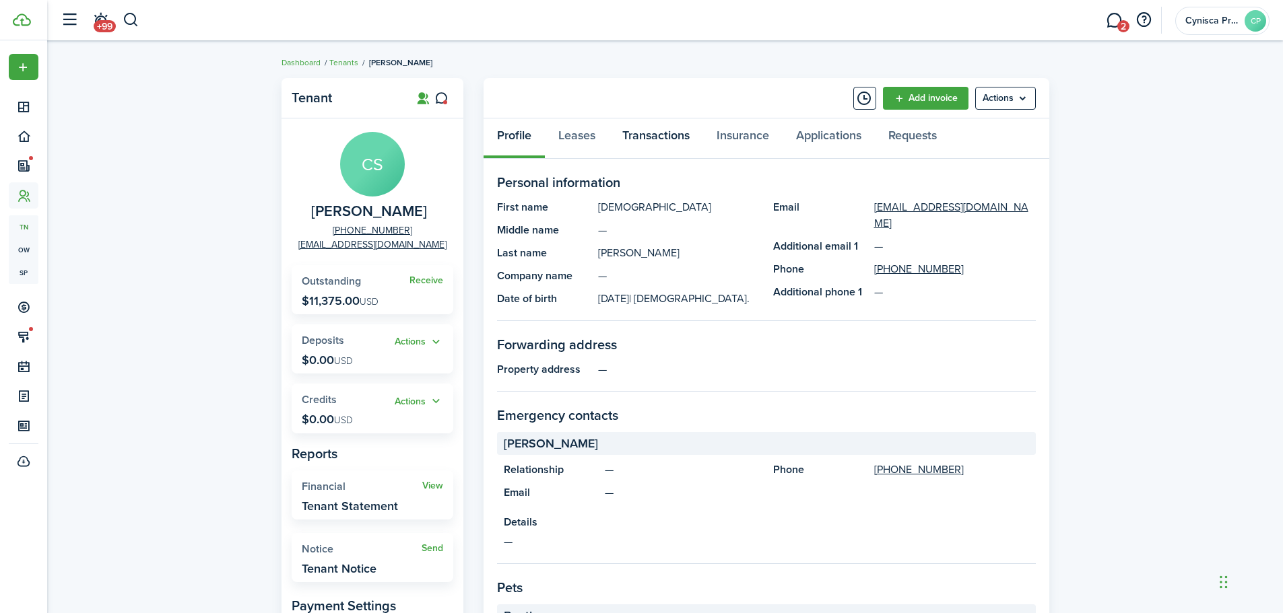
click at [655, 135] on link "Transactions" at bounding box center [656, 138] width 94 height 40
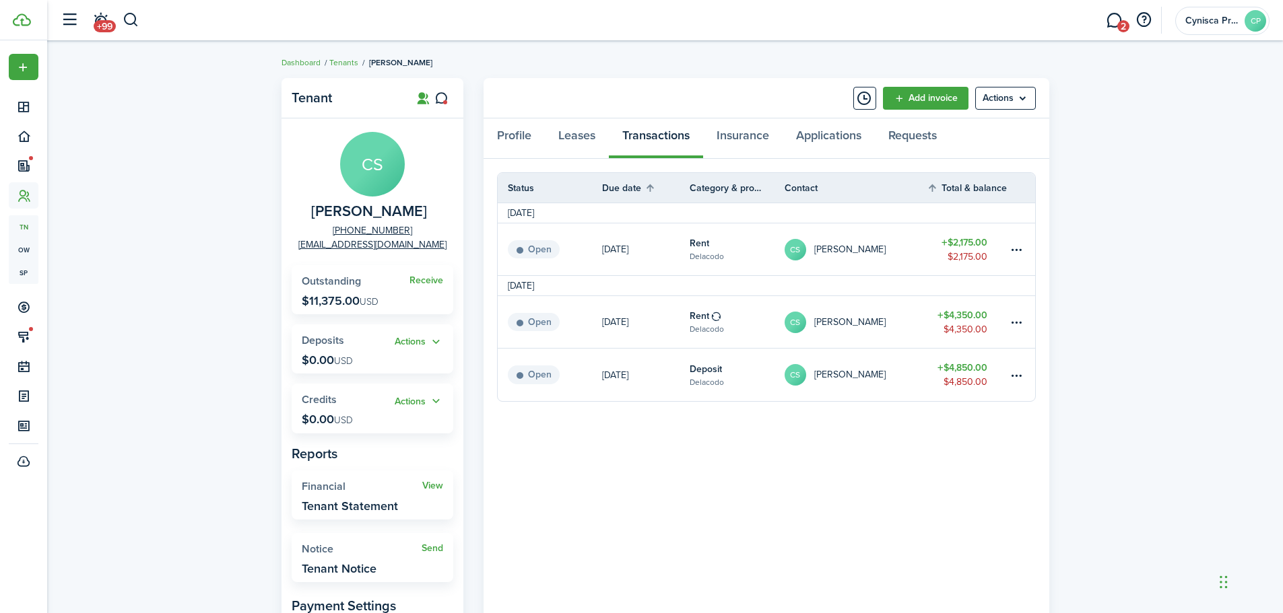
scroll to position [67, 0]
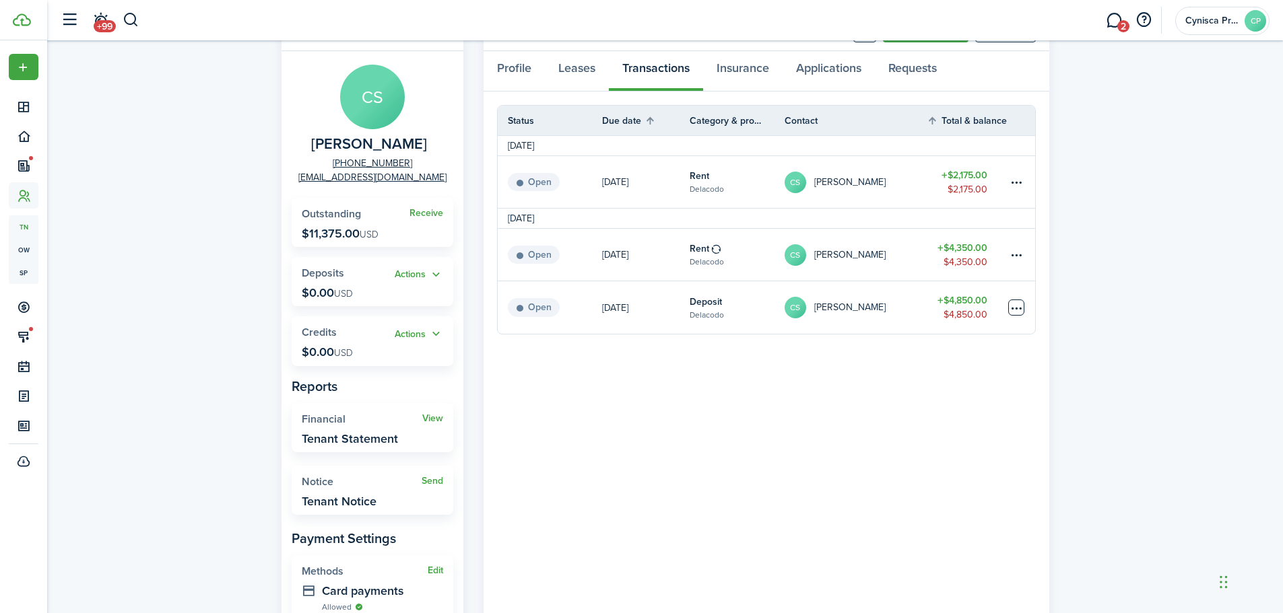
click at [1023, 310] on table-menu-btn-icon at bounding box center [1016, 308] width 16 height 16
click at [953, 355] on link "Mark as paid" at bounding box center [965, 357] width 118 height 23
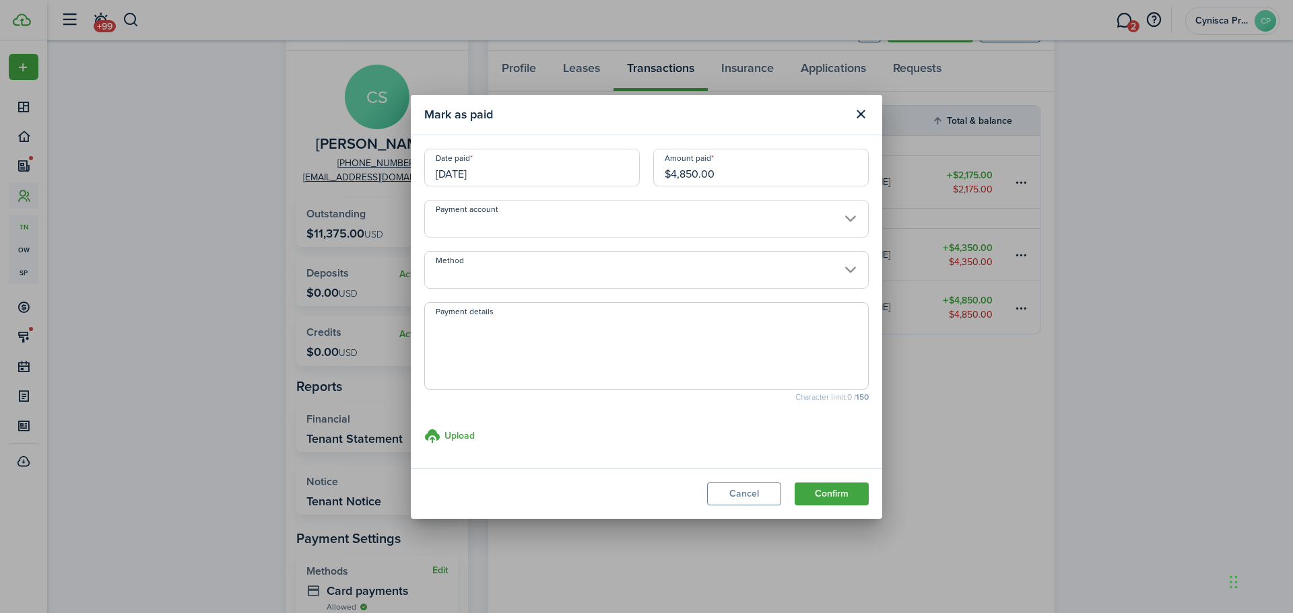
click at [518, 215] on input "Payment account" at bounding box center [646, 219] width 444 height 38
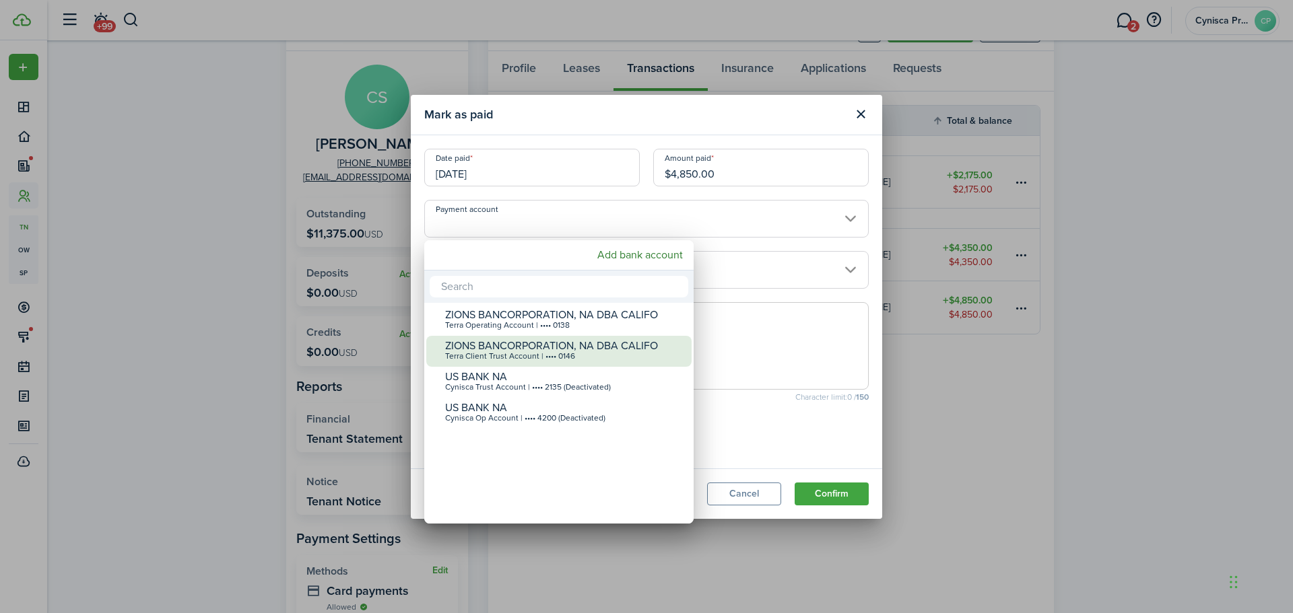
click at [526, 352] on div "Terra Client Trust Account | •••• 0146" at bounding box center [564, 356] width 238 height 9
type input "•••• •••• •••• 0146"
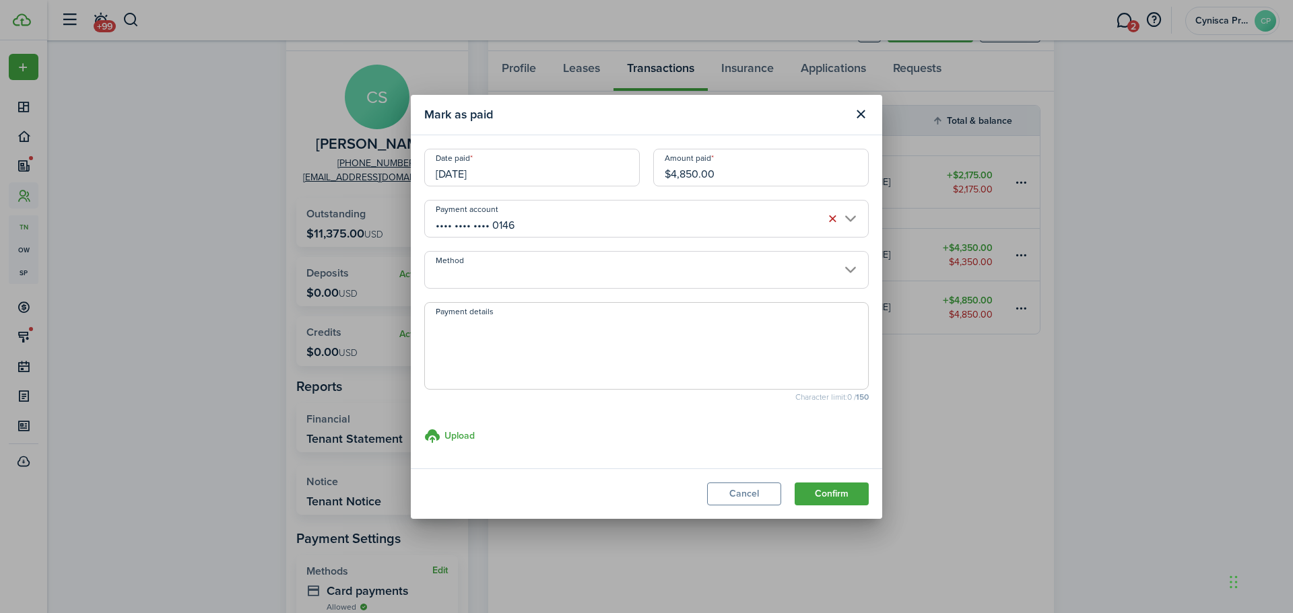
click at [592, 267] on input "Method" at bounding box center [646, 270] width 444 height 38
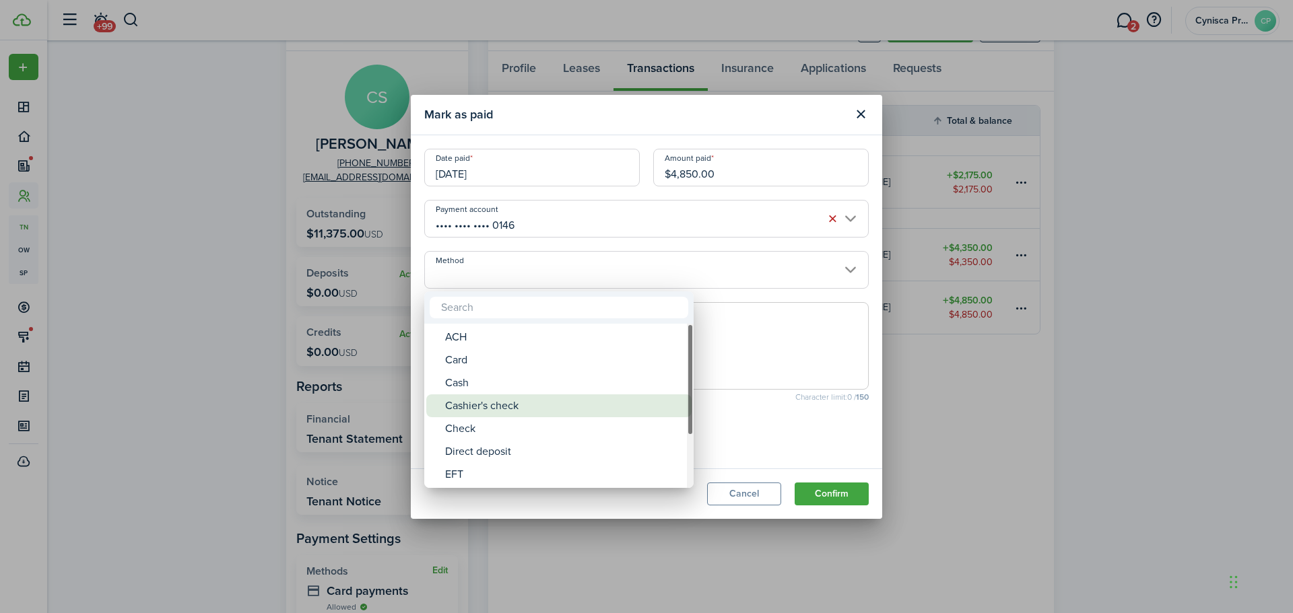
click at [493, 409] on div "Cashier's check" at bounding box center [564, 406] width 238 height 23
type input "Cashier's check"
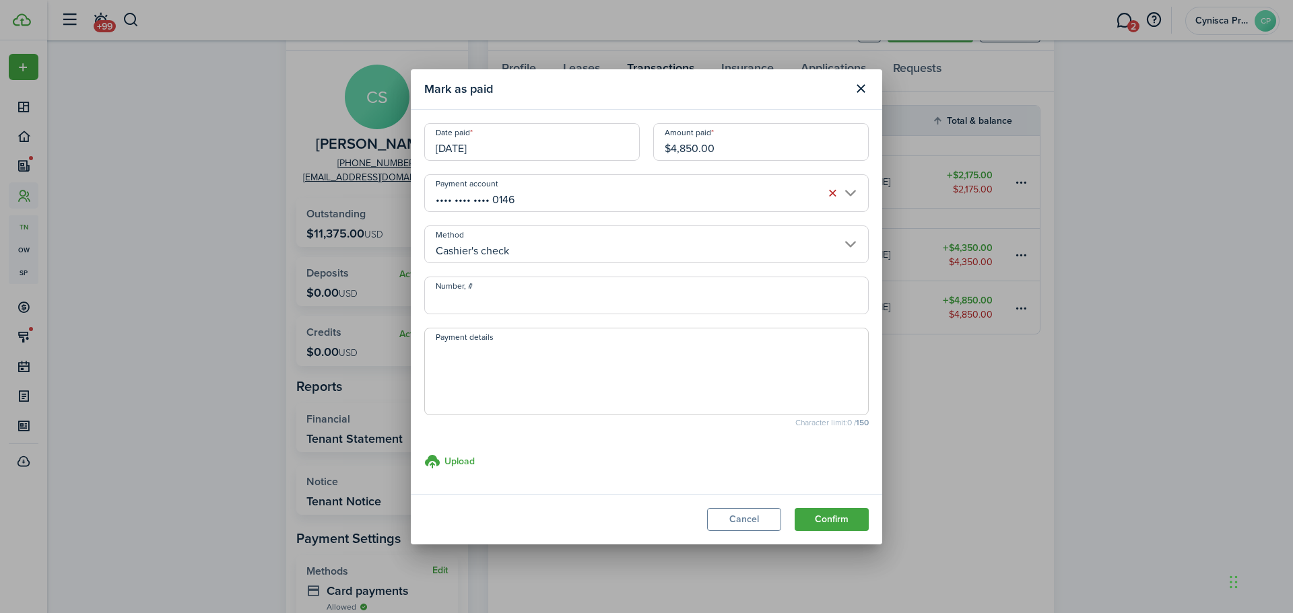
click at [847, 521] on button "Confirm" at bounding box center [831, 519] width 74 height 23
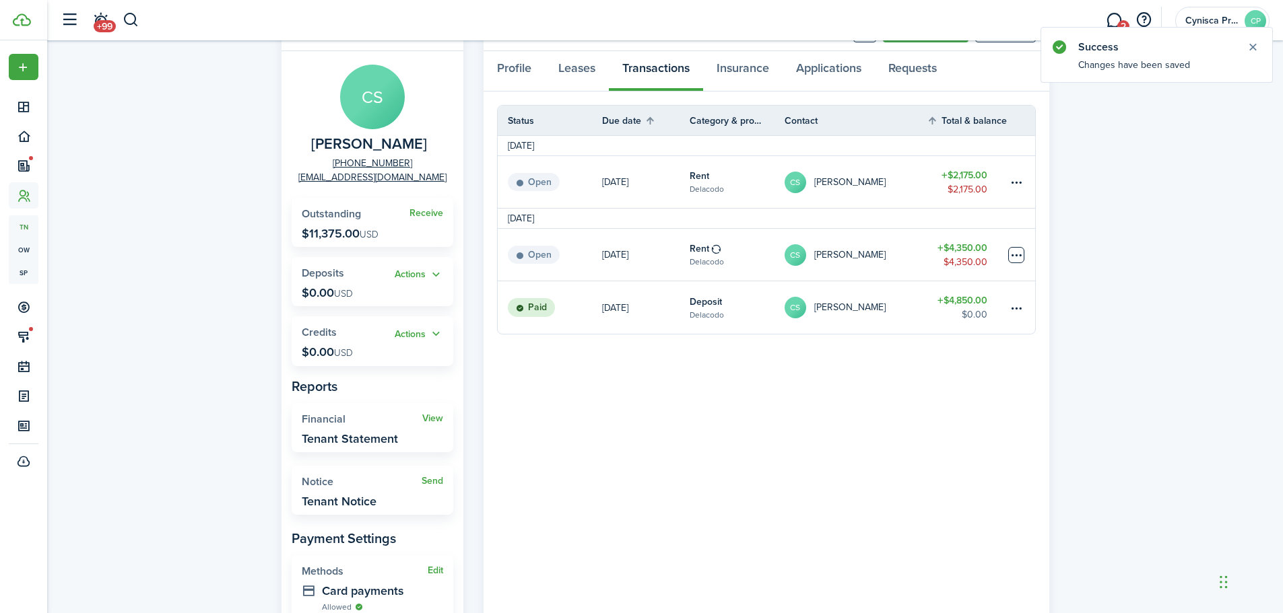
click at [1013, 254] on table-menu-btn-icon at bounding box center [1016, 255] width 16 height 16
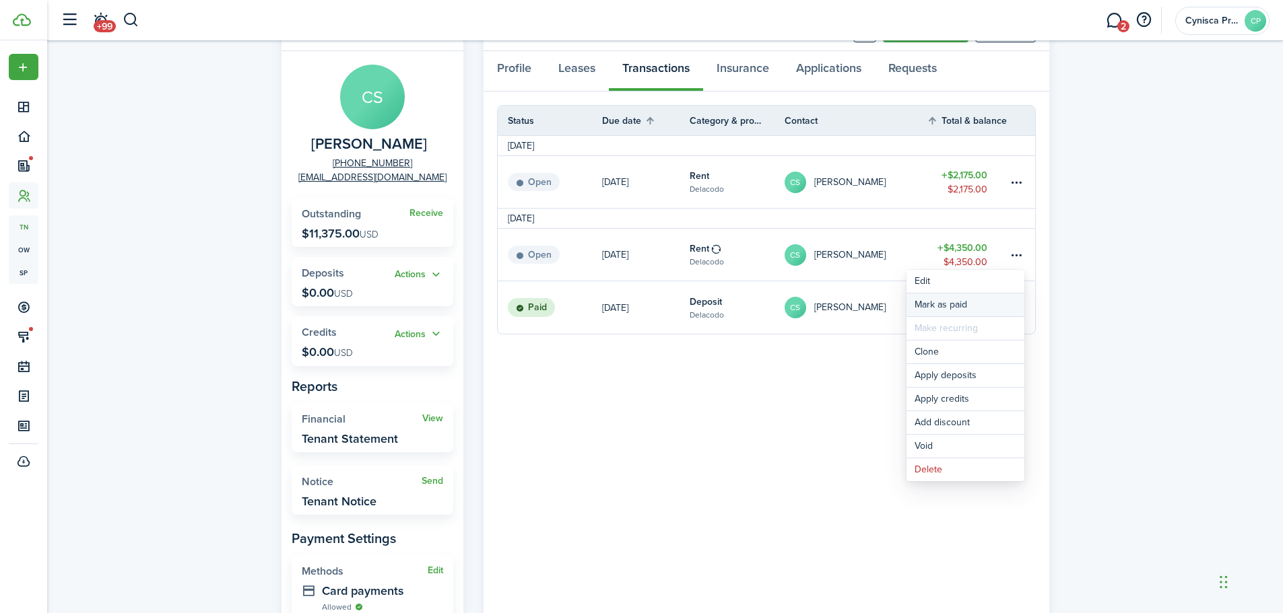
click at [943, 307] on link "Mark as paid" at bounding box center [965, 305] width 118 height 23
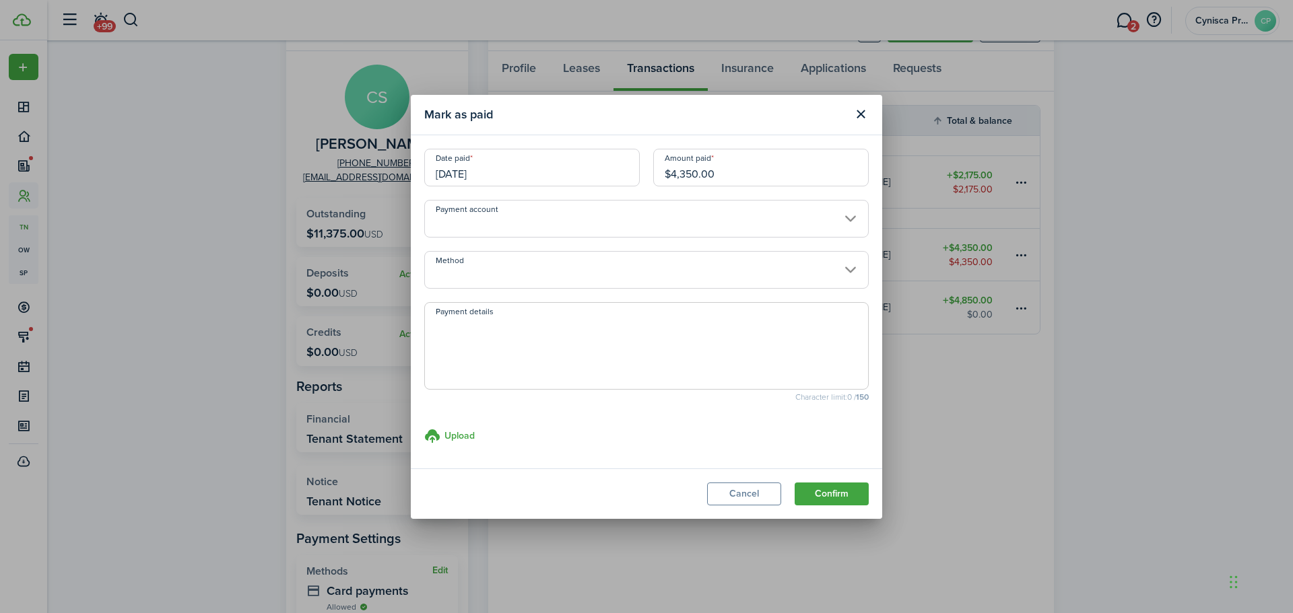
click at [551, 216] on input "Payment account" at bounding box center [646, 219] width 444 height 38
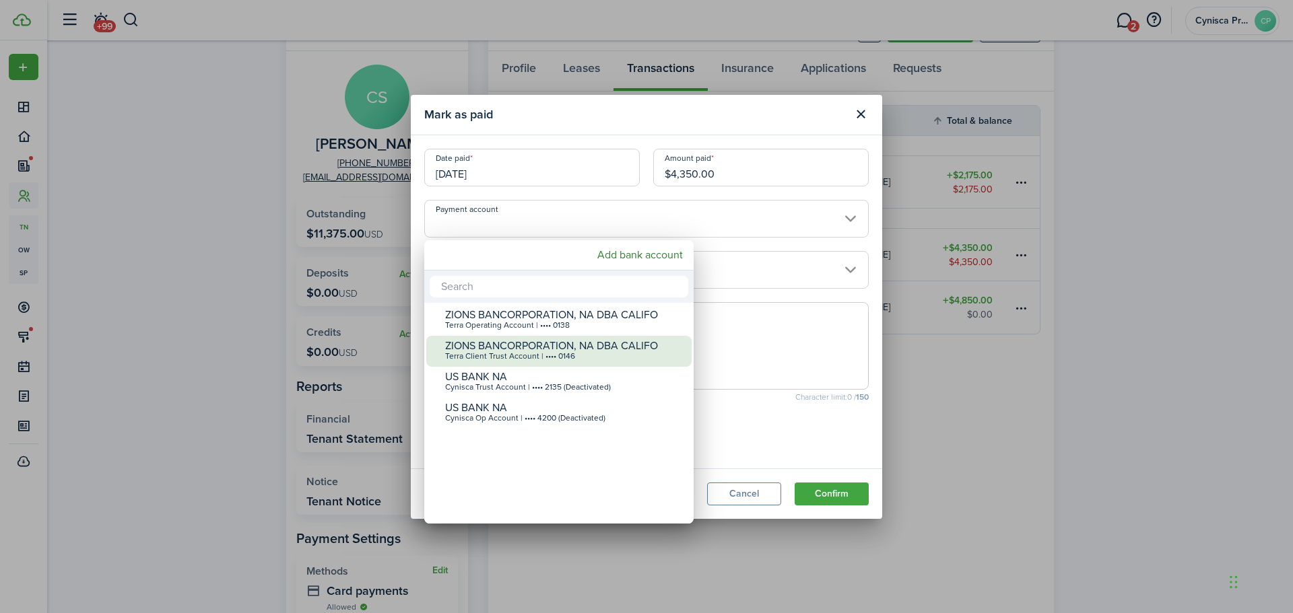
click at [497, 352] on div "Terra Client Trust Account | •••• 0146" at bounding box center [564, 356] width 238 height 9
type input "•••• •••• •••• 0146"
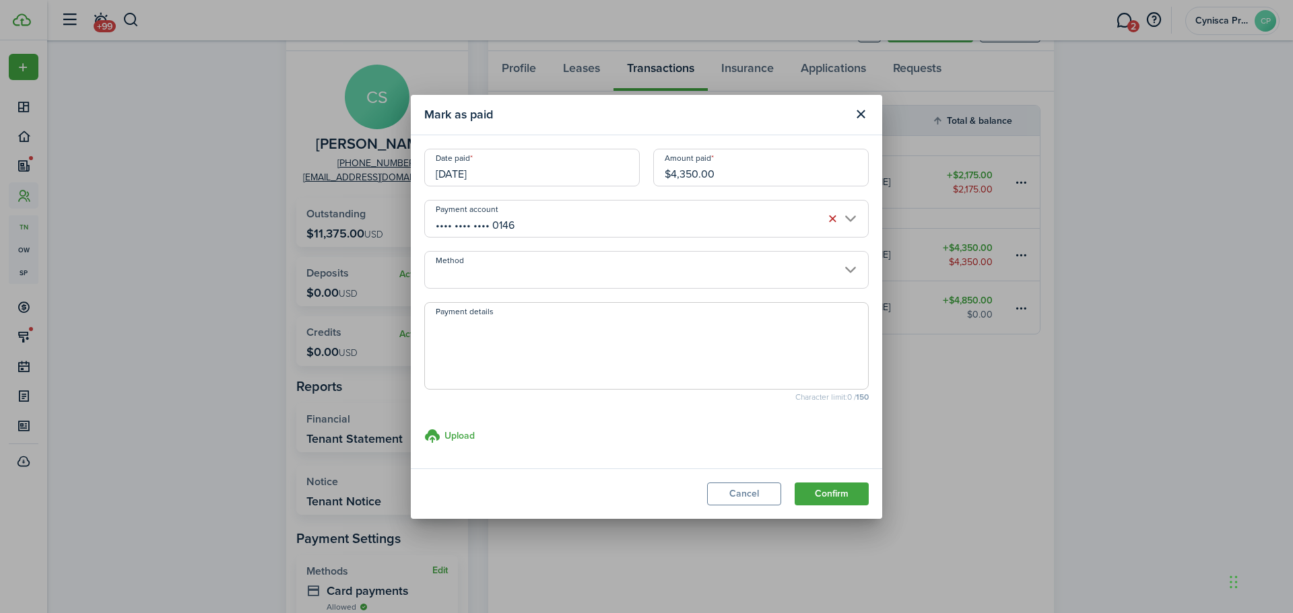
click at [482, 273] on input "Method" at bounding box center [646, 270] width 444 height 38
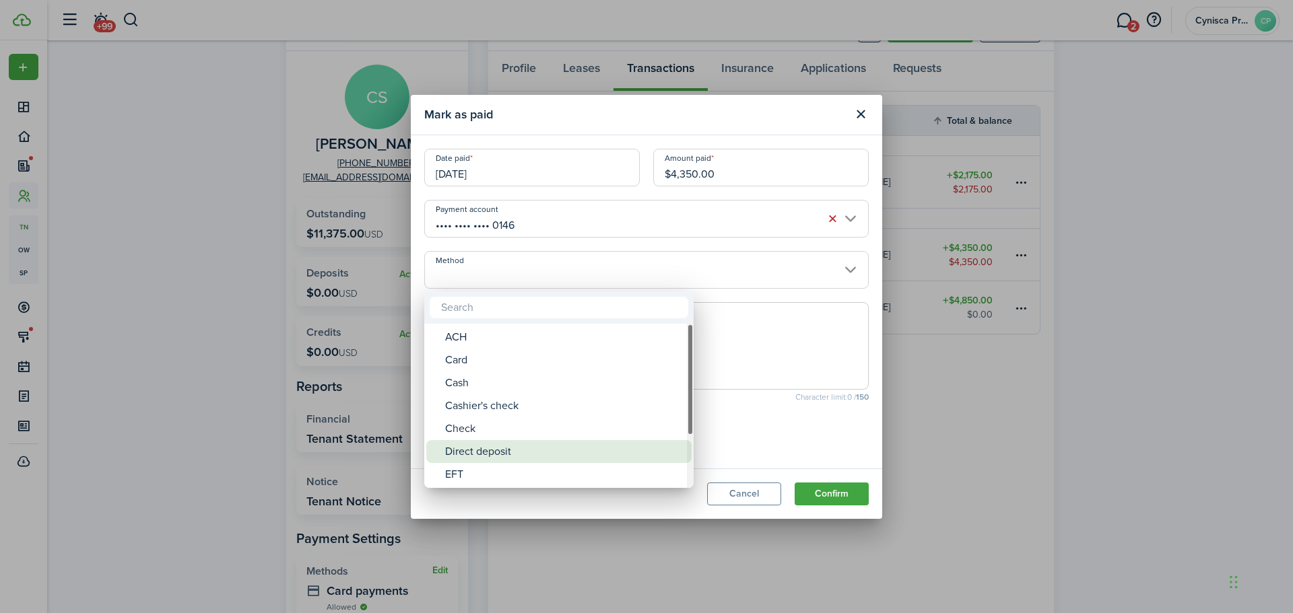
click at [462, 446] on div "Direct deposit" at bounding box center [564, 451] width 238 height 23
type input "Direct deposit"
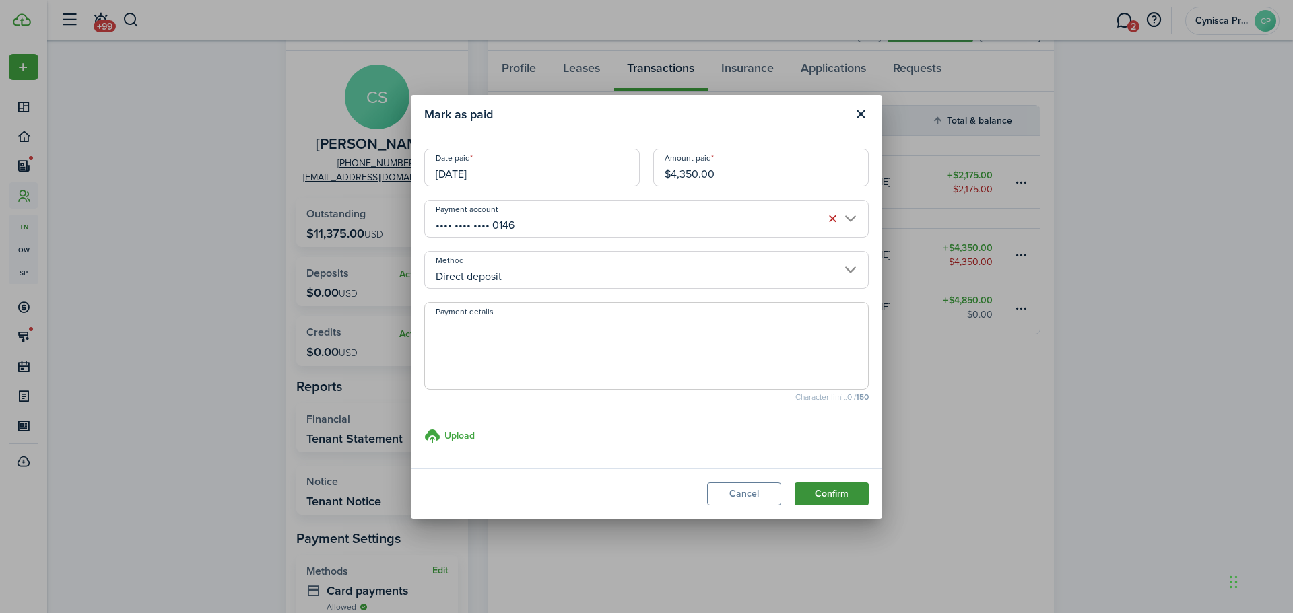
click at [828, 496] on button "Confirm" at bounding box center [831, 494] width 74 height 23
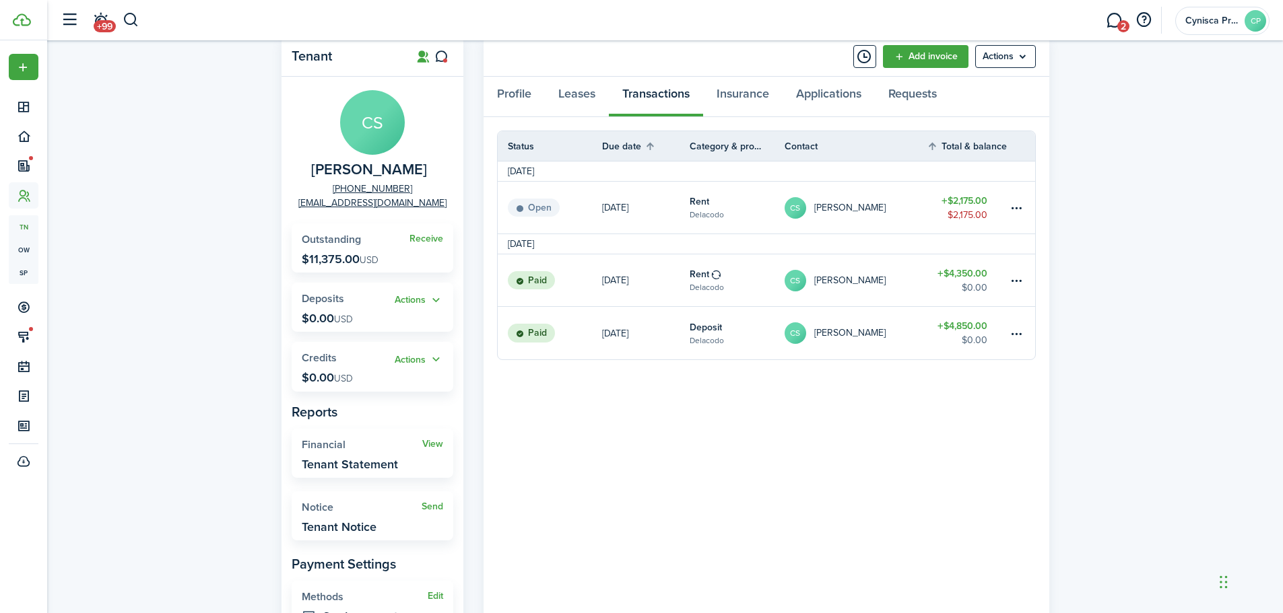
scroll to position [135, 0]
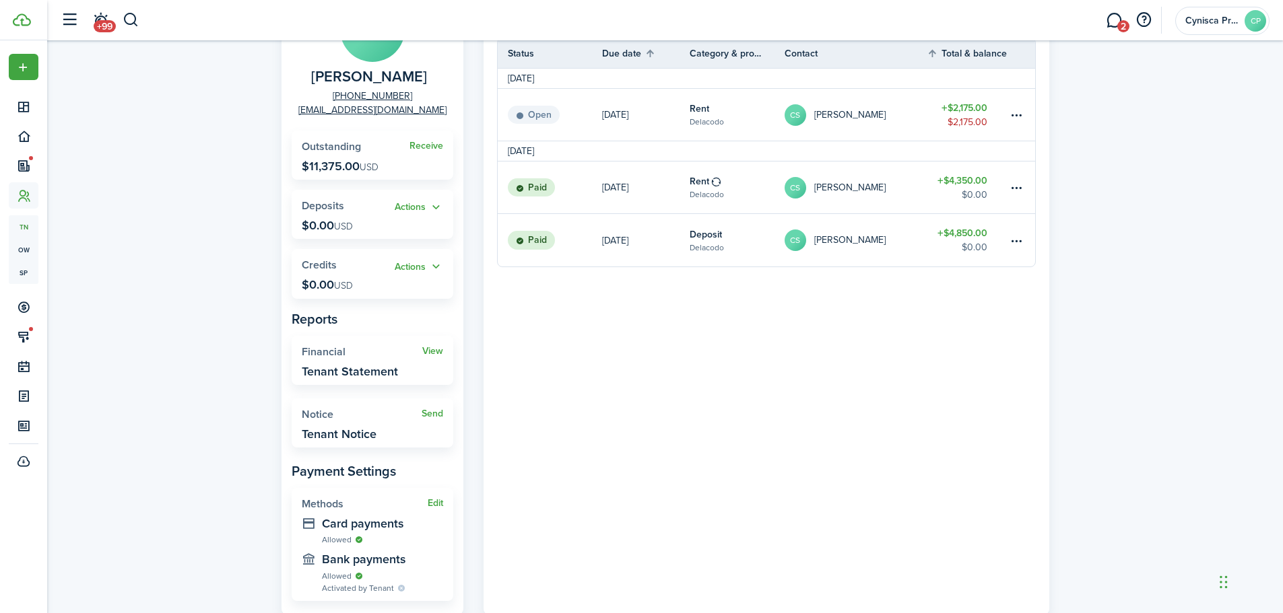
click at [339, 168] on p "$11,375.00 USD" at bounding box center [340, 166] width 77 height 13
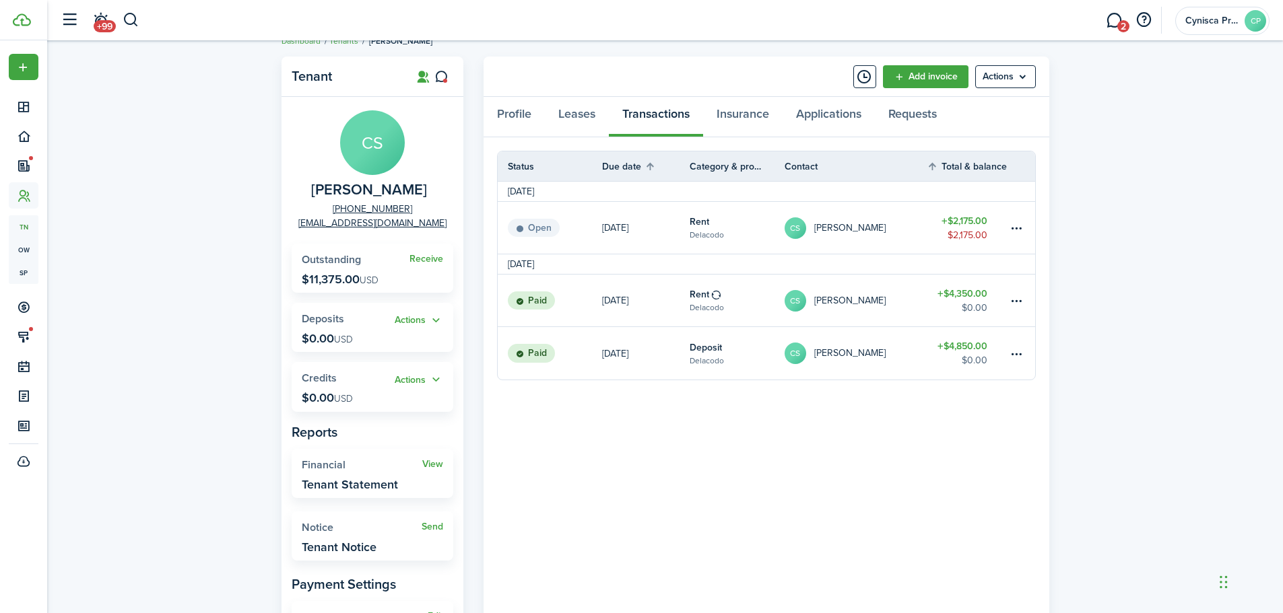
scroll to position [0, 0]
